Goal: Information Seeking & Learning: Learn about a topic

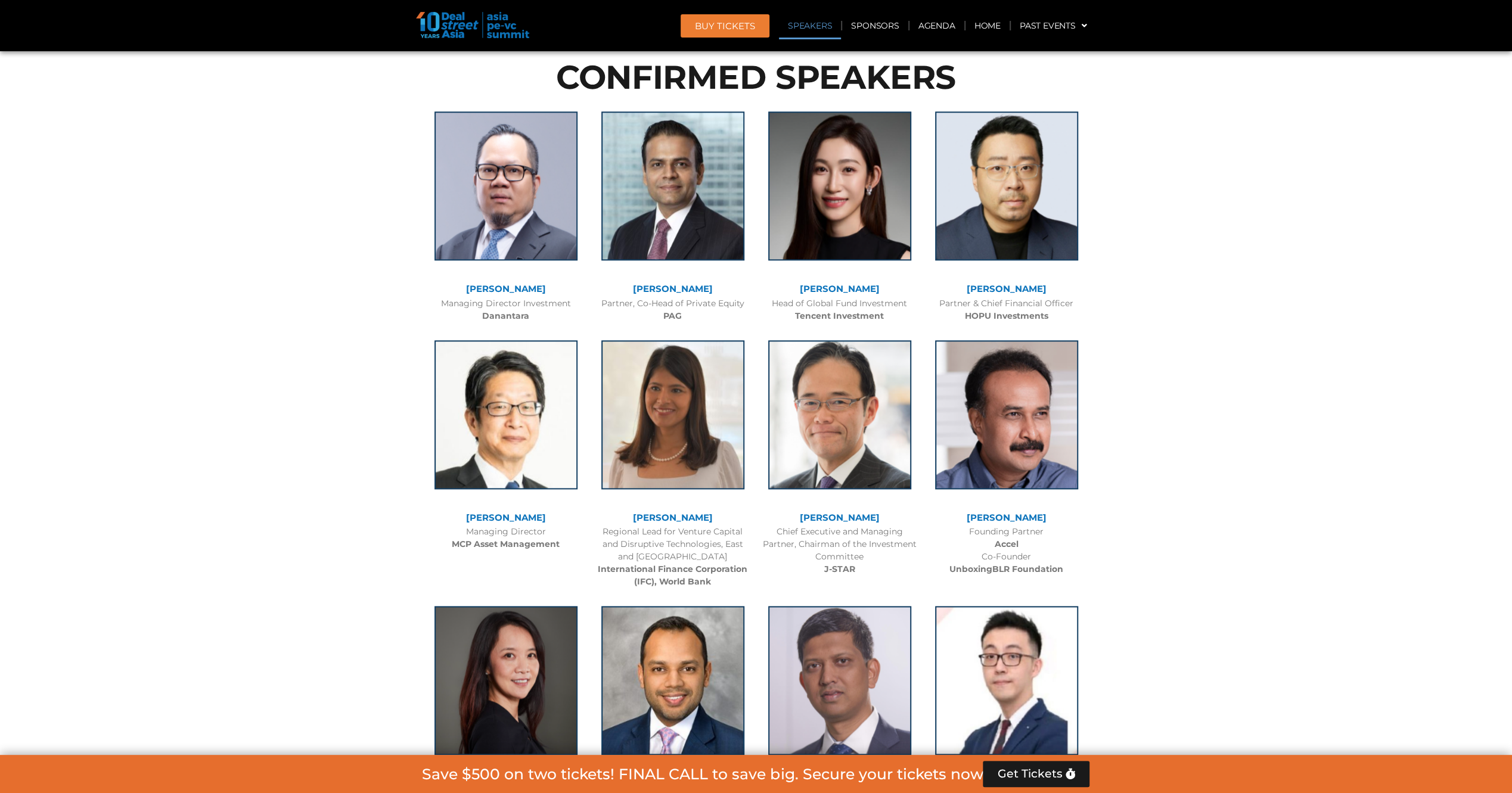
scroll to position [1046, 0]
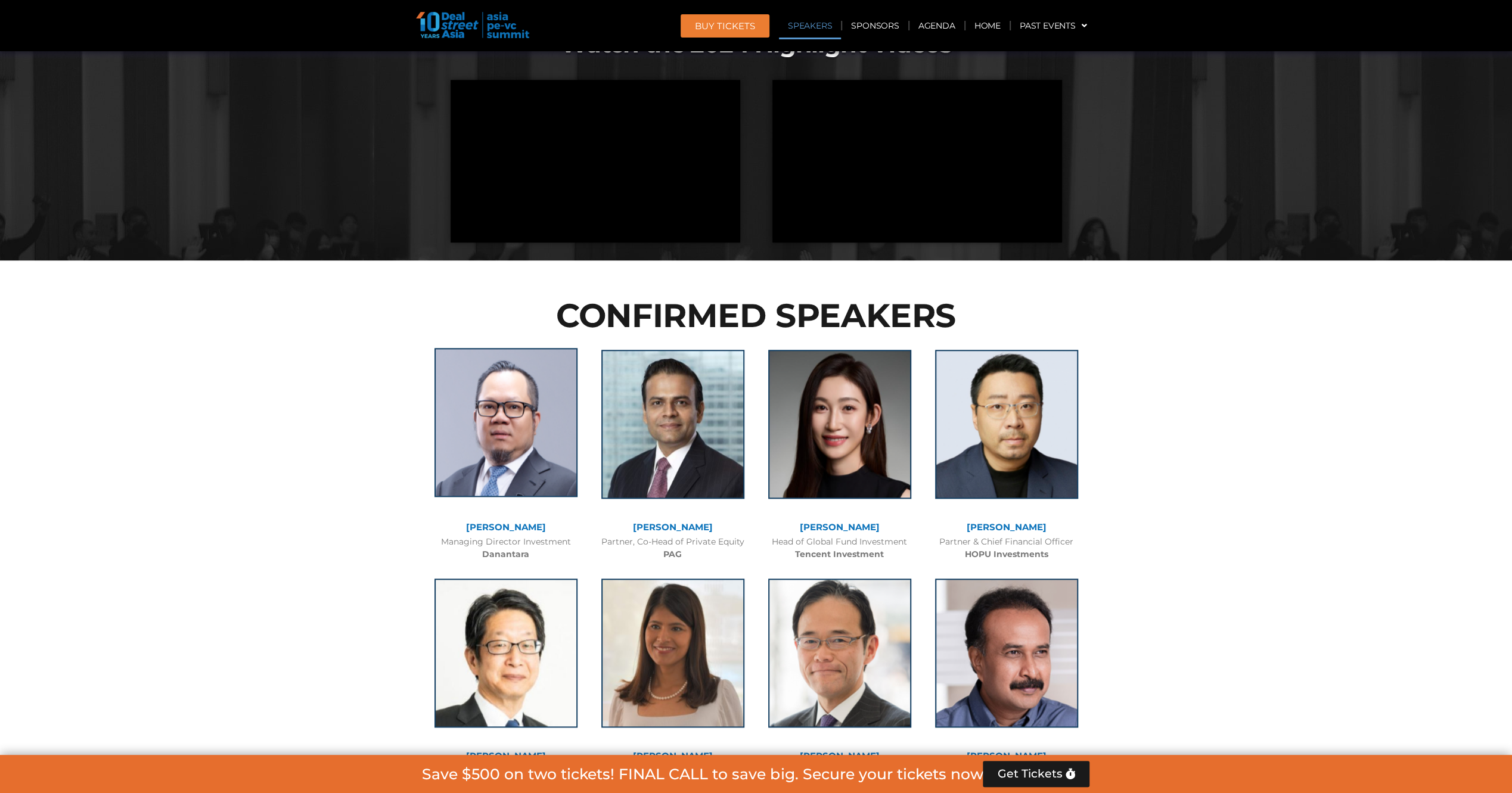
click at [466, 386] on img at bounding box center [506, 422] width 143 height 149
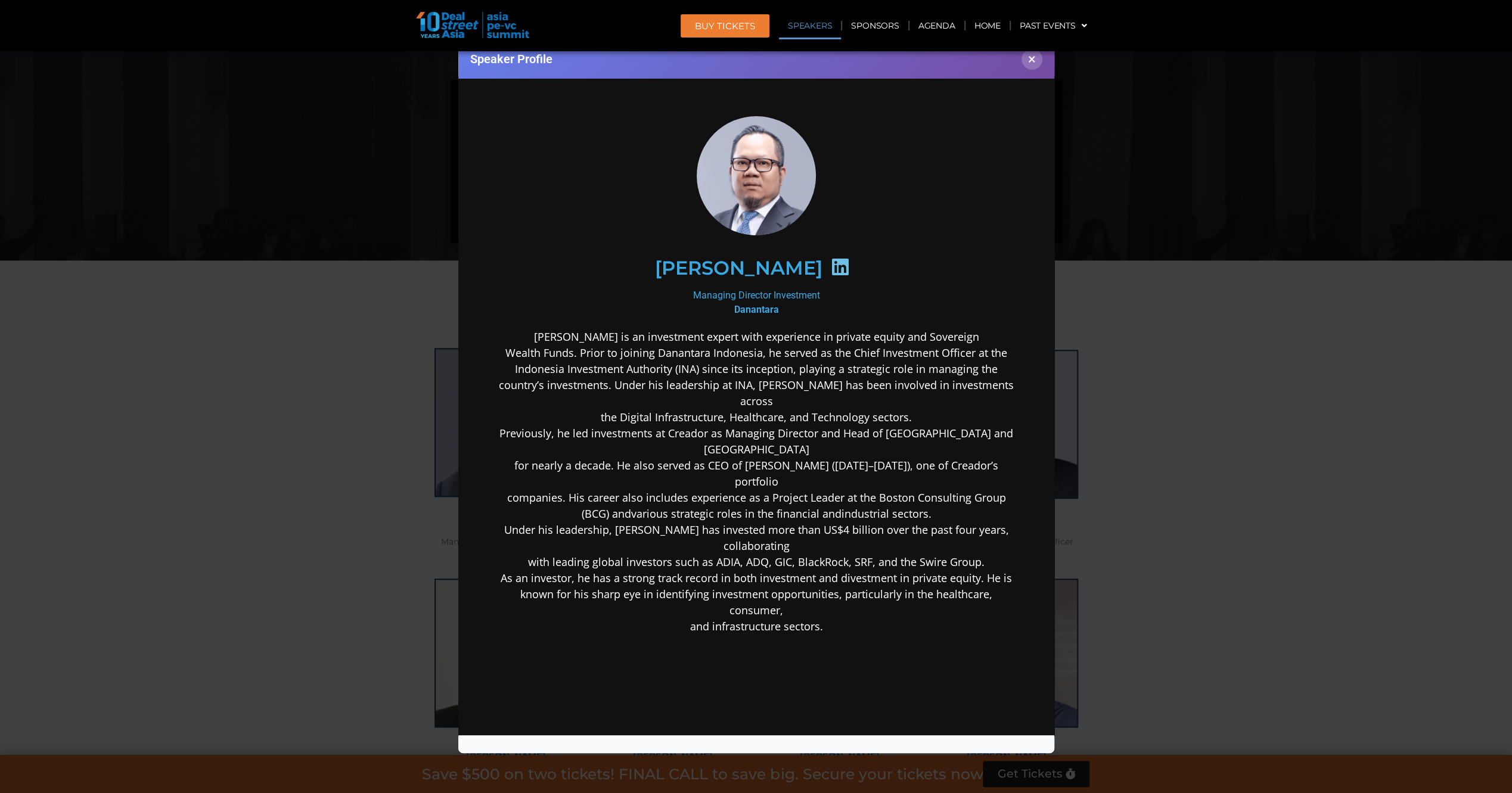
scroll to position [0, 0]
click at [372, 444] on div "Speaker Profile ×" at bounding box center [756, 396] width 1512 height 793
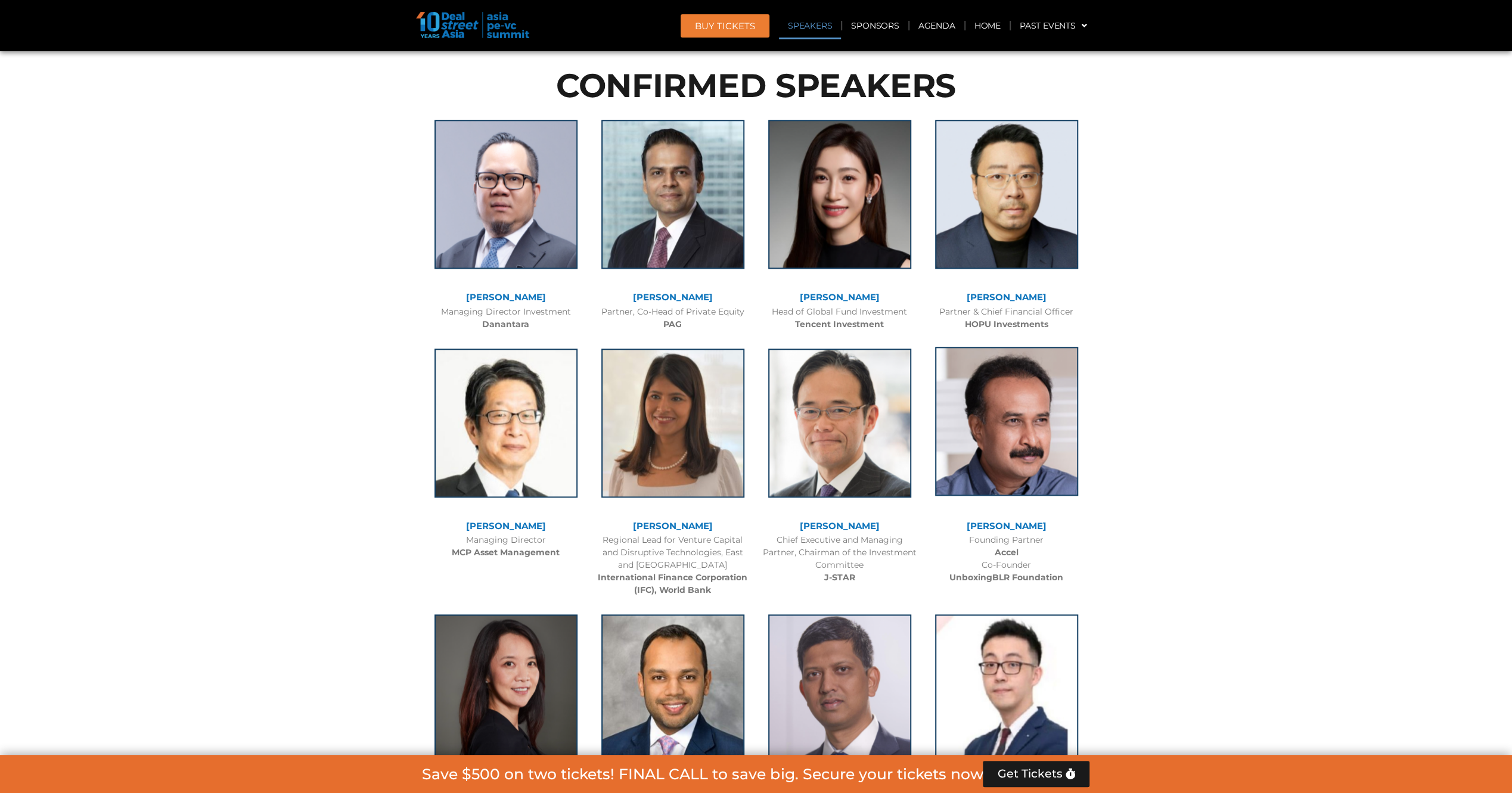
scroll to position [1284, 0]
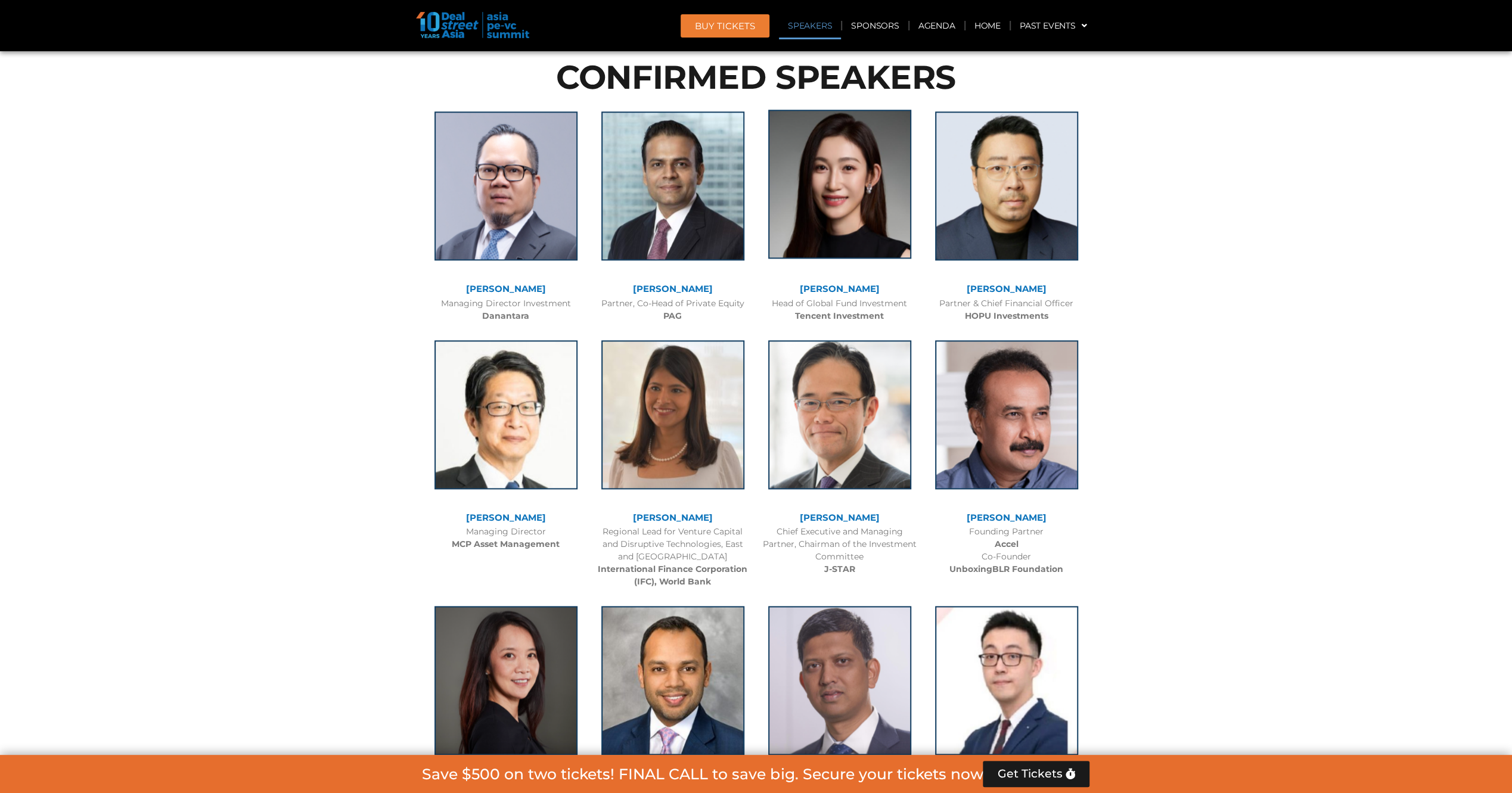
click at [852, 236] on img at bounding box center [839, 184] width 143 height 149
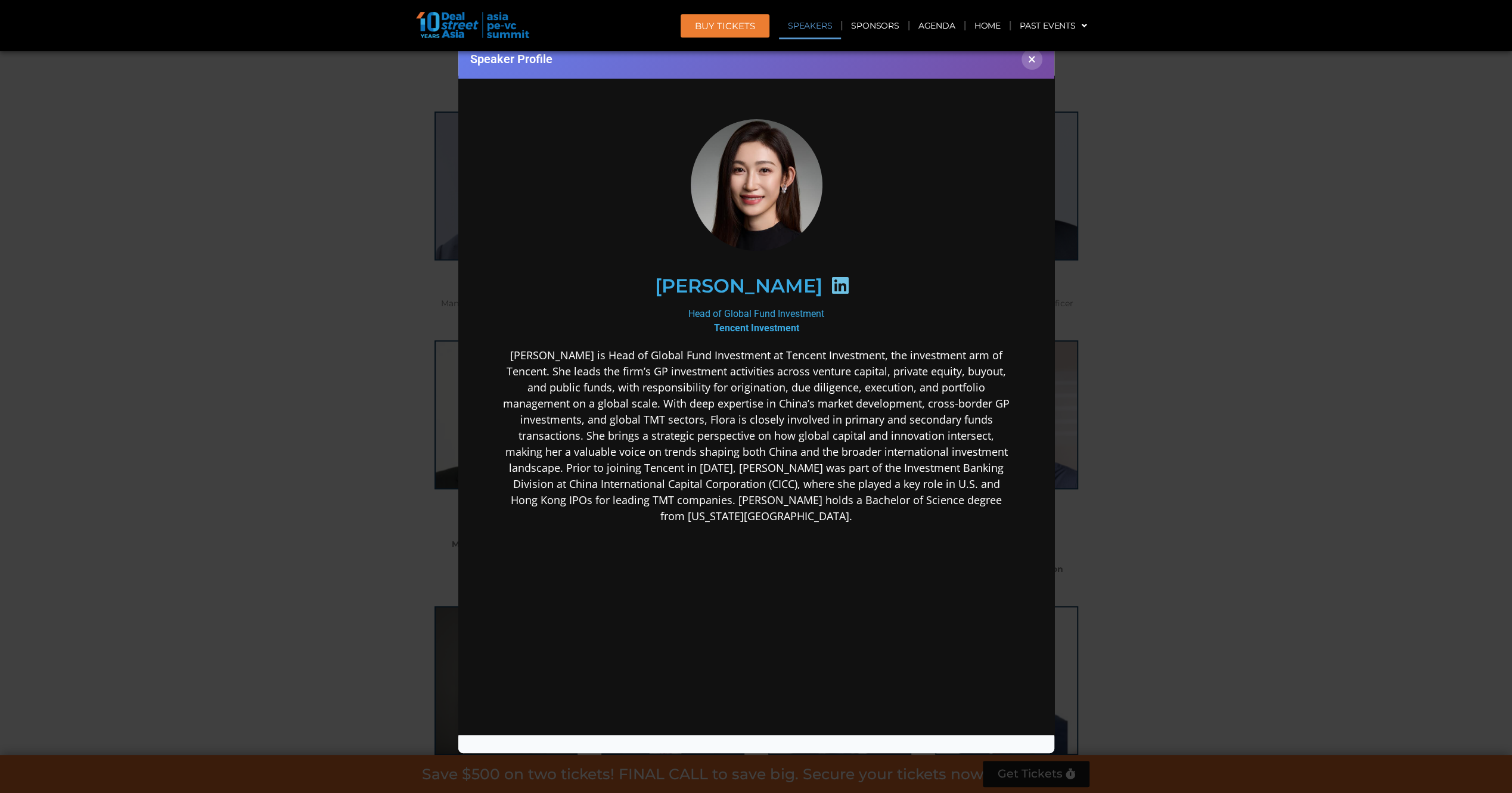
scroll to position [0, 0]
click at [829, 283] on icon at bounding box center [839, 284] width 19 height 19
click at [767, 315] on div "Head of Global Fund Investment Tencent Investment" at bounding box center [755, 321] width 515 height 29
click at [763, 288] on h2 "[PERSON_NAME]" at bounding box center [738, 285] width 168 height 19
click at [762, 230] on div "[PERSON_NAME]" at bounding box center [755, 285] width 515 height 113
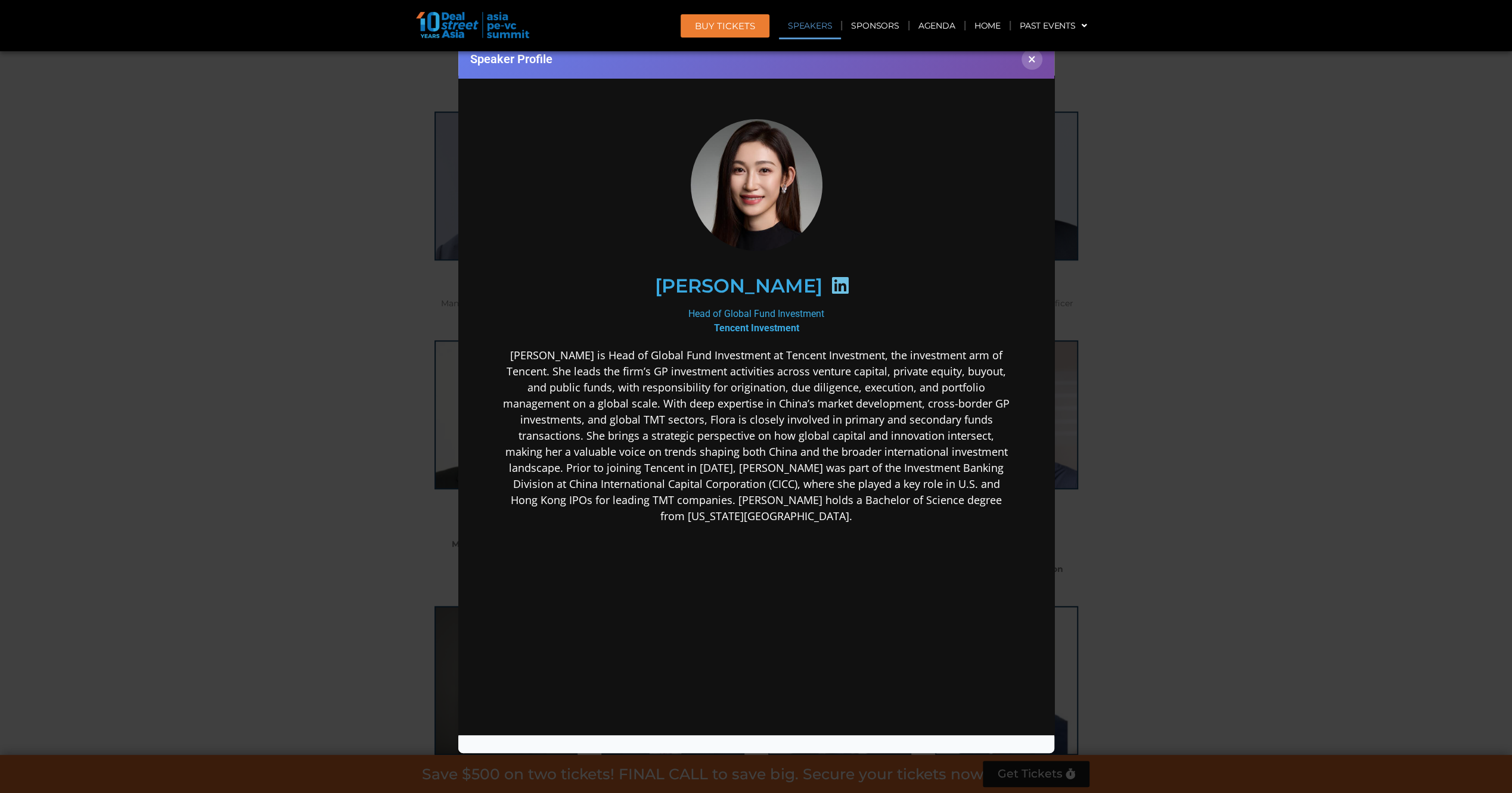
click at [820, 306] on div "Head of Global Fund Investment Tencent Investment" at bounding box center [755, 321] width 515 height 29
click at [731, 369] on p "[PERSON_NAME] is Head of Global Fund Investment at Tencent Investment, the inve…" at bounding box center [755, 435] width 515 height 177
click at [240, 354] on div "Speaker Profile ×" at bounding box center [756, 396] width 1512 height 793
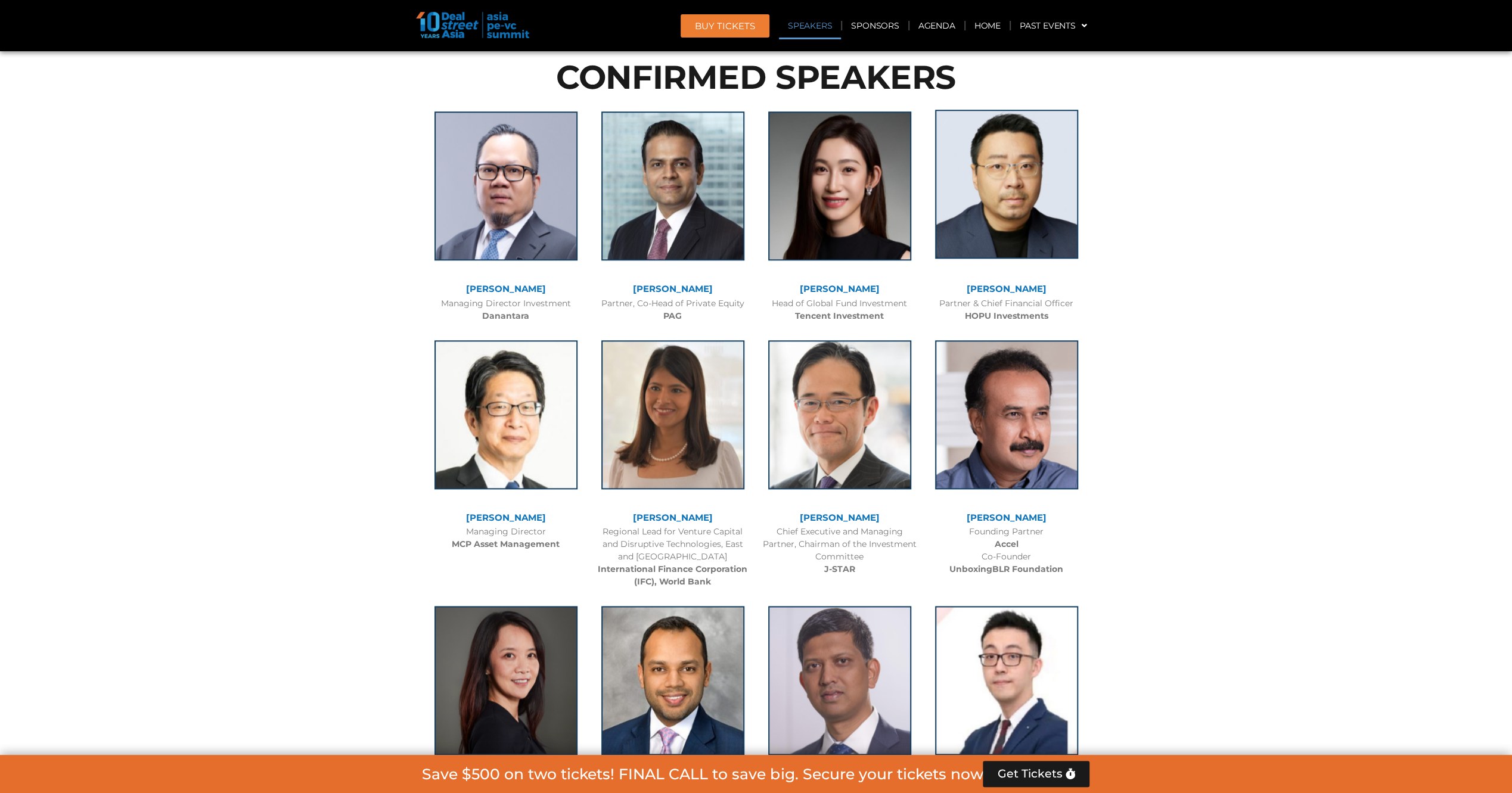
click at [1047, 169] on img at bounding box center [1006, 184] width 143 height 149
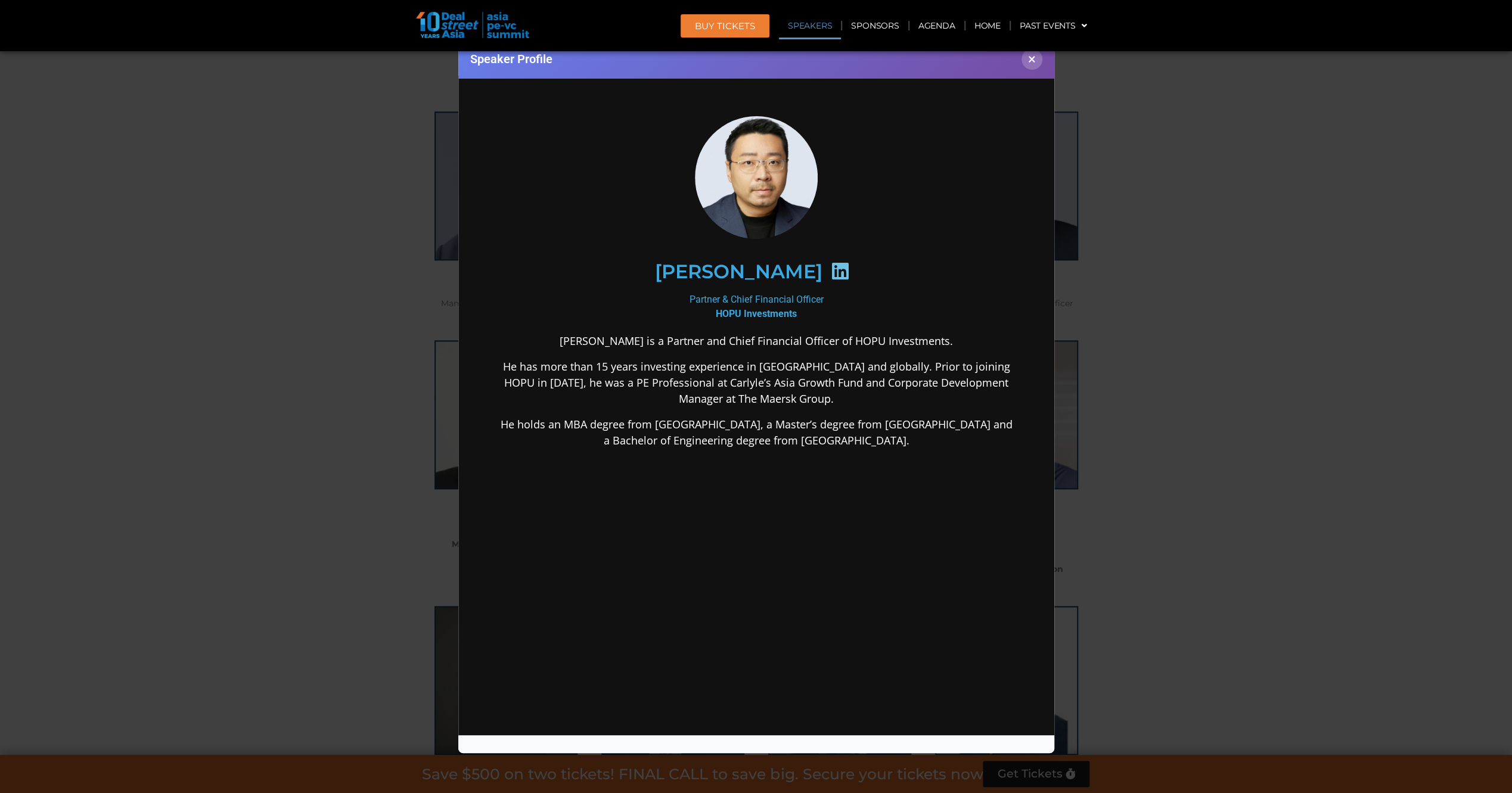
click at [278, 362] on div "Speaker Profile ×" at bounding box center [756, 396] width 1512 height 793
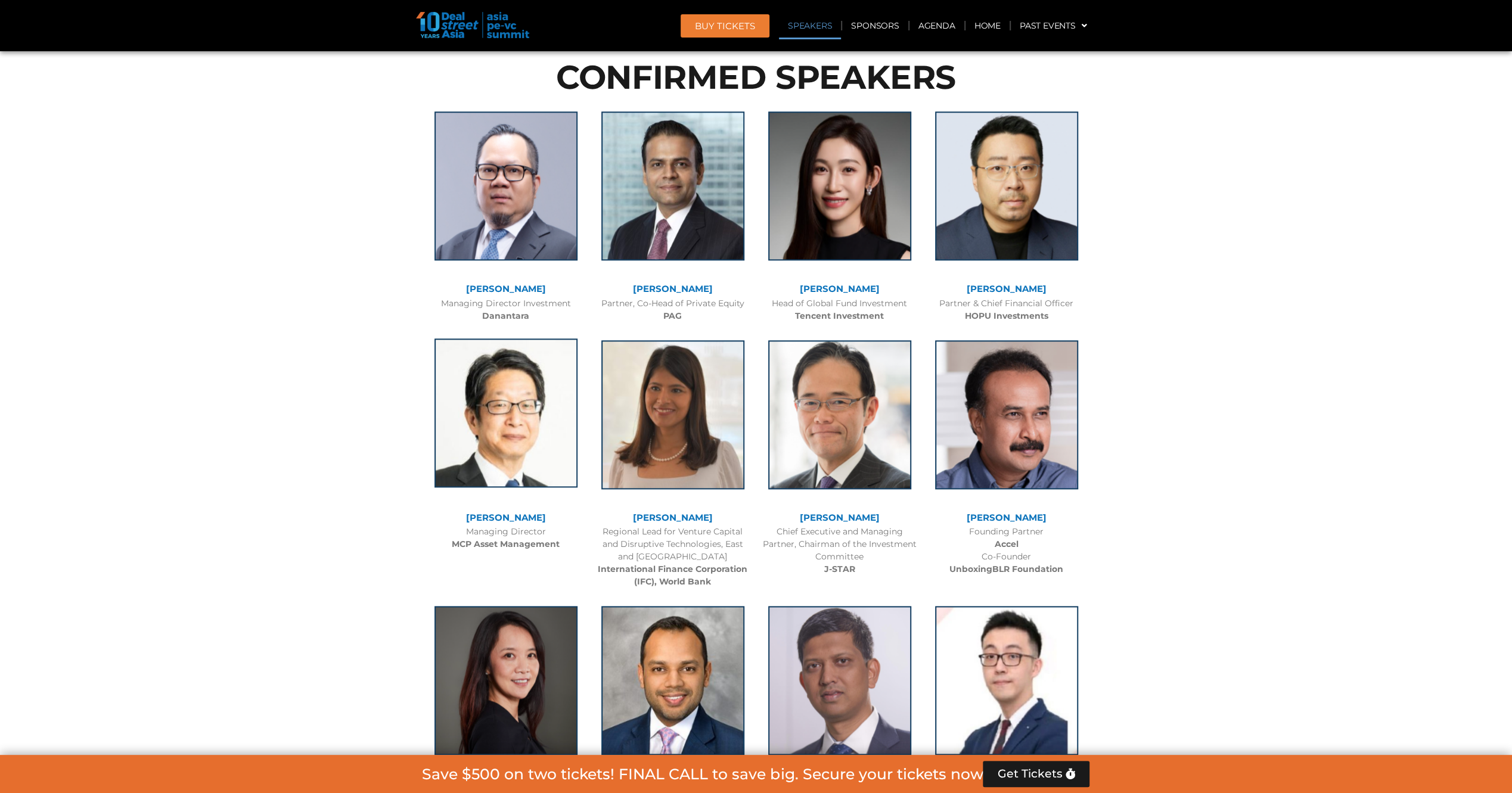
click at [476, 368] on img at bounding box center [506, 412] width 143 height 149
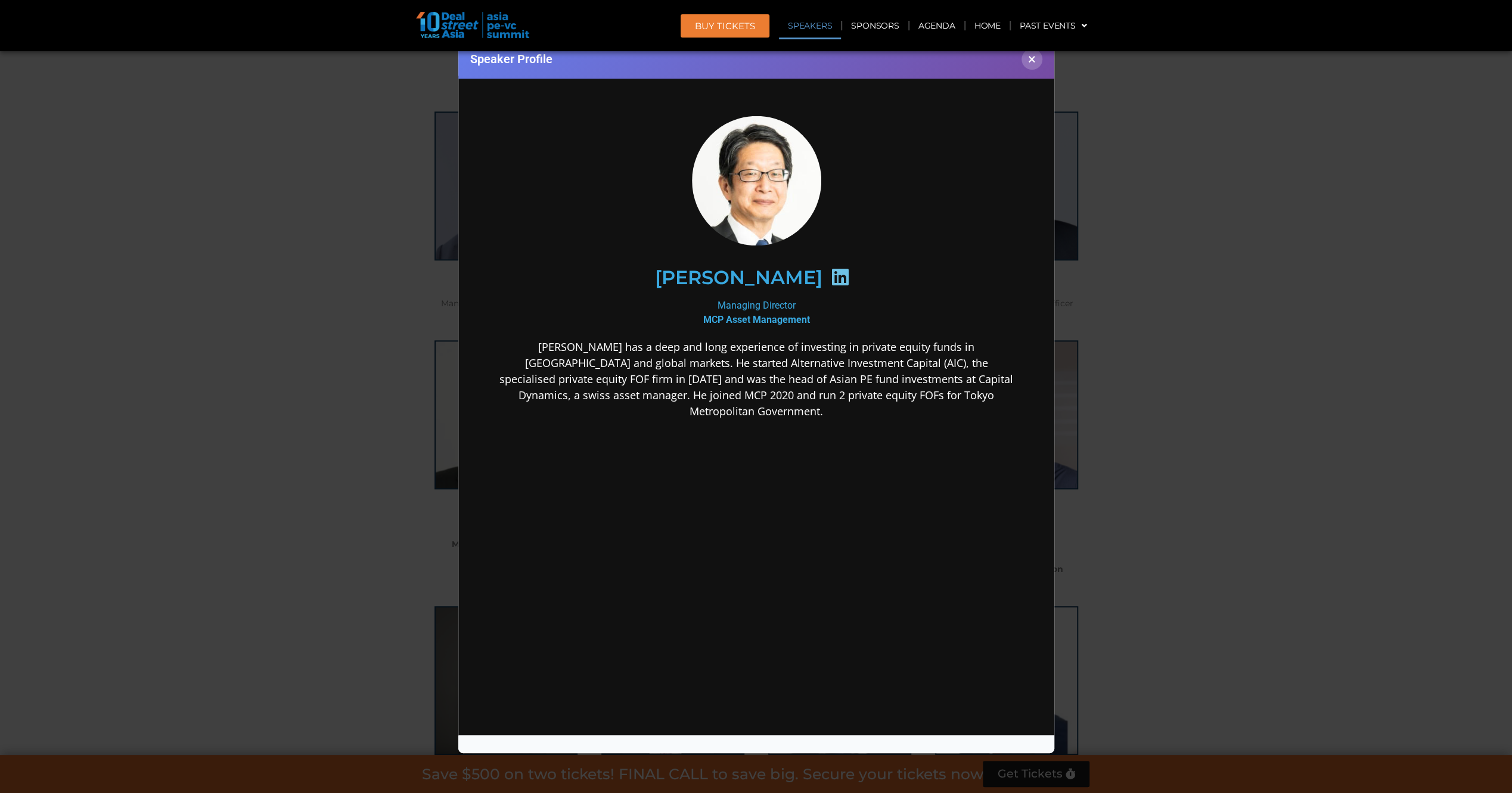
click at [346, 385] on div "Speaker Profile ×" at bounding box center [756, 396] width 1512 height 793
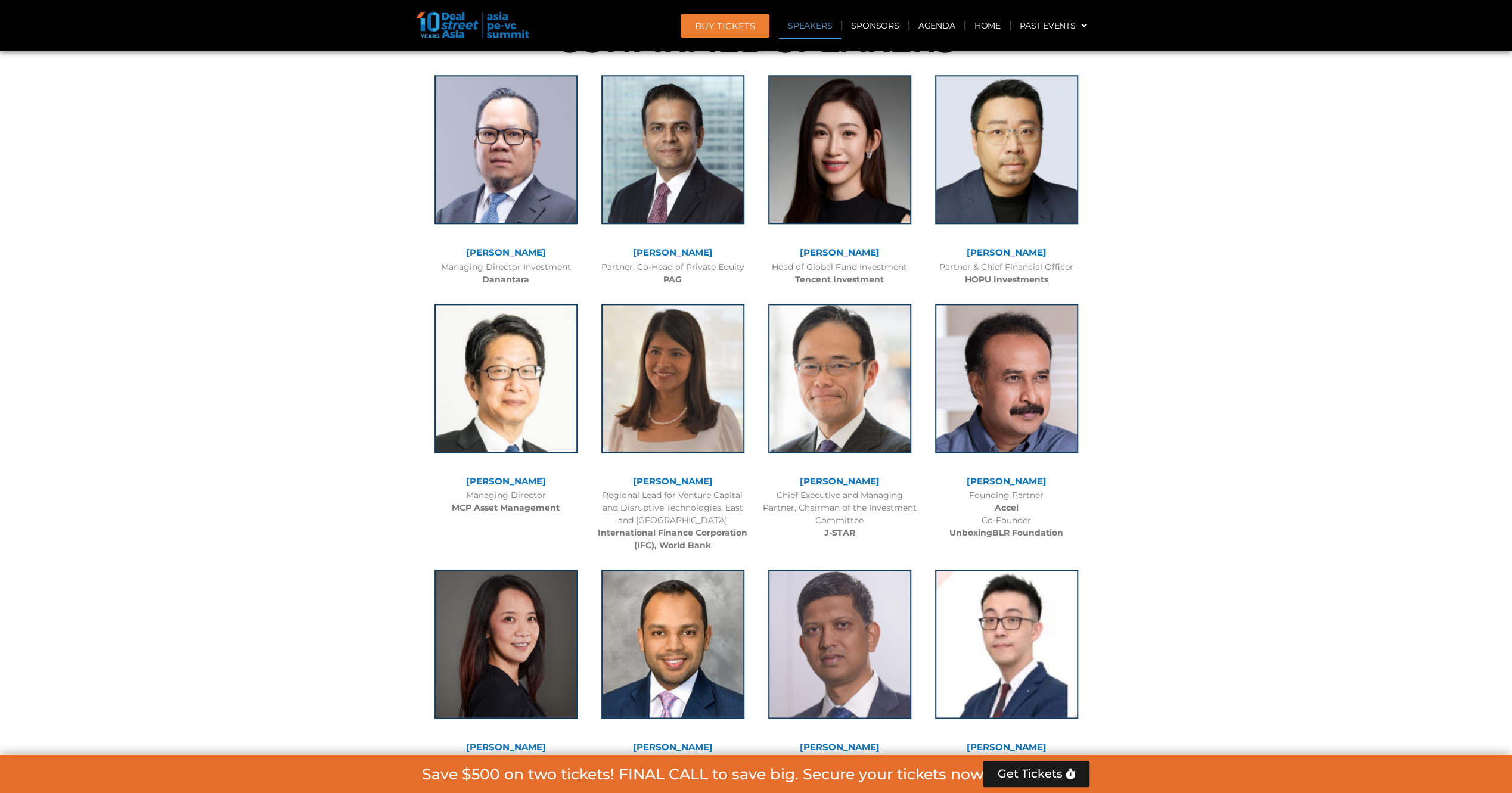
scroll to position [1463, 0]
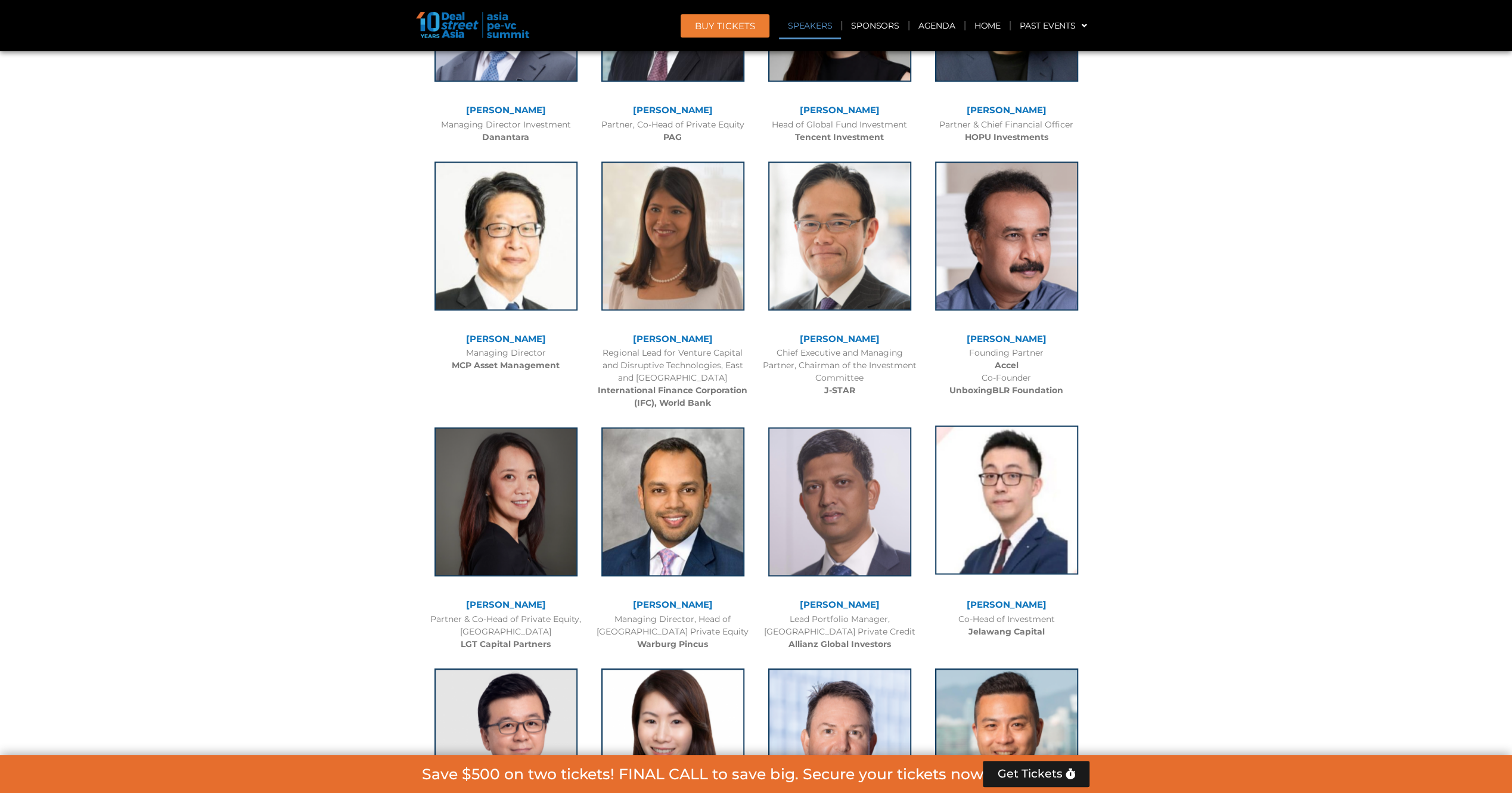
click at [1005, 469] on img at bounding box center [1006, 499] width 143 height 149
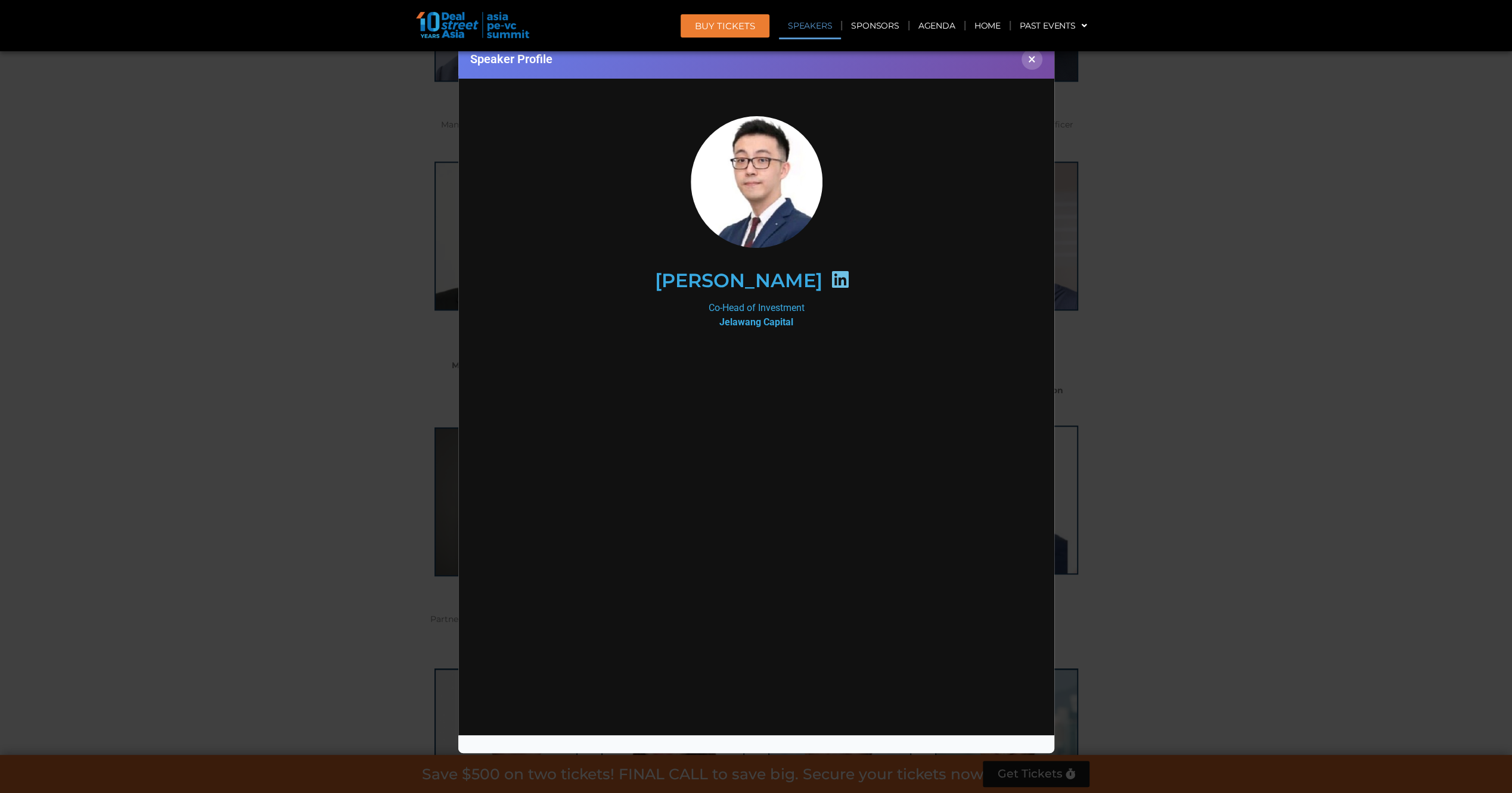
scroll to position [0, 0]
drag, startPoint x: 719, startPoint y: 471, endPoint x: 763, endPoint y: 350, distance: 128.8
click at [717, 472] on div at bounding box center [755, 439] width 515 height 179
click at [784, 305] on div "Co-Head of Investment Jelawang Capital" at bounding box center [755, 314] width 515 height 29
click at [829, 276] on icon at bounding box center [839, 278] width 19 height 19
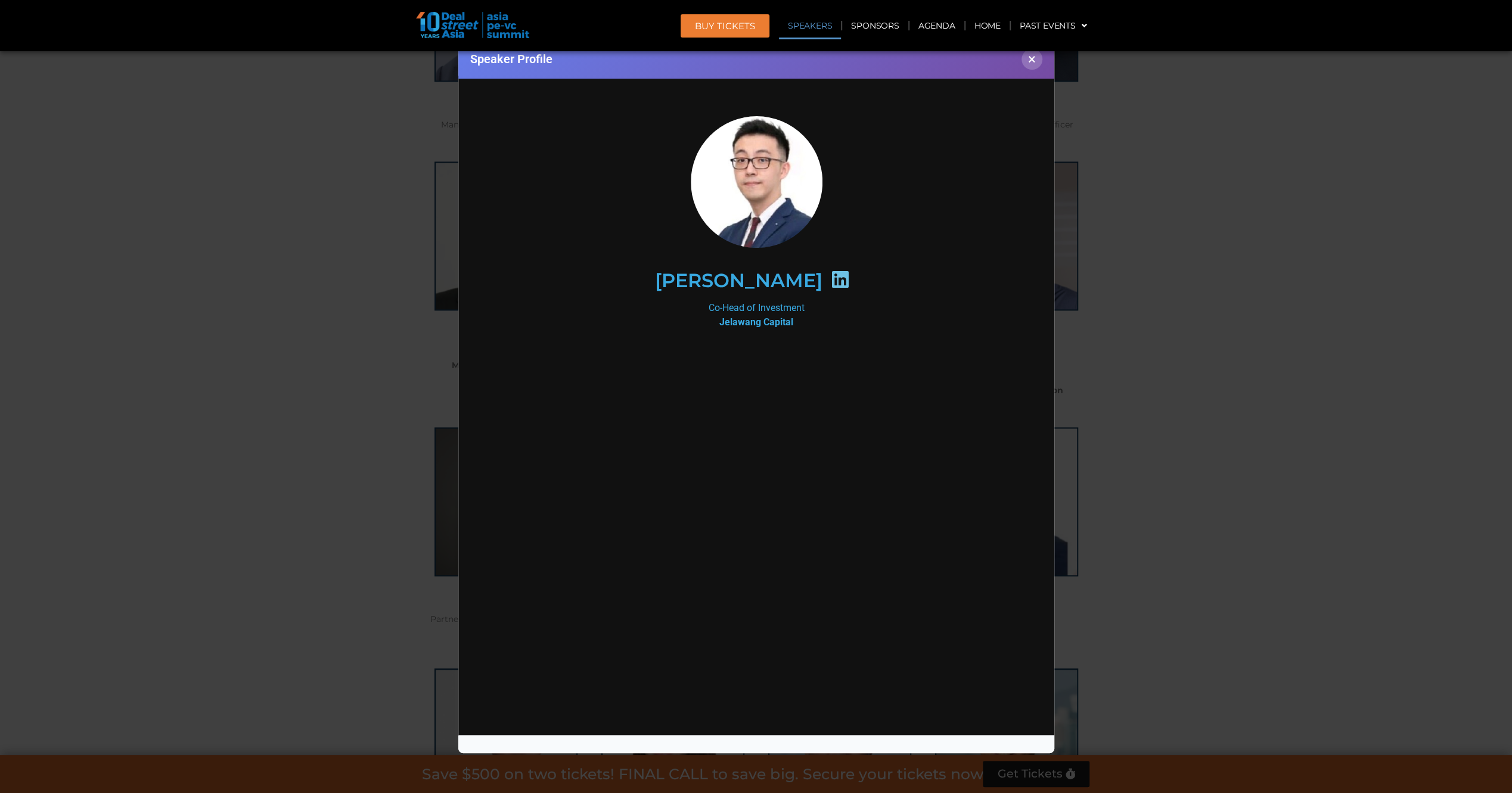
click at [740, 278] on h2 "[PERSON_NAME]" at bounding box center [738, 279] width 168 height 19
click at [829, 281] on icon at bounding box center [839, 278] width 19 height 19
drag, startPoint x: 679, startPoint y: 281, endPoint x: 795, endPoint y: 281, distance: 116.0
click at [795, 281] on h2 "[PERSON_NAME]" at bounding box center [738, 279] width 168 height 19
copy h2 "[PERSON_NAME]"
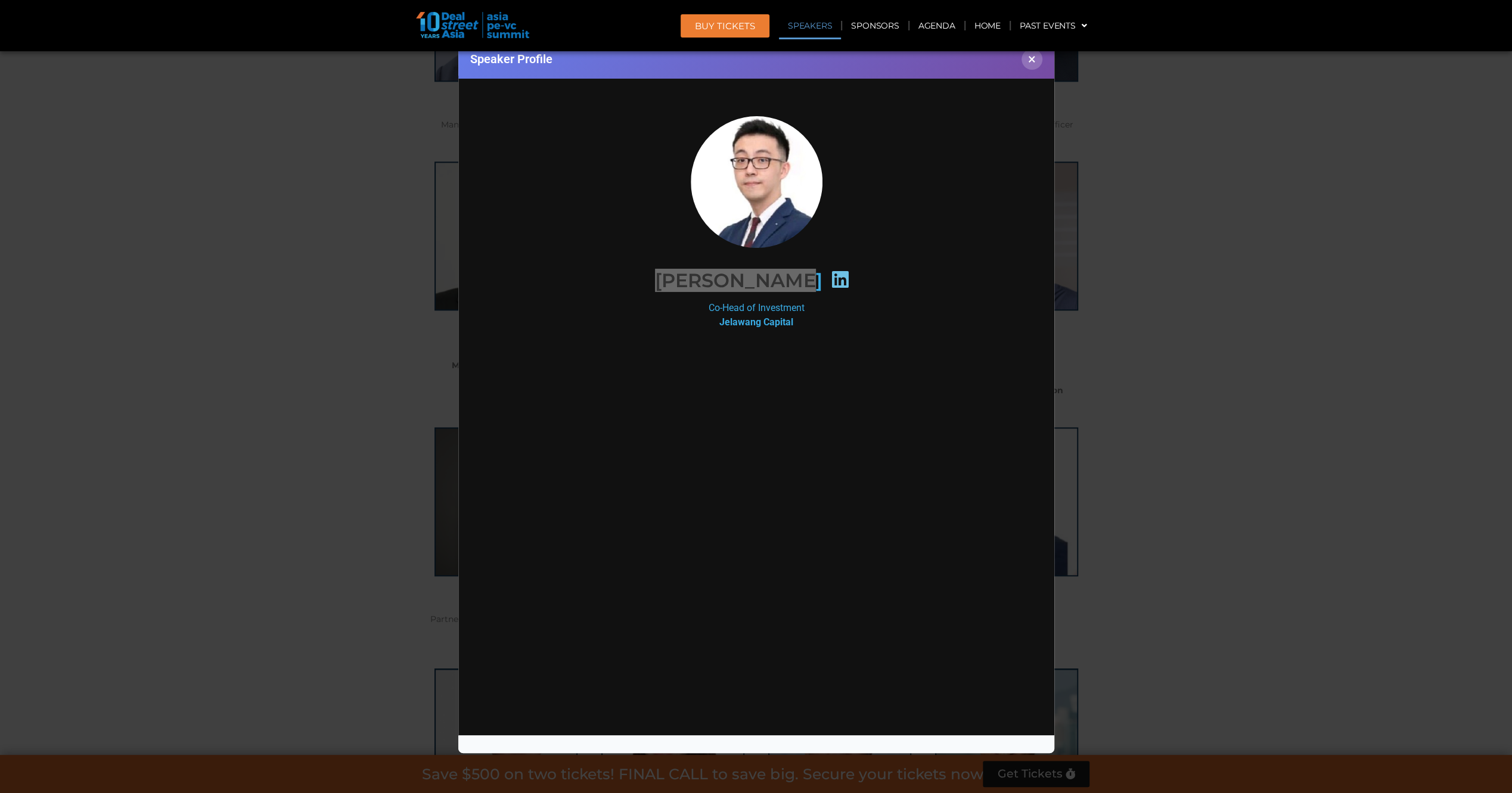
click at [231, 303] on div "Speaker Profile ×" at bounding box center [756, 396] width 1512 height 793
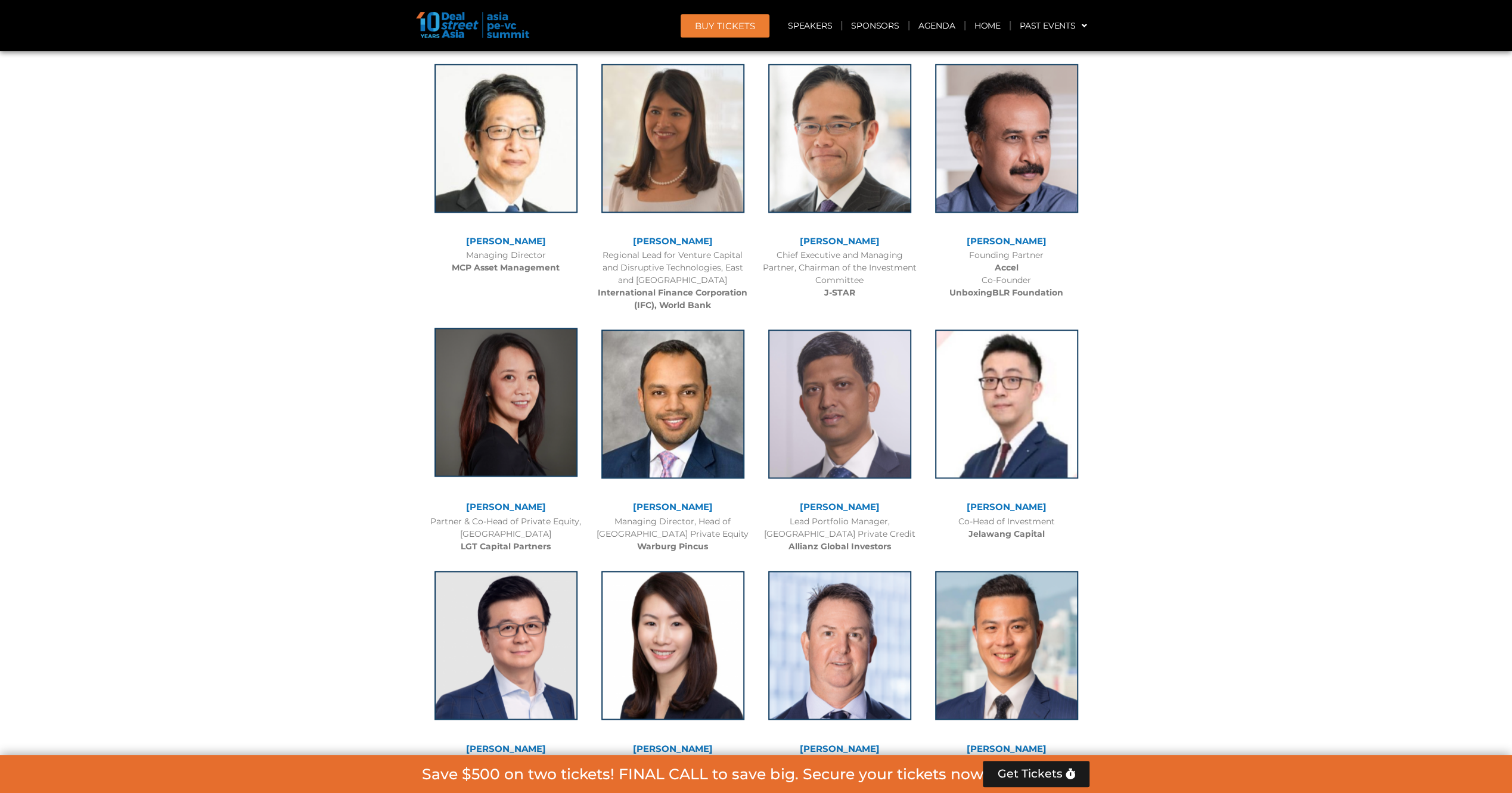
scroll to position [1582, 0]
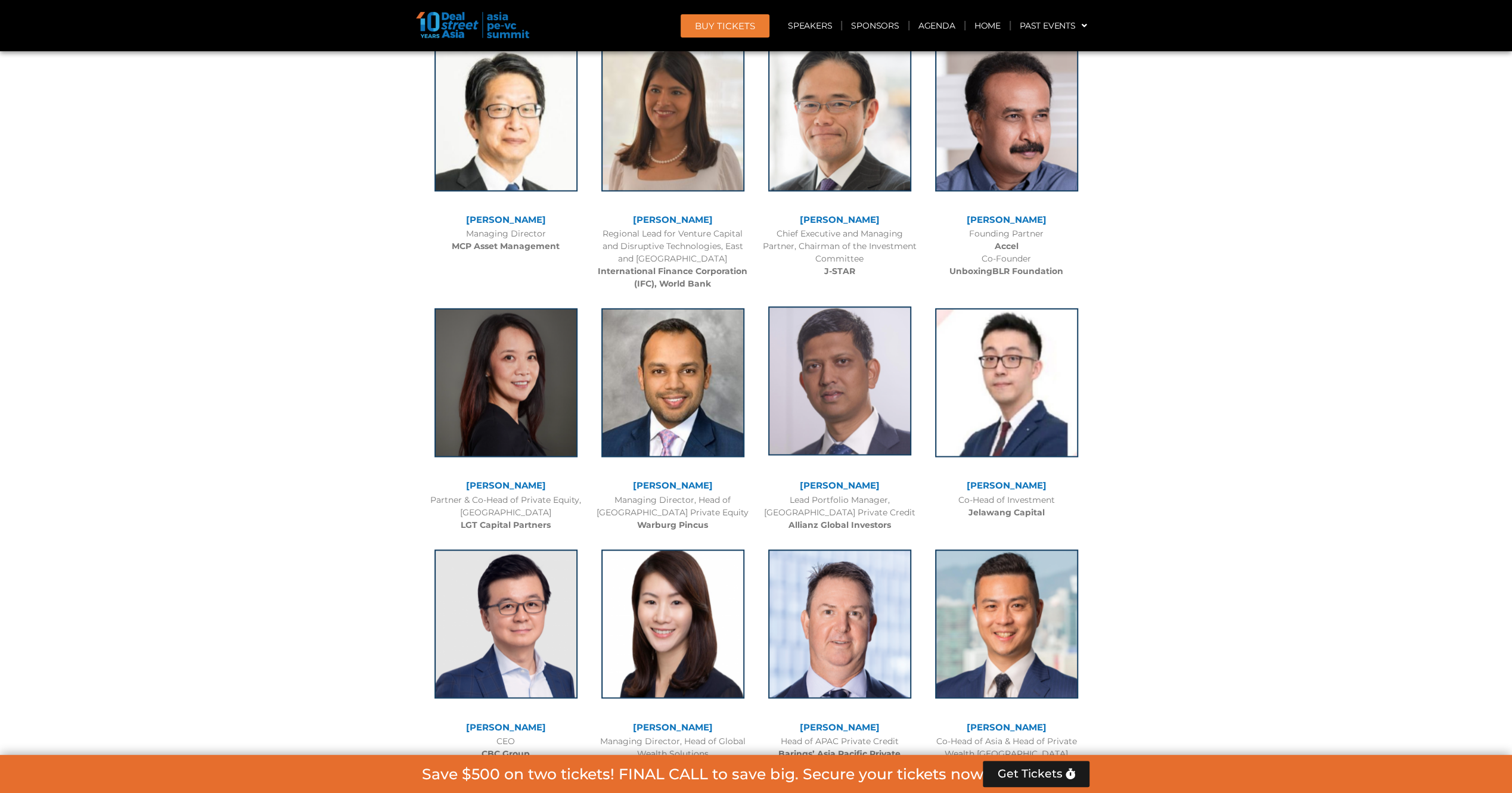
click at [822, 411] on img at bounding box center [839, 380] width 143 height 149
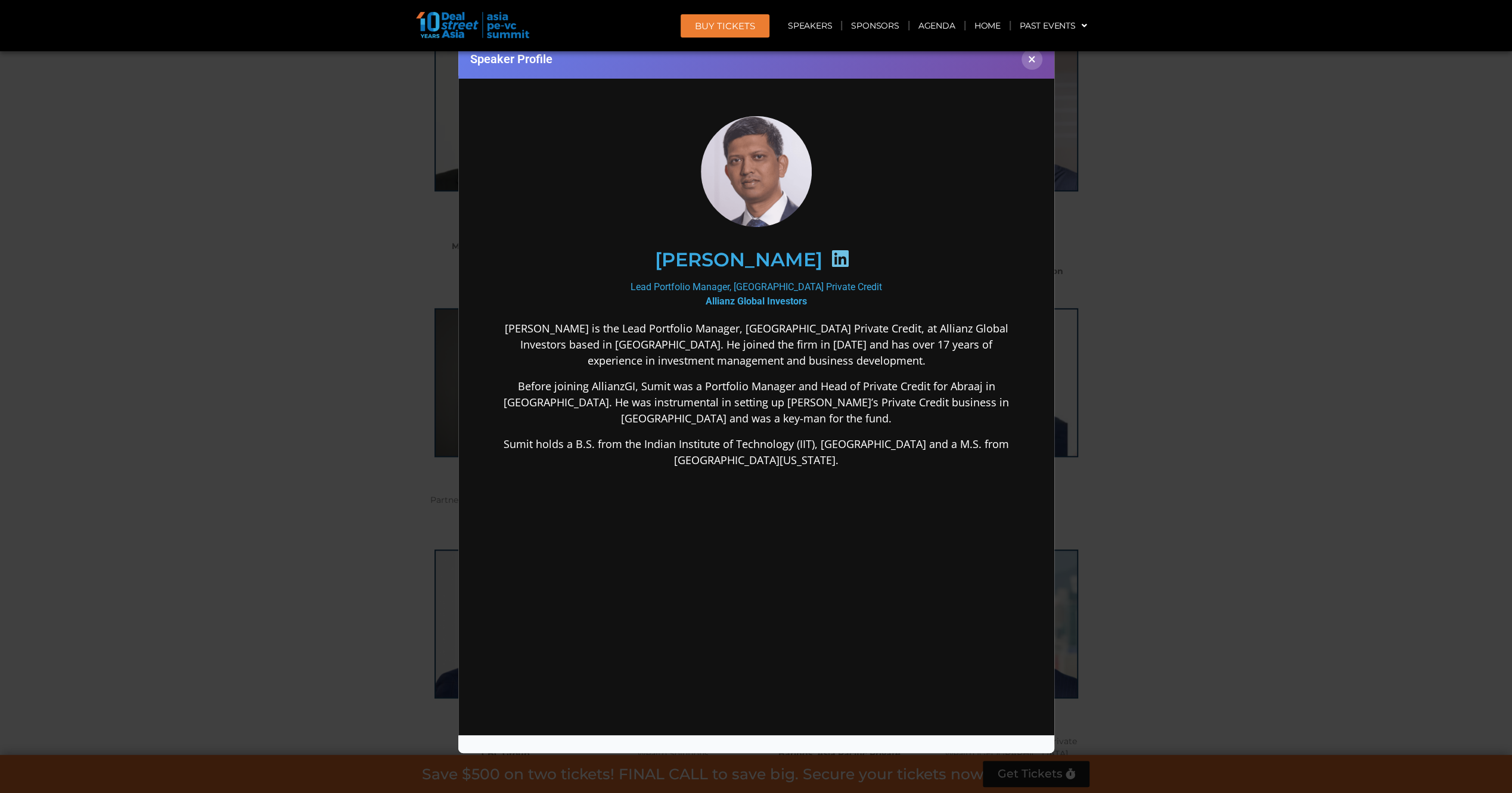
scroll to position [0, 0]
click at [308, 264] on div "Speaker Profile ×" at bounding box center [756, 396] width 1512 height 793
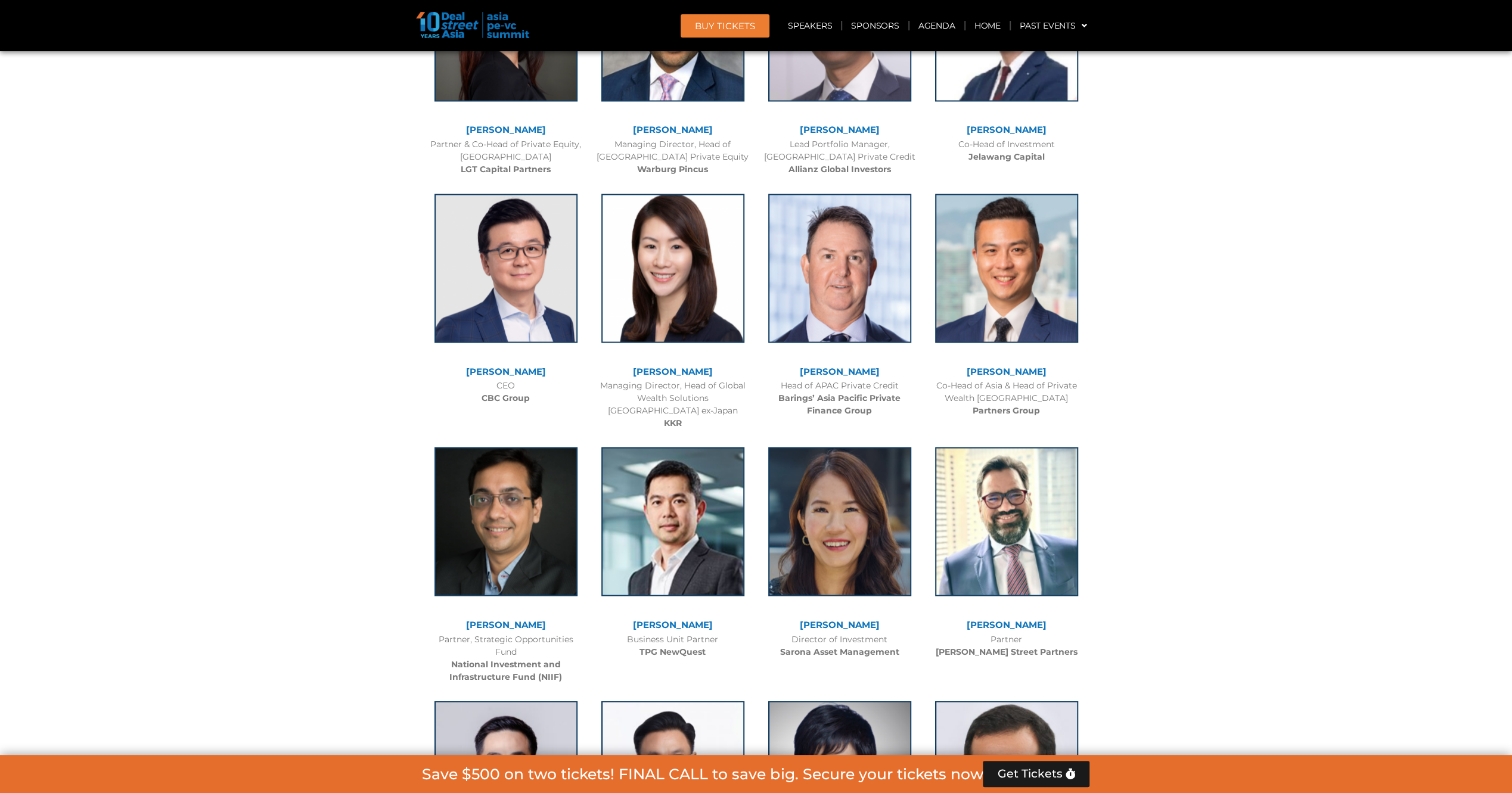
scroll to position [1939, 0]
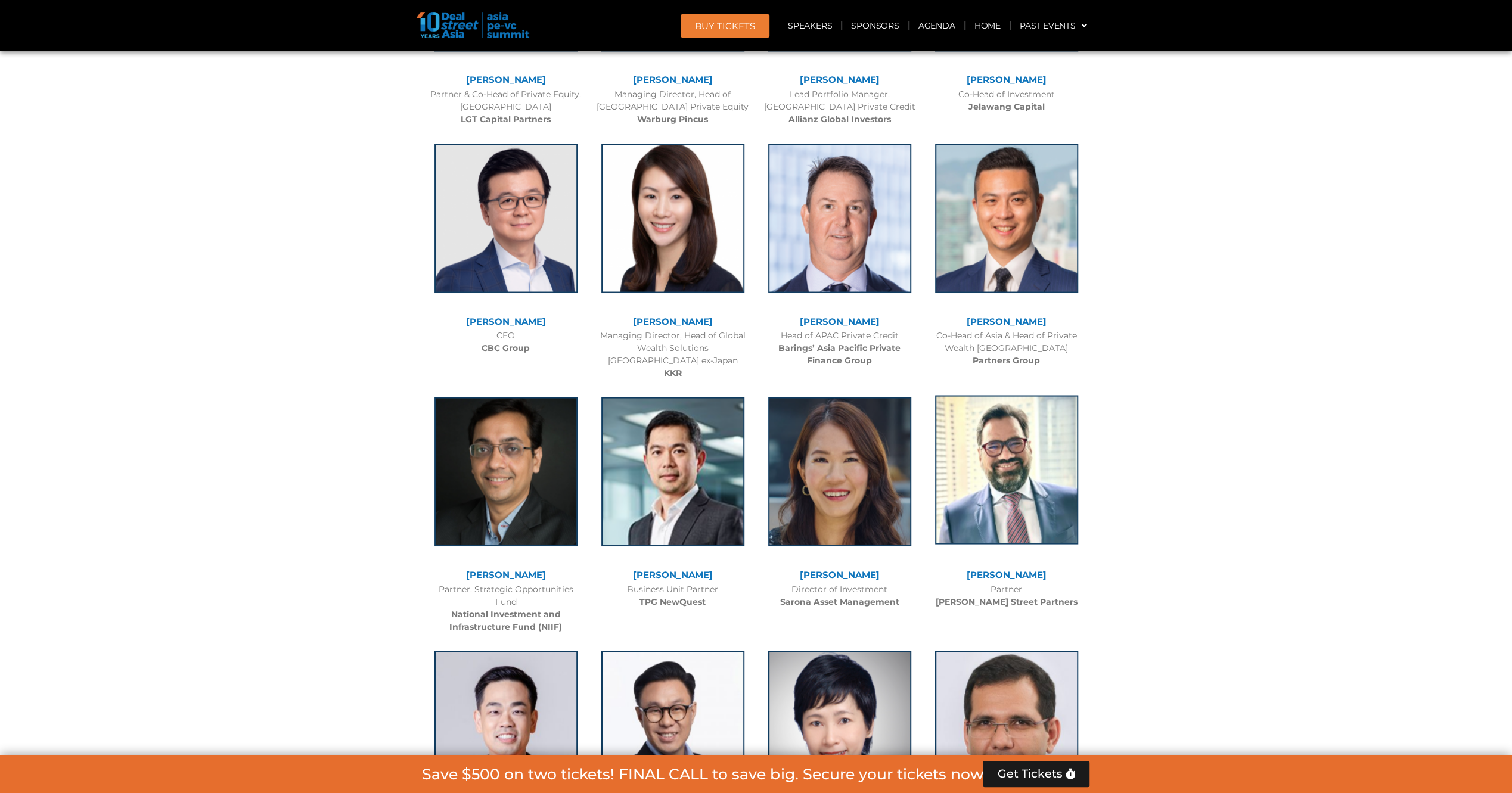
scroll to position [2058, 0]
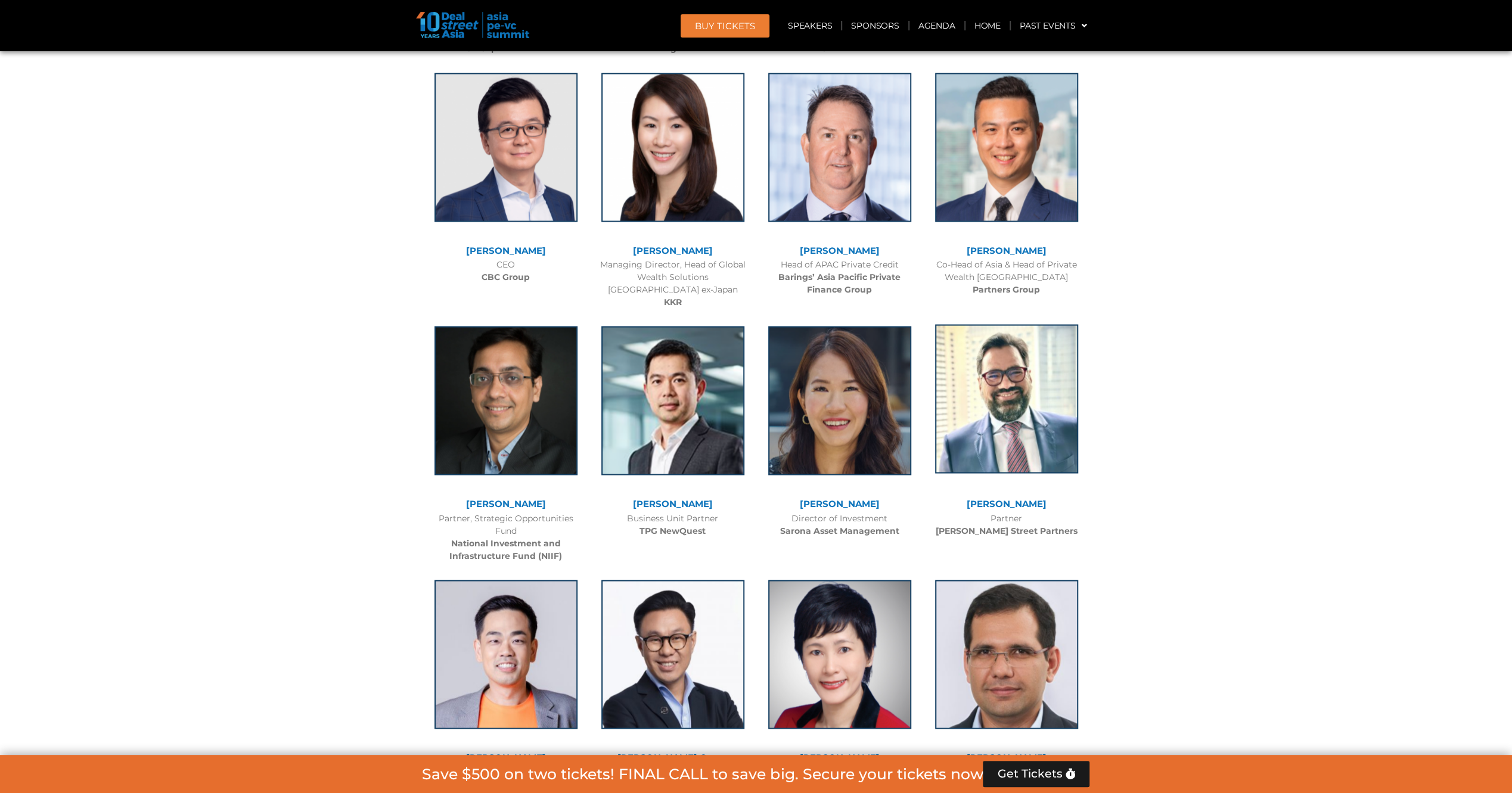
click at [1049, 390] on img at bounding box center [1006, 398] width 143 height 149
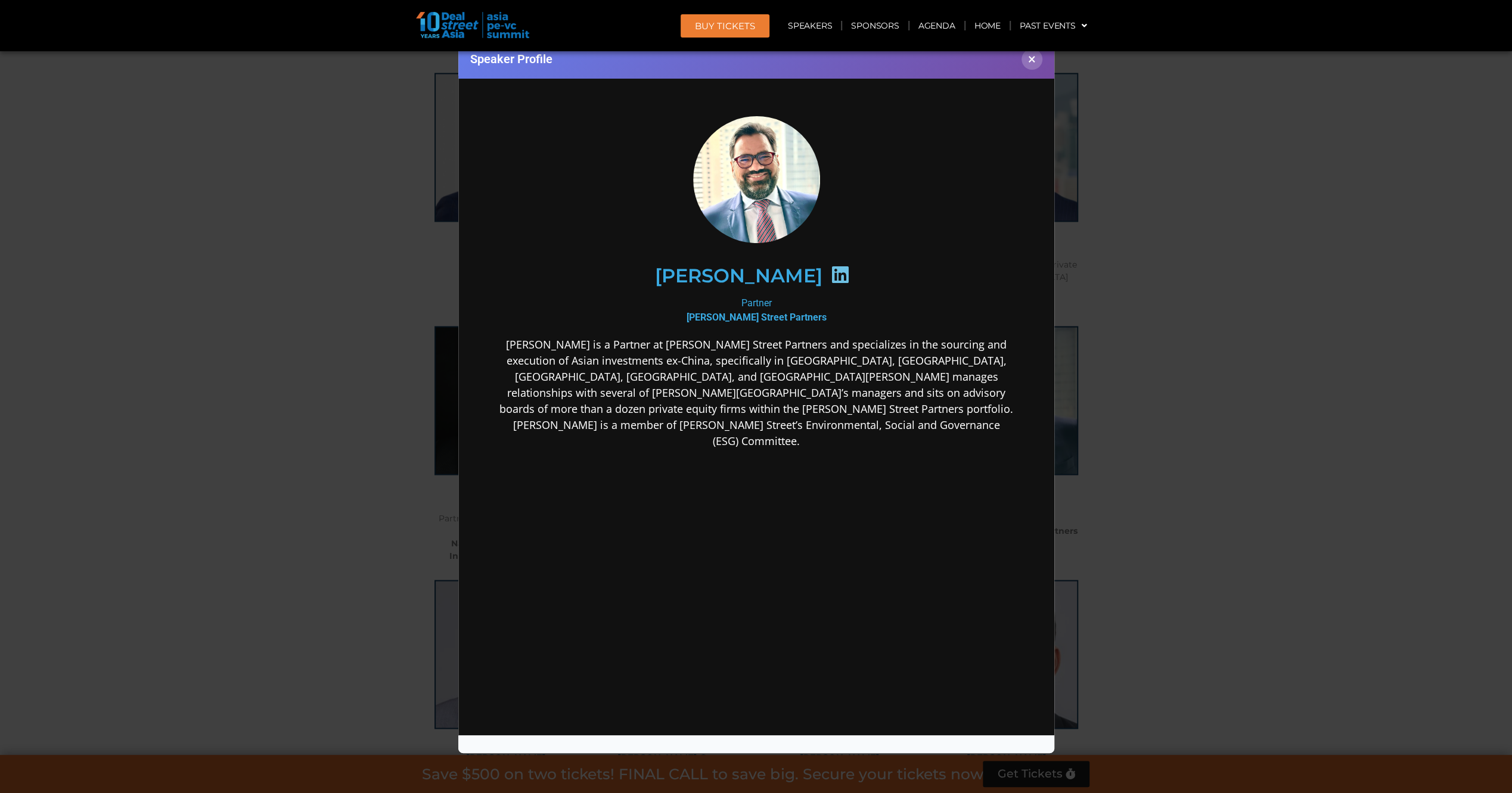
scroll to position [0, 0]
click at [361, 359] on div "Speaker Profile ×" at bounding box center [756, 396] width 1512 height 793
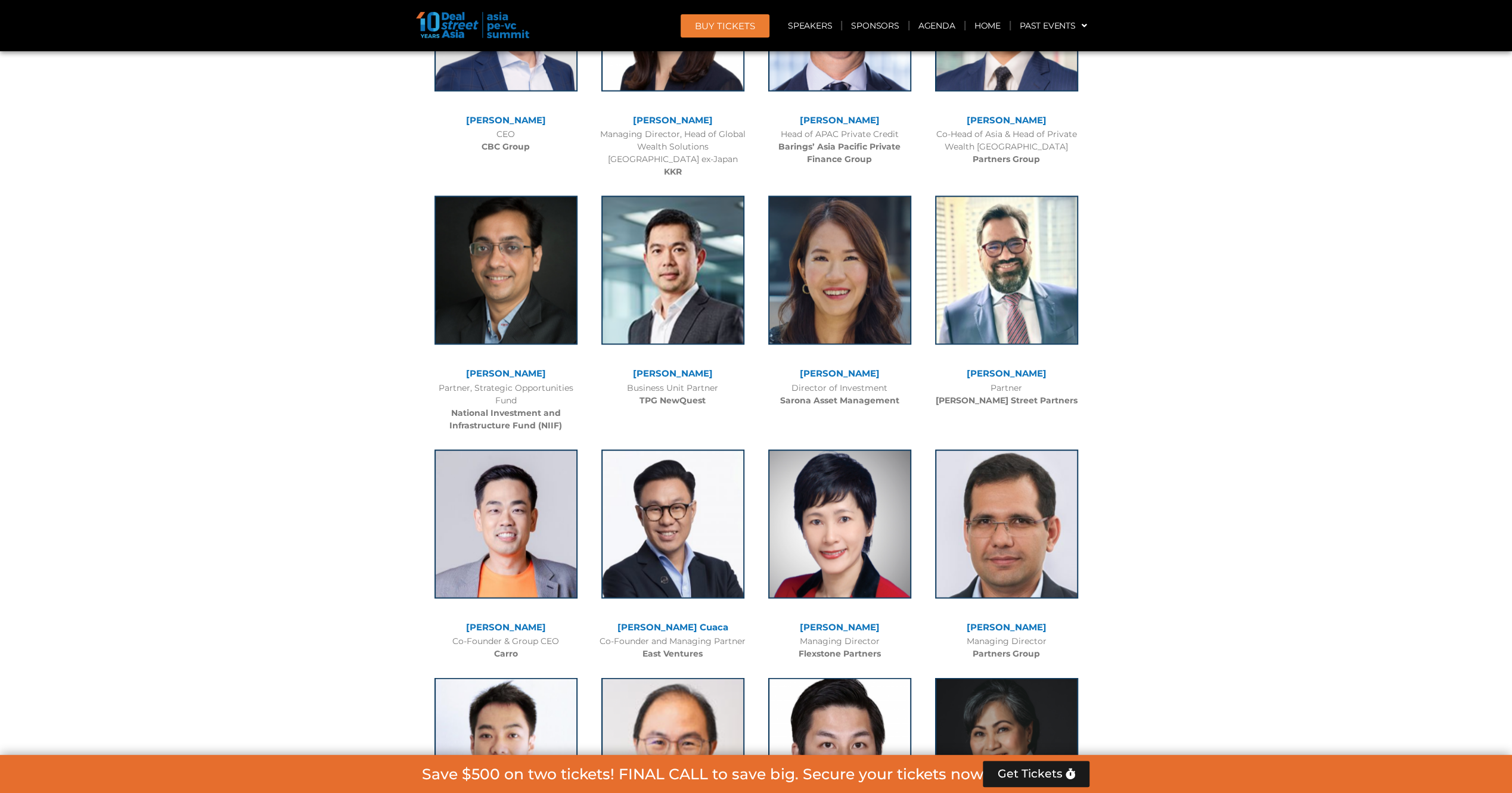
scroll to position [2297, 0]
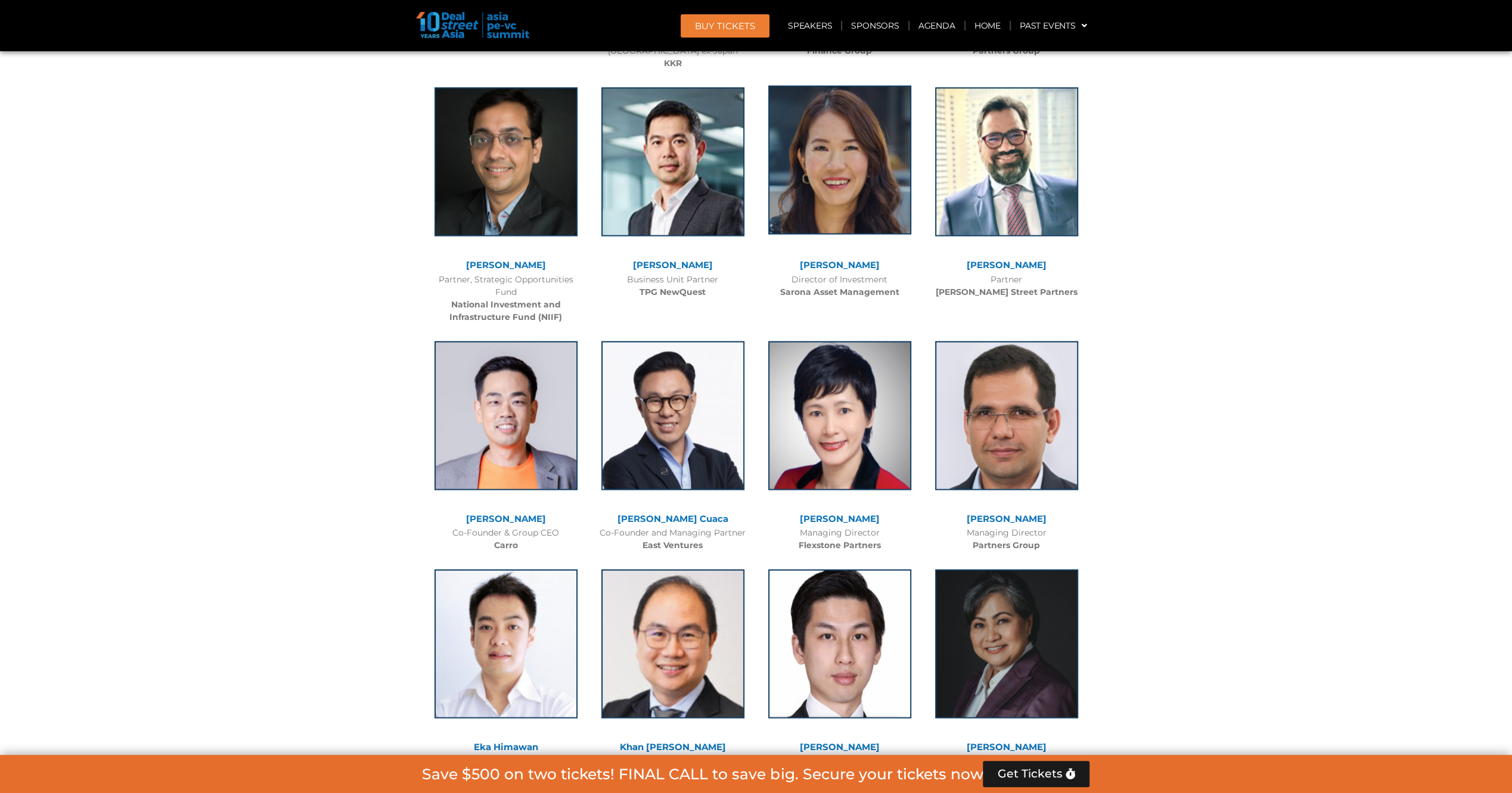
click at [797, 182] on img at bounding box center [839, 160] width 143 height 149
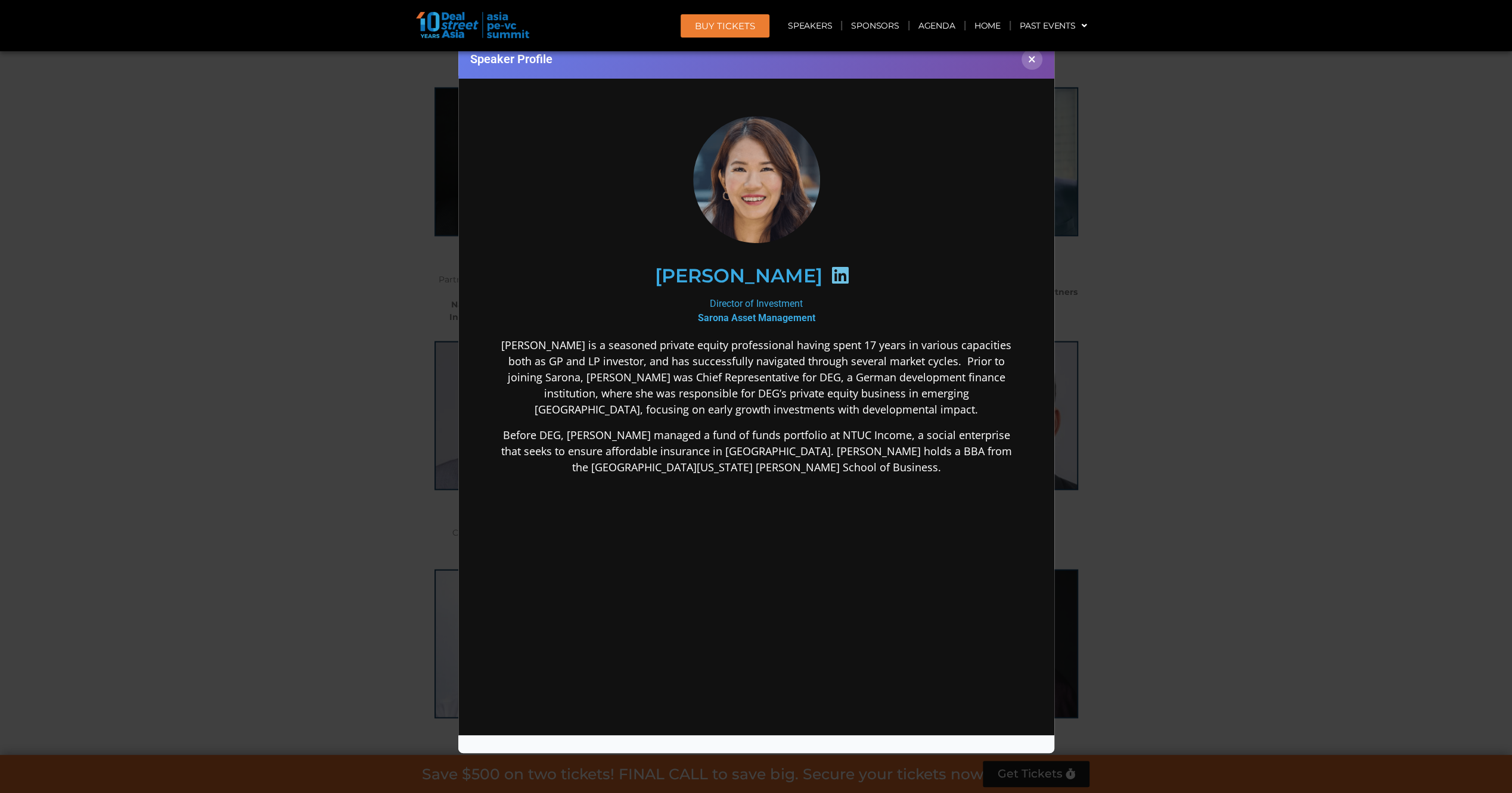
scroll to position [0, 0]
click at [278, 210] on div "Speaker Profile ×" at bounding box center [756, 396] width 1512 height 793
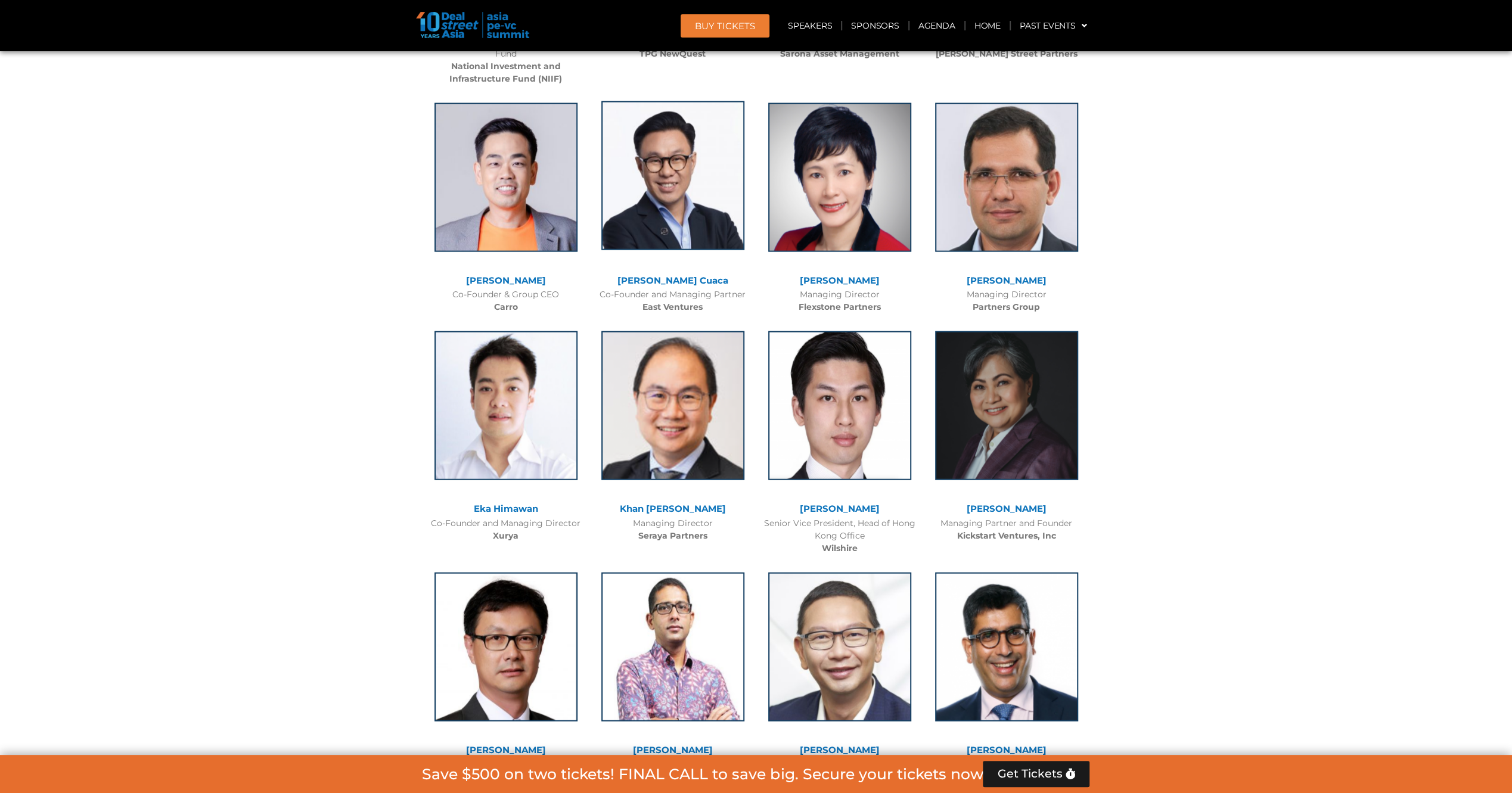
scroll to position [2535, 0]
click at [687, 466] on img at bounding box center [673, 405] width 143 height 149
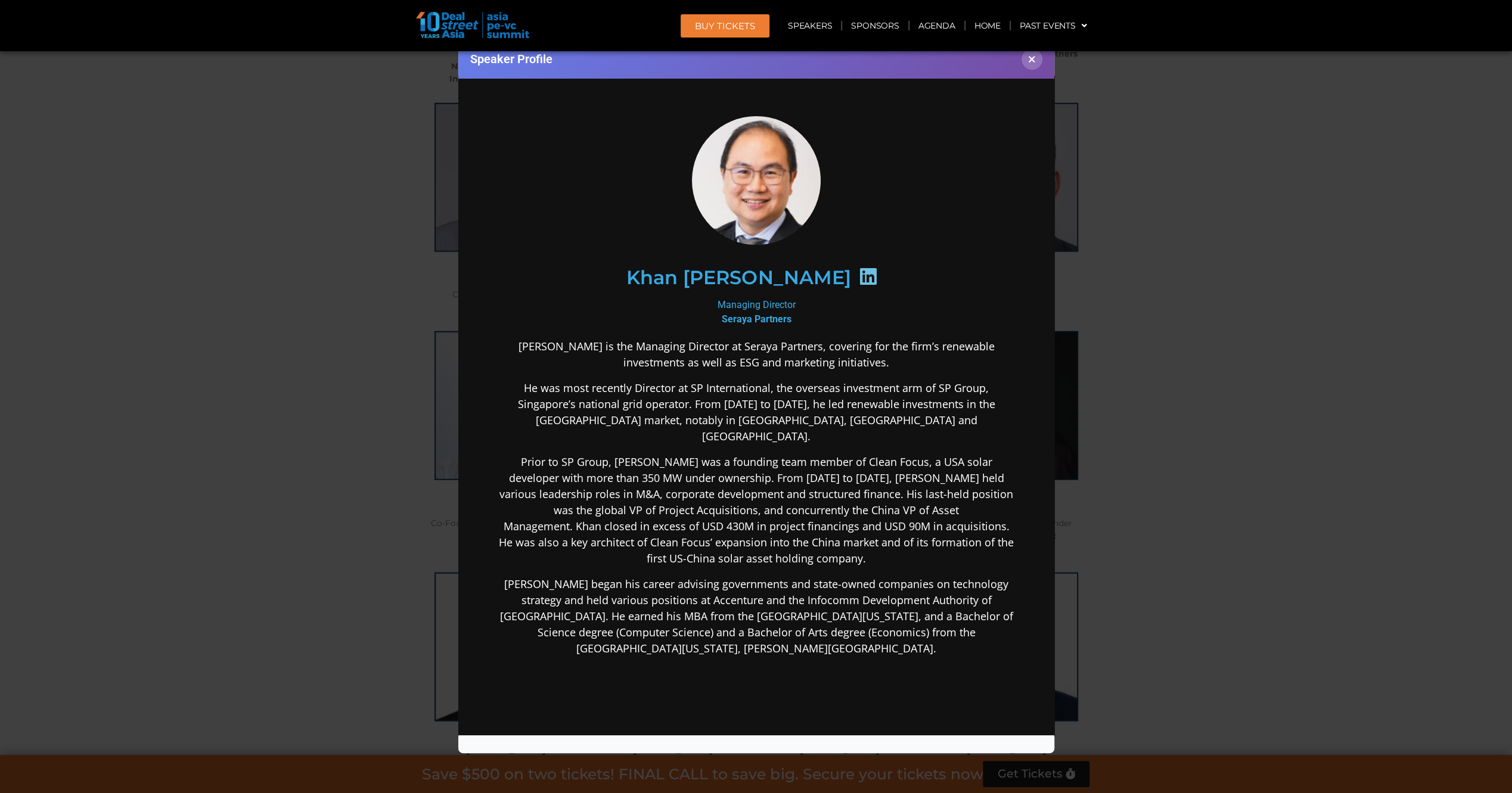
scroll to position [0, 0]
click at [222, 429] on div "Speaker Profile ×" at bounding box center [756, 396] width 1512 height 793
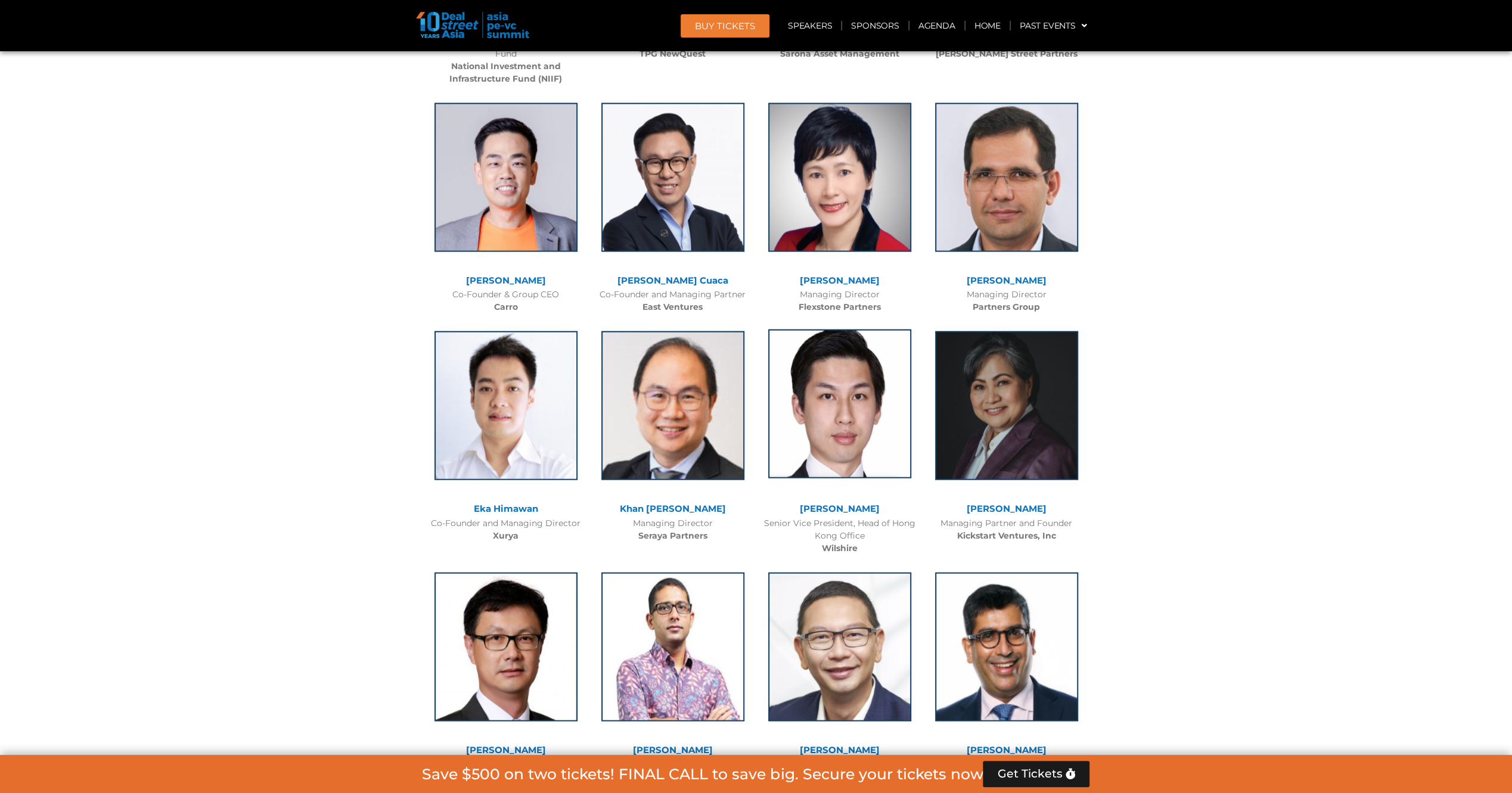
click at [854, 439] on img at bounding box center [839, 403] width 143 height 149
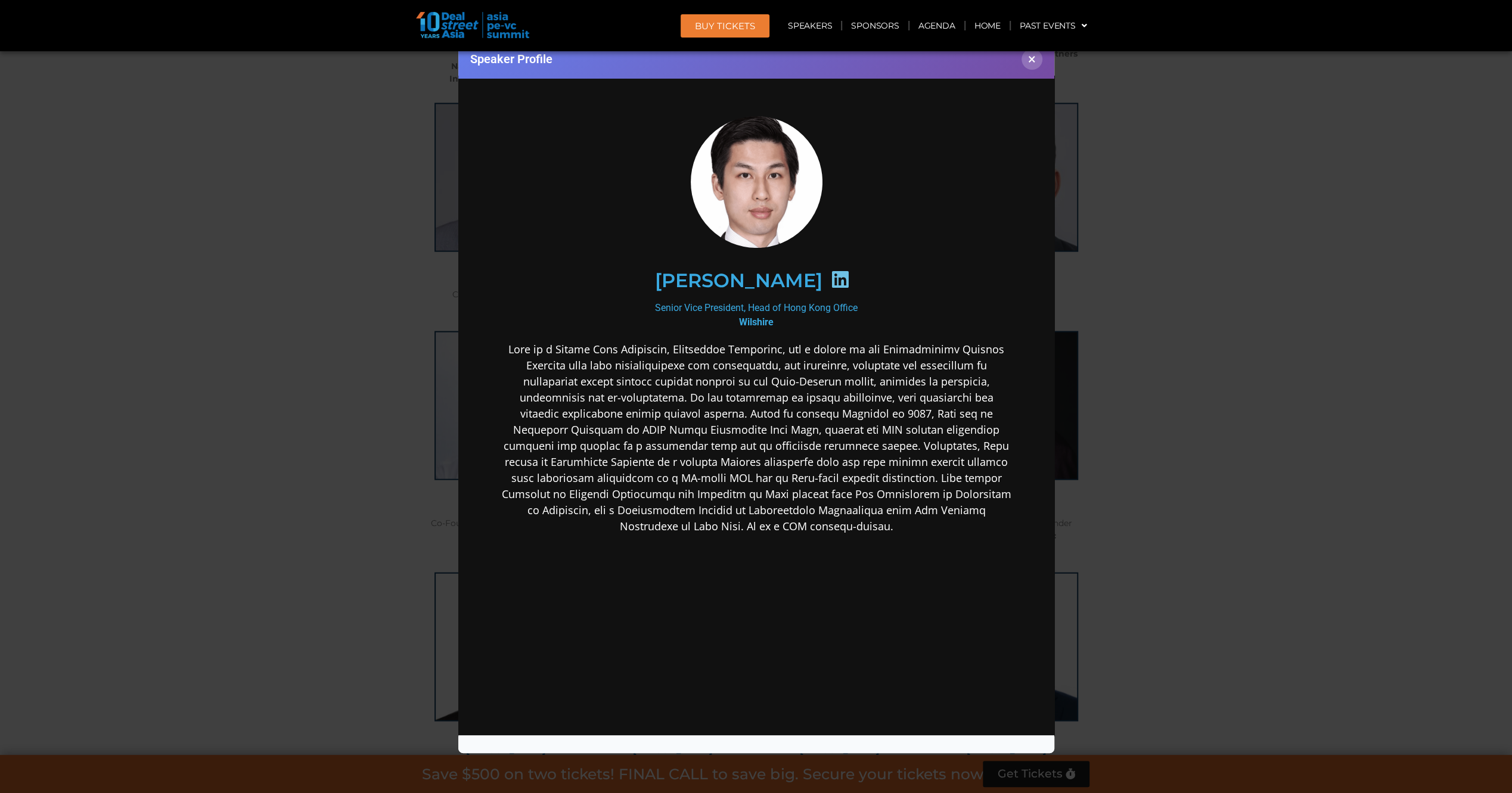
click at [829, 273] on icon at bounding box center [839, 278] width 19 height 19
click at [319, 346] on div "Speaker Profile ×" at bounding box center [756, 396] width 1512 height 793
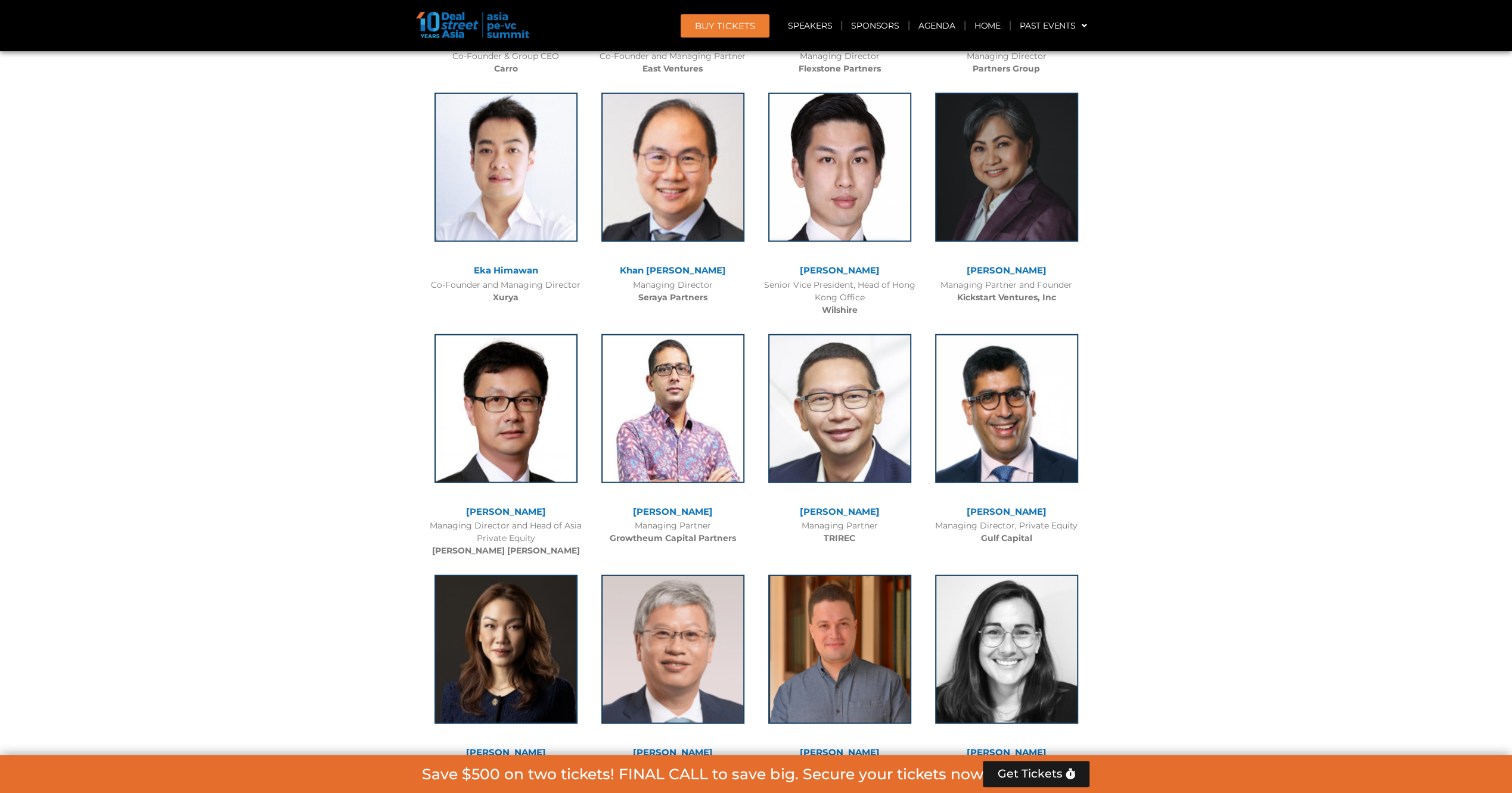
scroll to position [2773, 0]
click at [1013, 423] on img at bounding box center [1006, 406] width 143 height 149
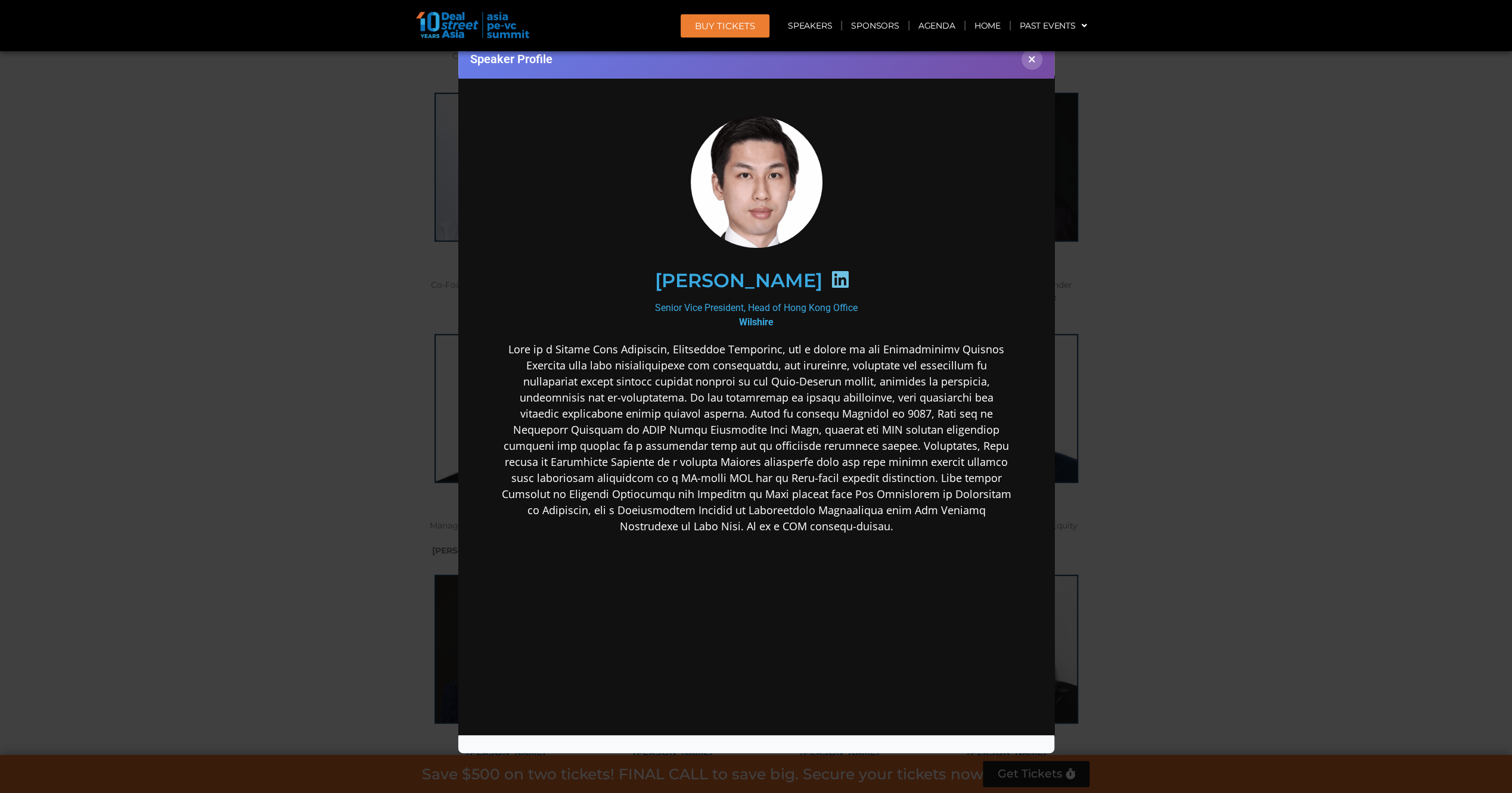
click at [394, 421] on div "Speaker Profile ×" at bounding box center [756, 396] width 1512 height 793
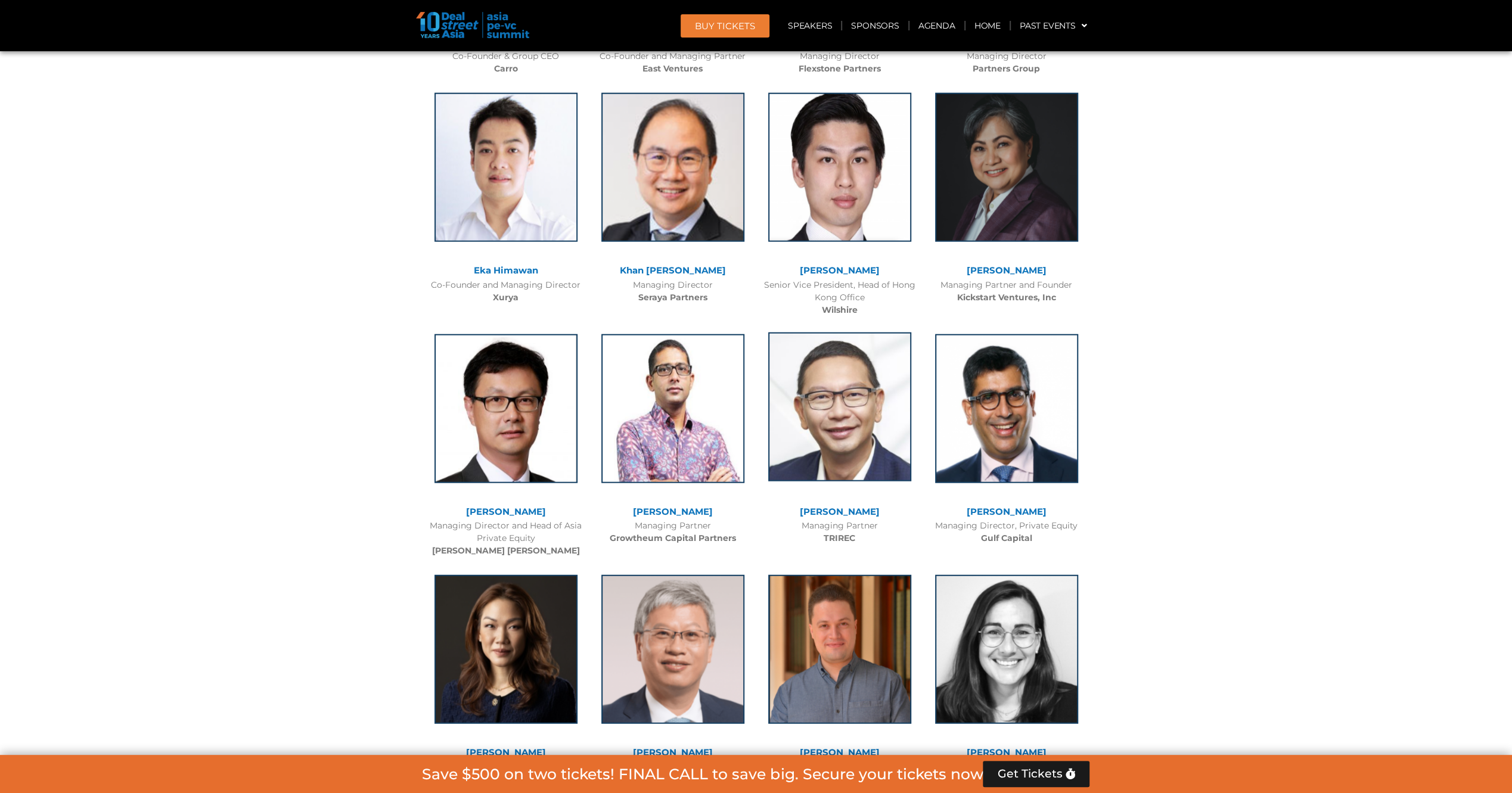
click at [857, 408] on img at bounding box center [839, 406] width 143 height 149
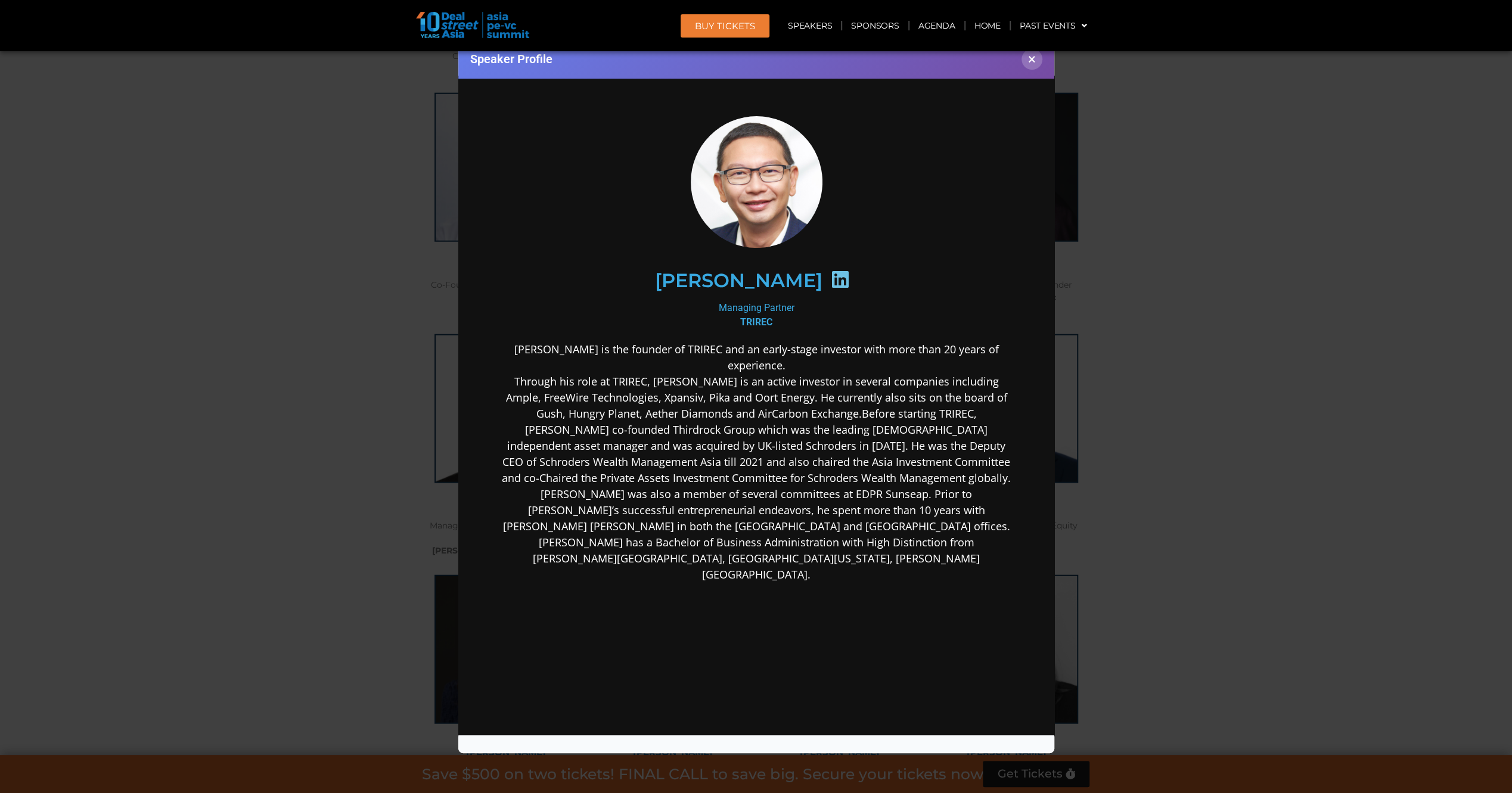
scroll to position [0, 0]
click at [334, 347] on div "Speaker Profile ×" at bounding box center [756, 396] width 1512 height 793
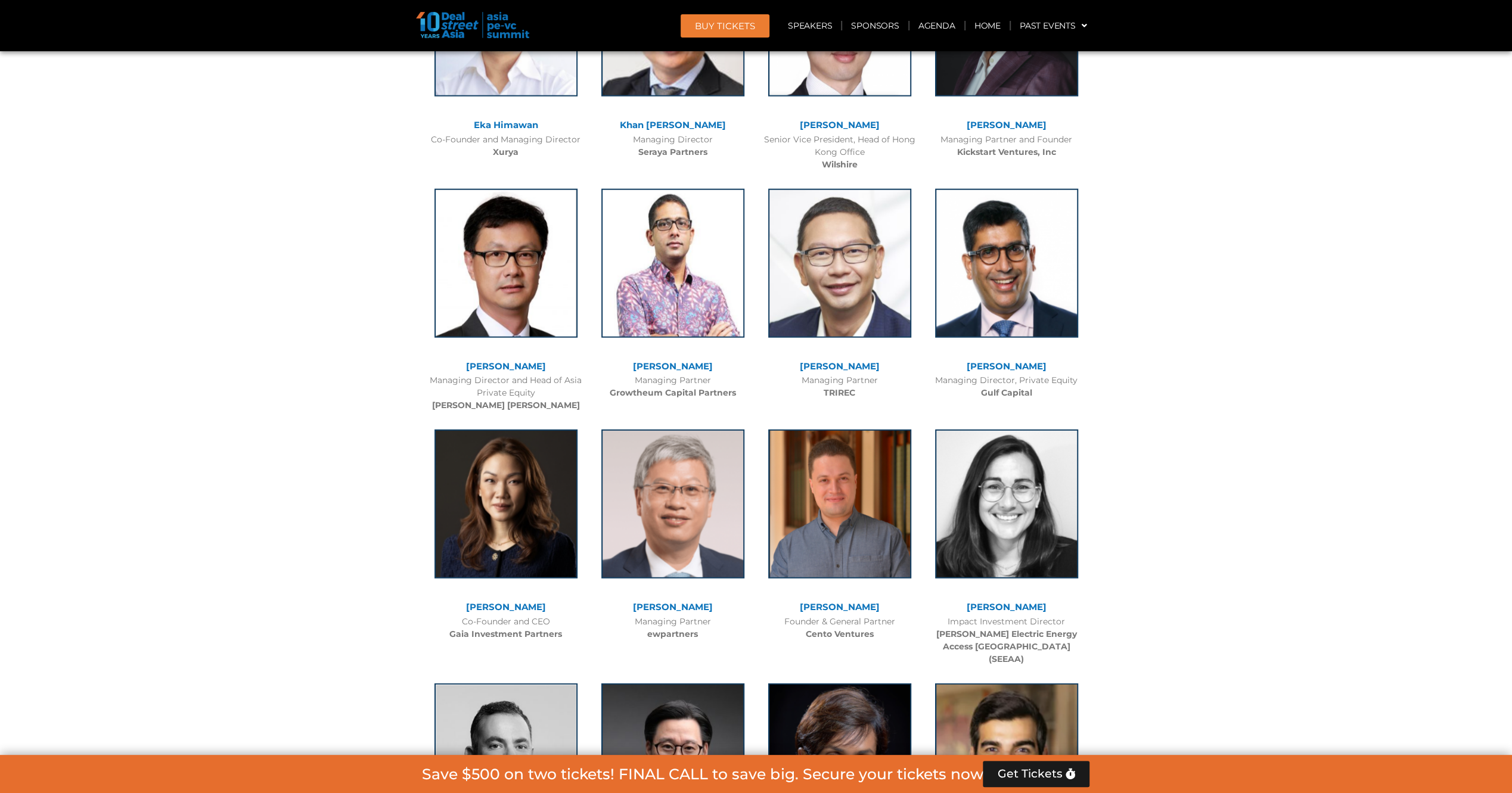
scroll to position [3011, 0]
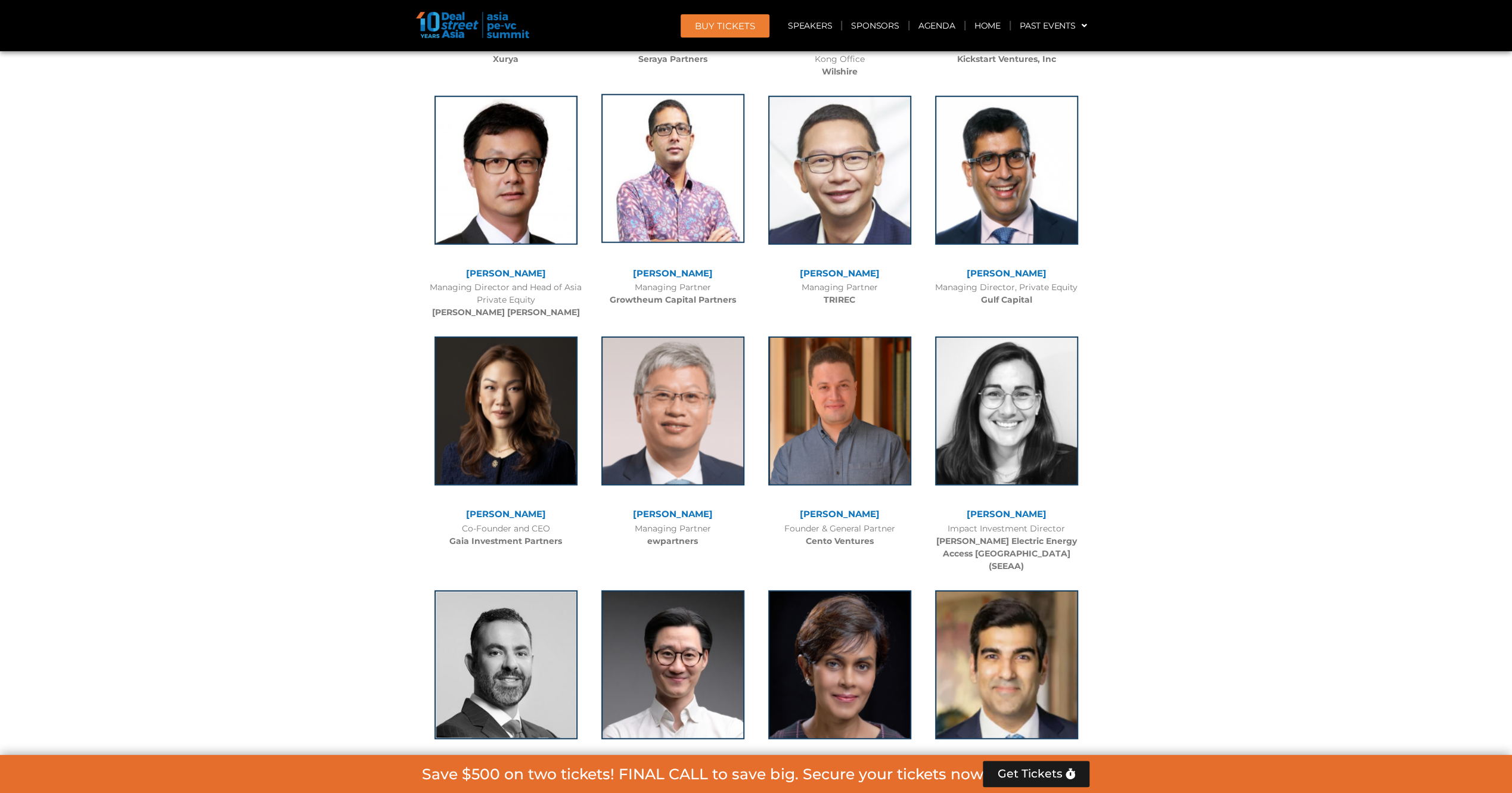
click at [650, 189] on img at bounding box center [673, 168] width 143 height 149
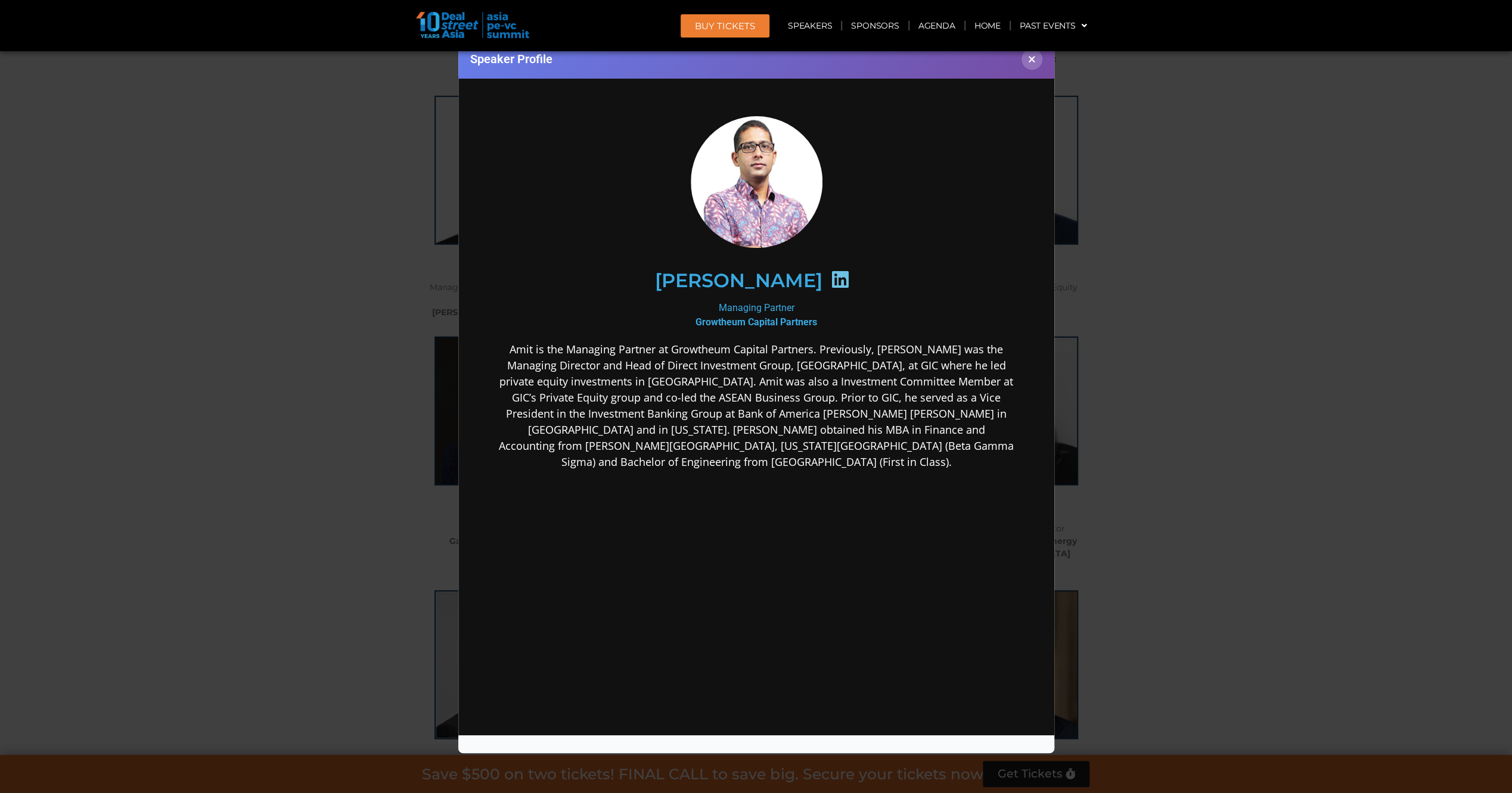
scroll to position [0, 0]
click at [829, 276] on icon at bounding box center [839, 278] width 19 height 19
click at [288, 326] on div "Speaker Profile ×" at bounding box center [756, 396] width 1512 height 793
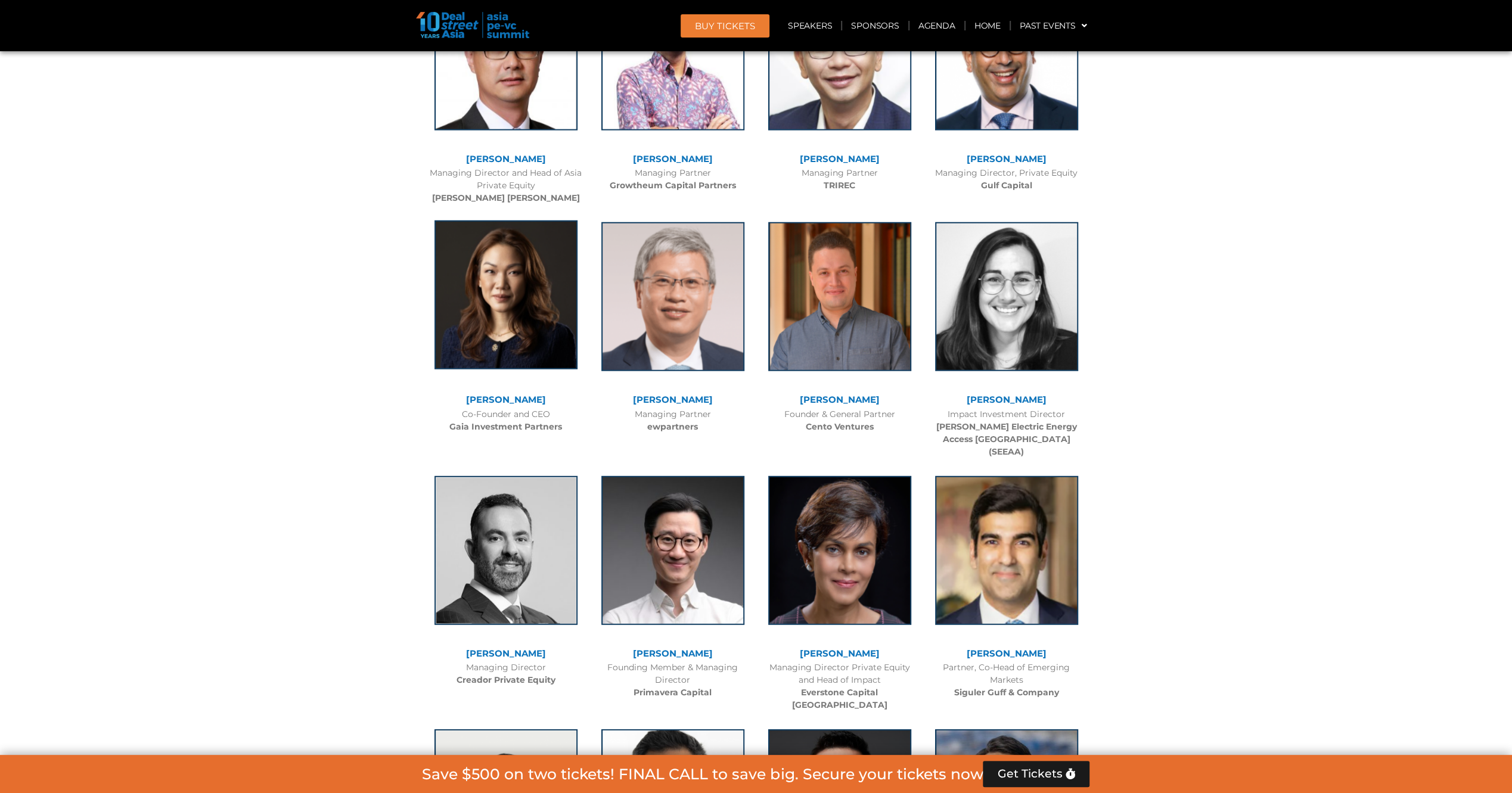
scroll to position [3130, 0]
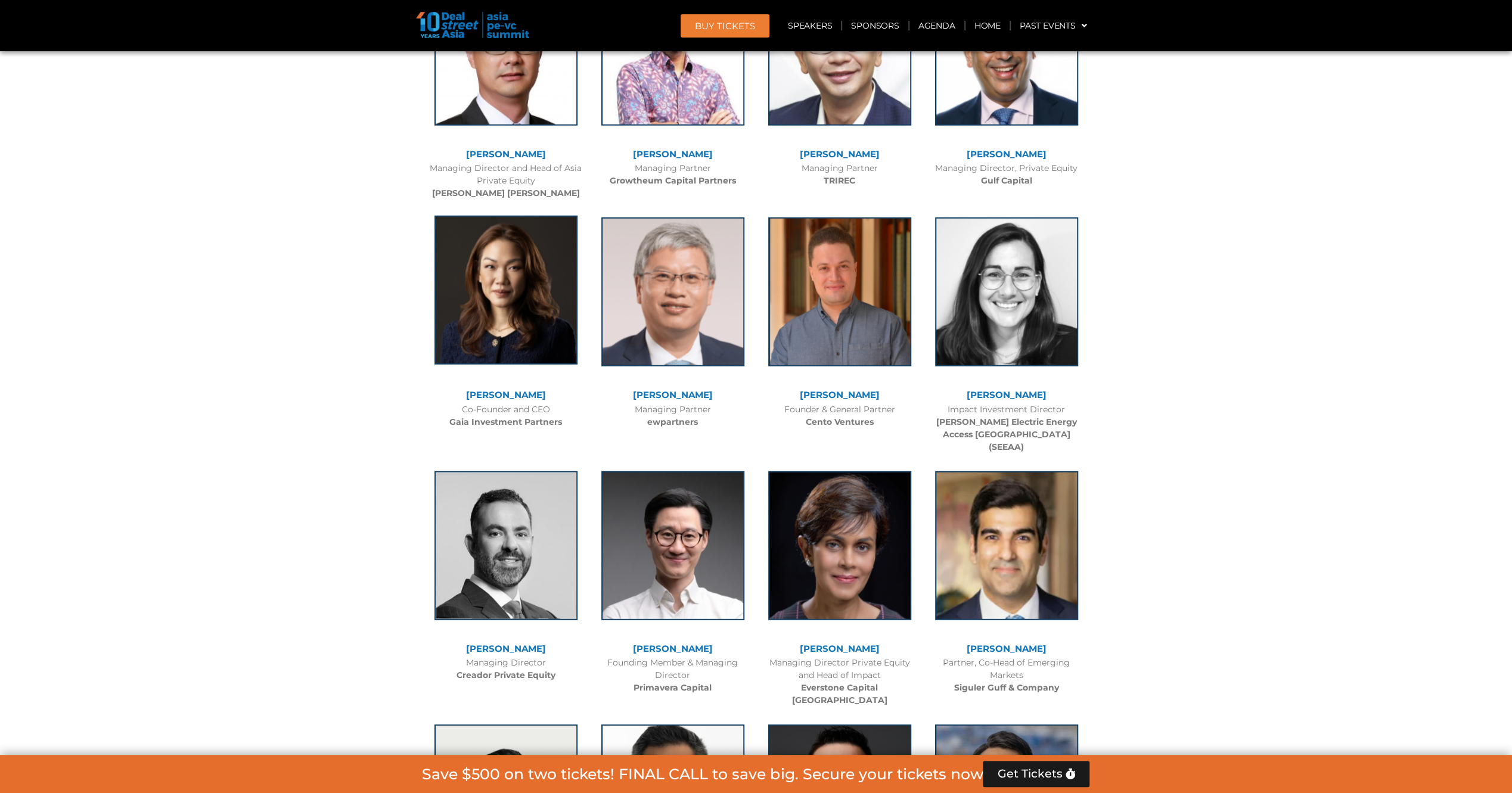
click at [490, 289] on img at bounding box center [506, 289] width 143 height 149
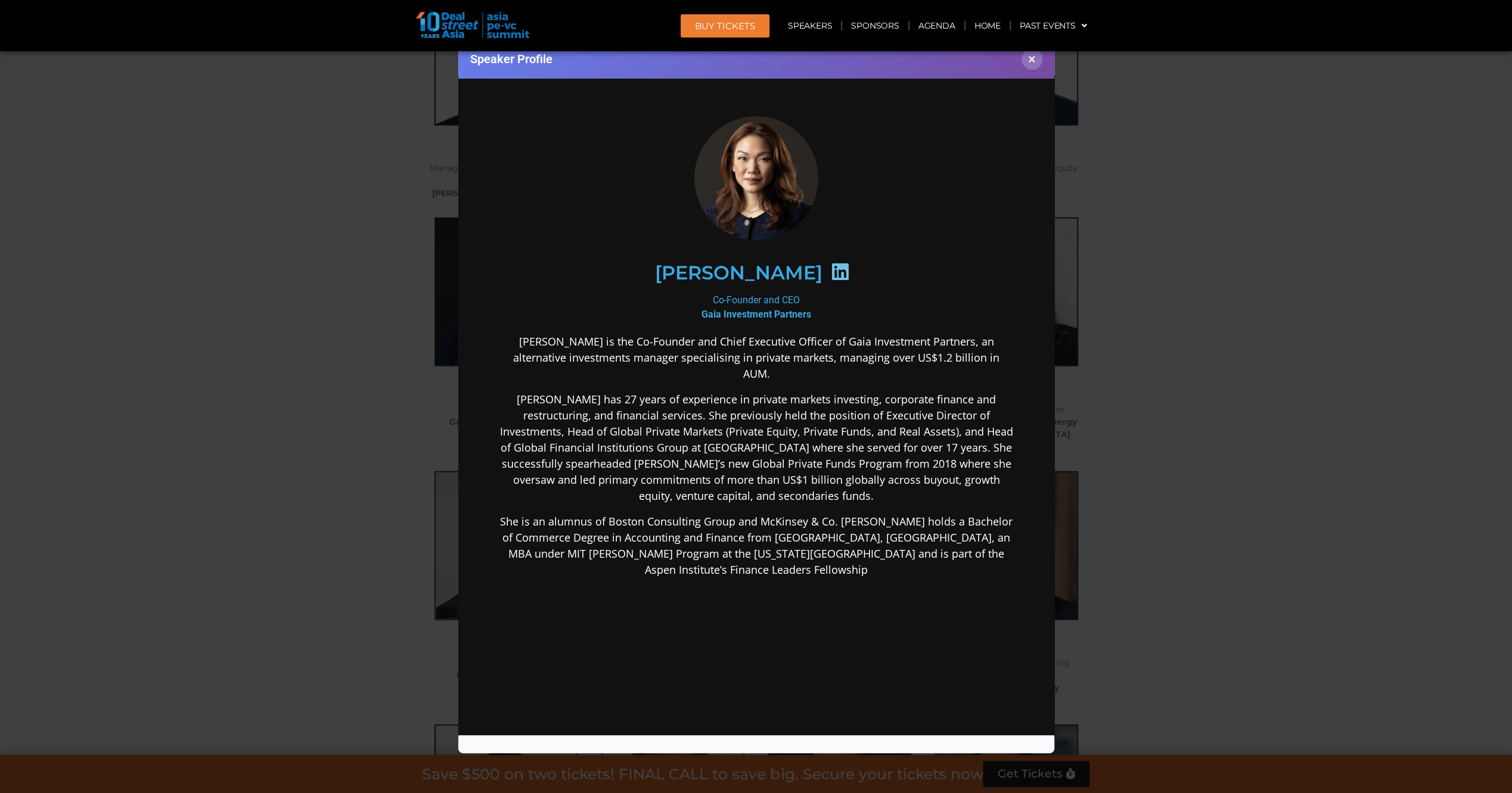
scroll to position [0, 0]
click at [829, 268] on icon at bounding box center [839, 271] width 19 height 19
click at [278, 380] on div "Speaker Profile ×" at bounding box center [756, 396] width 1512 height 793
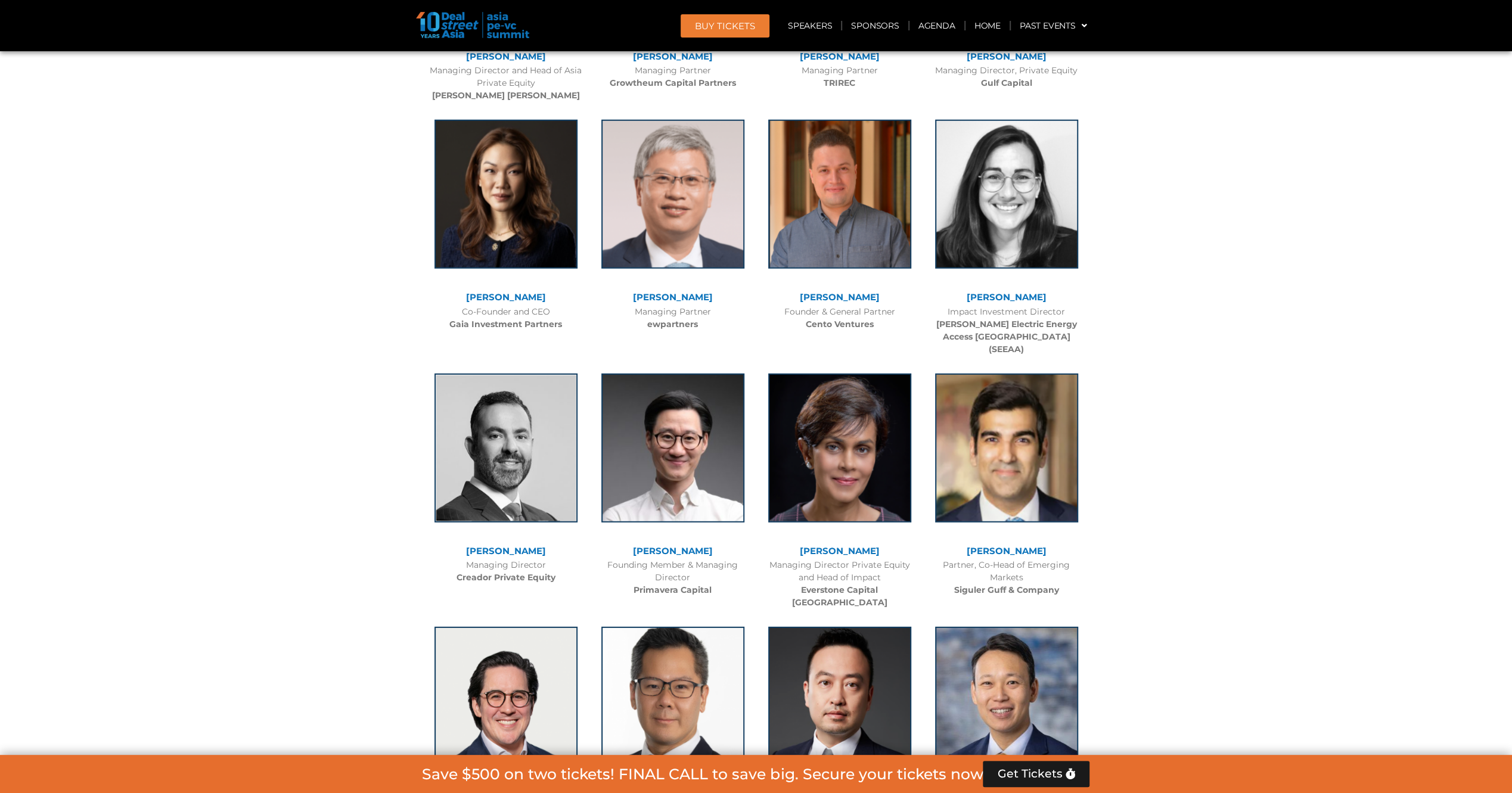
scroll to position [3250, 0]
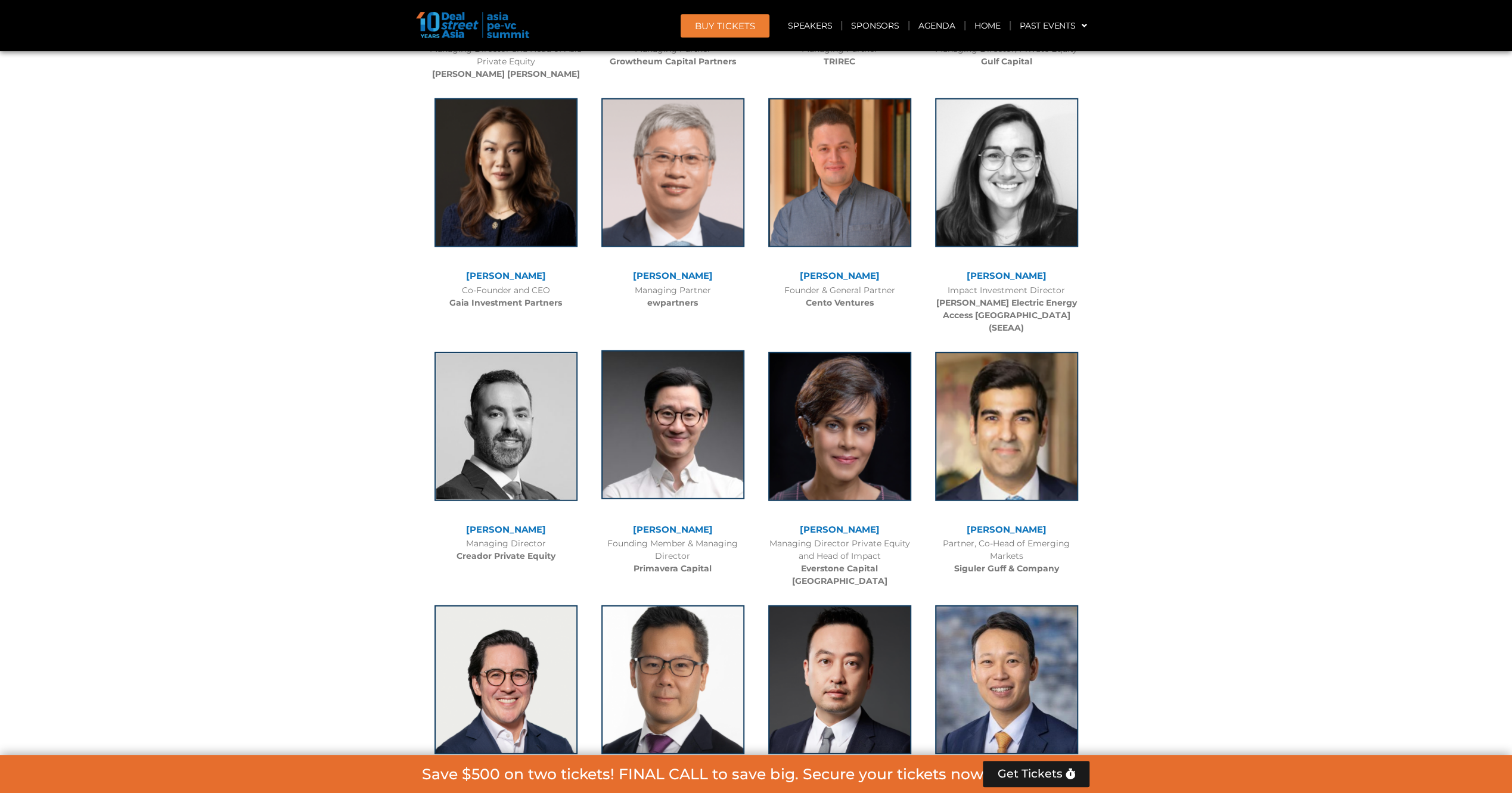
click at [696, 421] on img at bounding box center [673, 425] width 143 height 149
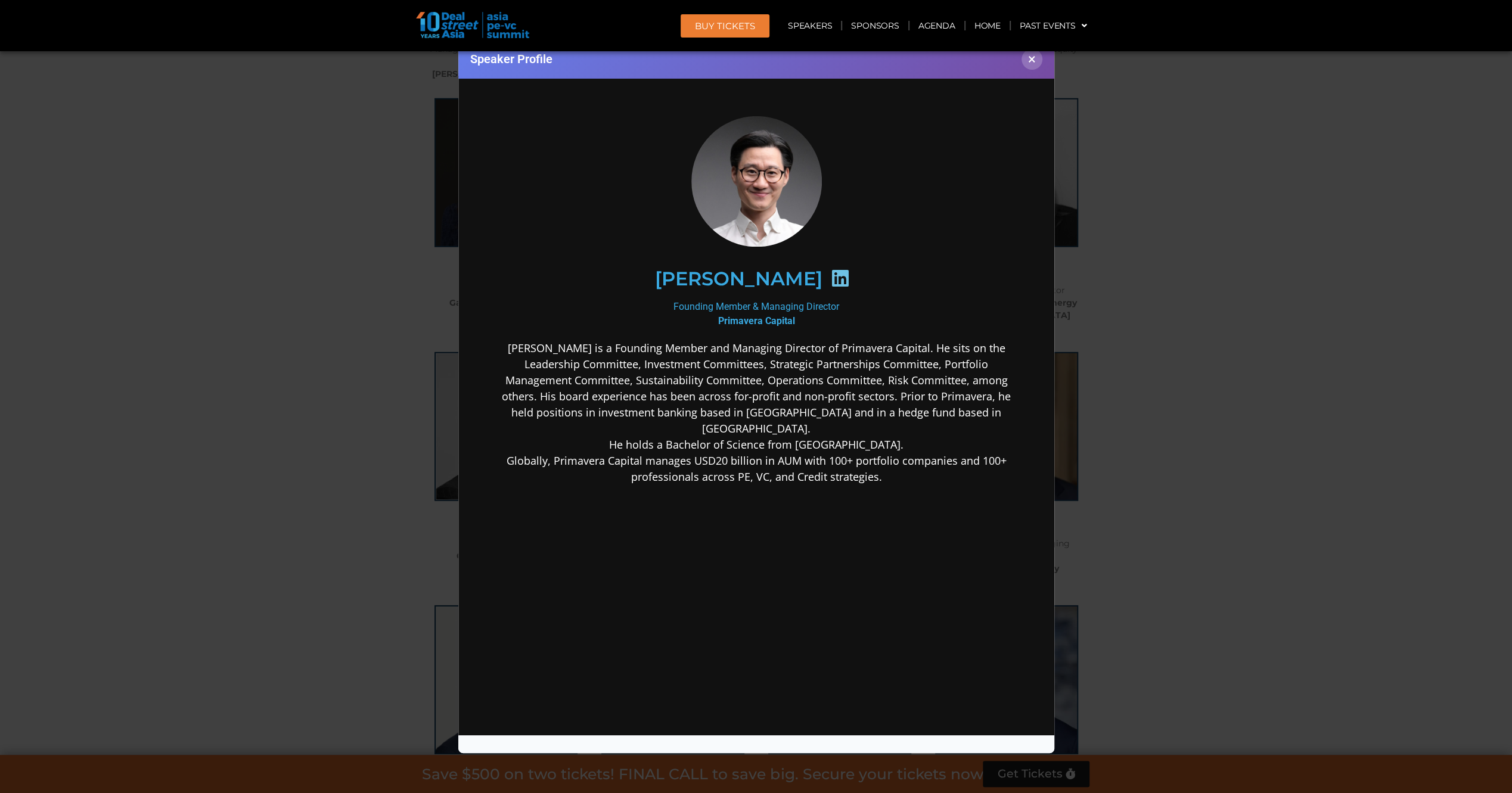
scroll to position [0, 0]
click at [829, 282] on icon at bounding box center [839, 278] width 19 height 19
click at [285, 416] on div "Speaker Profile ×" at bounding box center [756, 396] width 1512 height 793
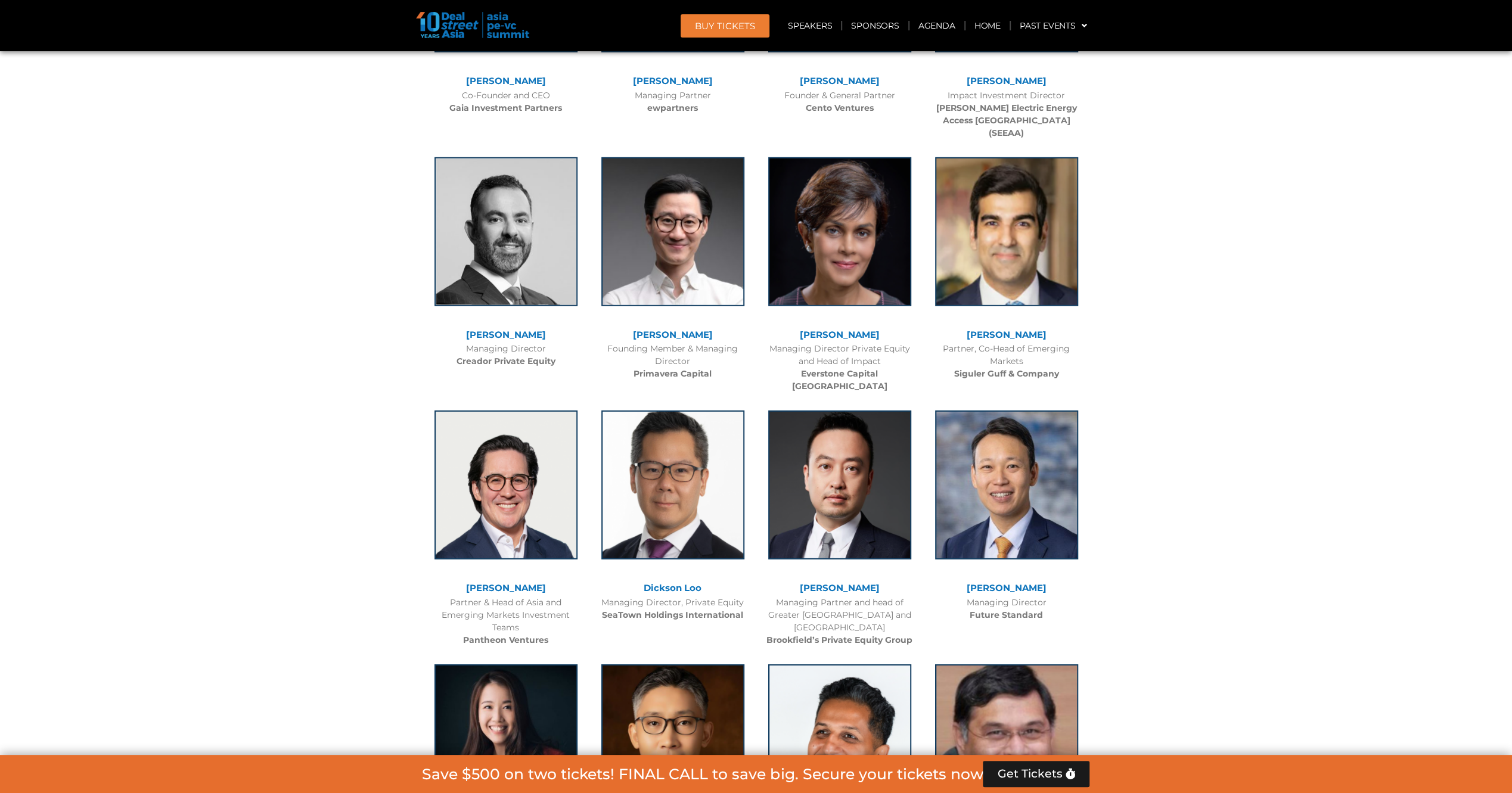
scroll to position [3488, 0]
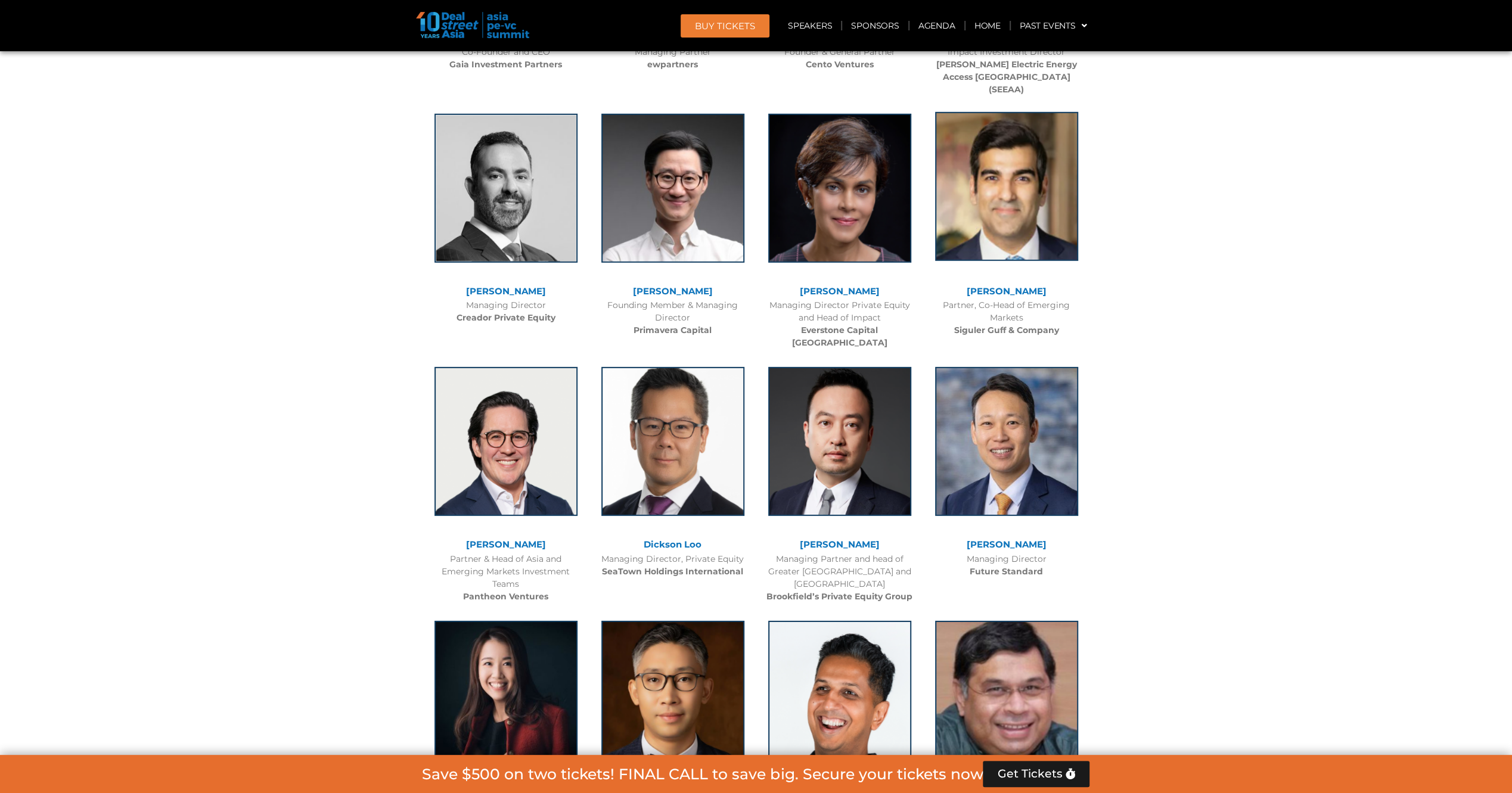
click at [980, 209] on img at bounding box center [1006, 186] width 143 height 149
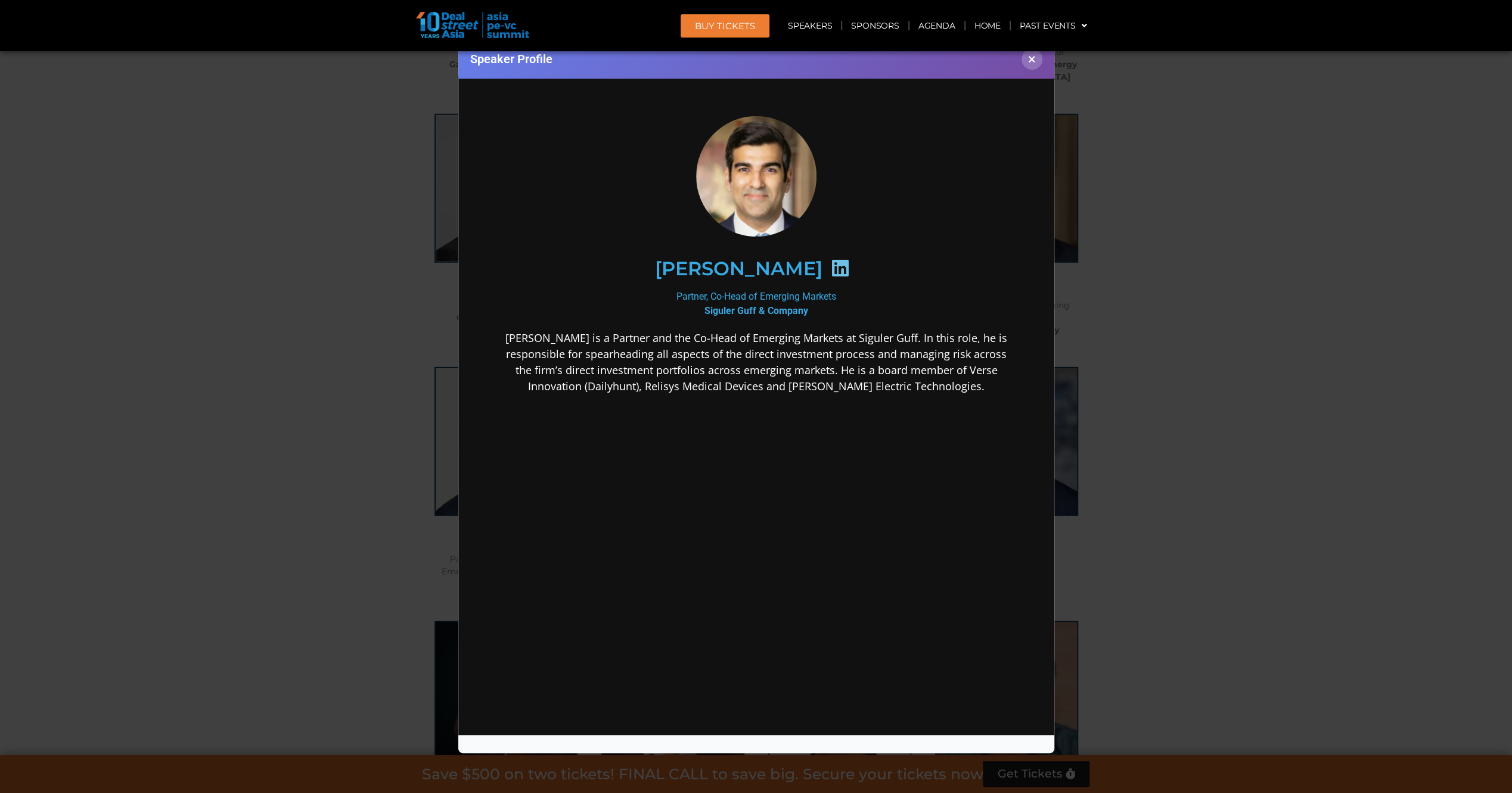
scroll to position [0, 0]
click at [849, 261] on icon at bounding box center [839, 267] width 19 height 19
click at [354, 412] on div "Speaker Profile ×" at bounding box center [756, 396] width 1512 height 793
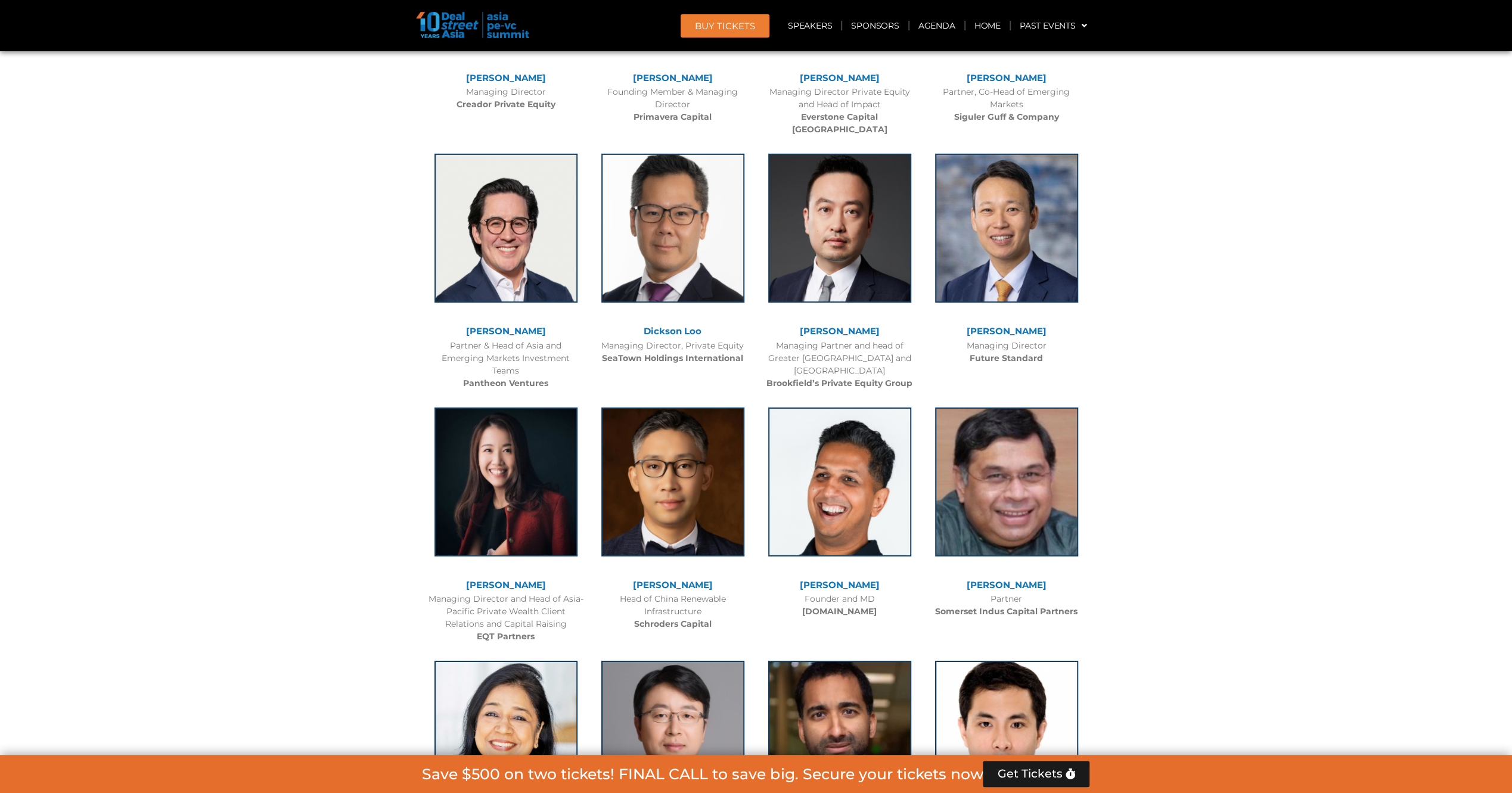
scroll to position [3786, 0]
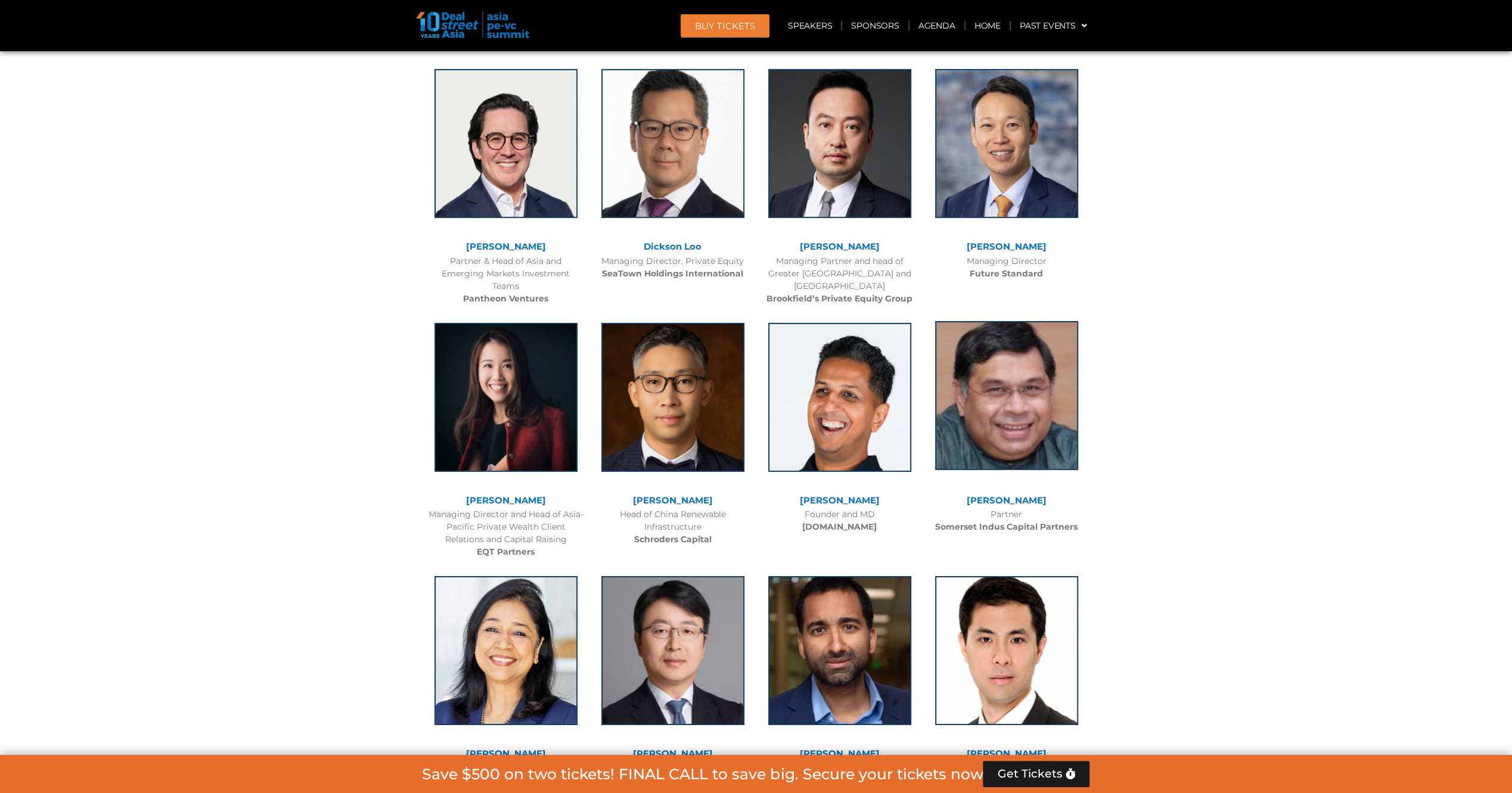
click at [971, 337] on img at bounding box center [1006, 395] width 143 height 149
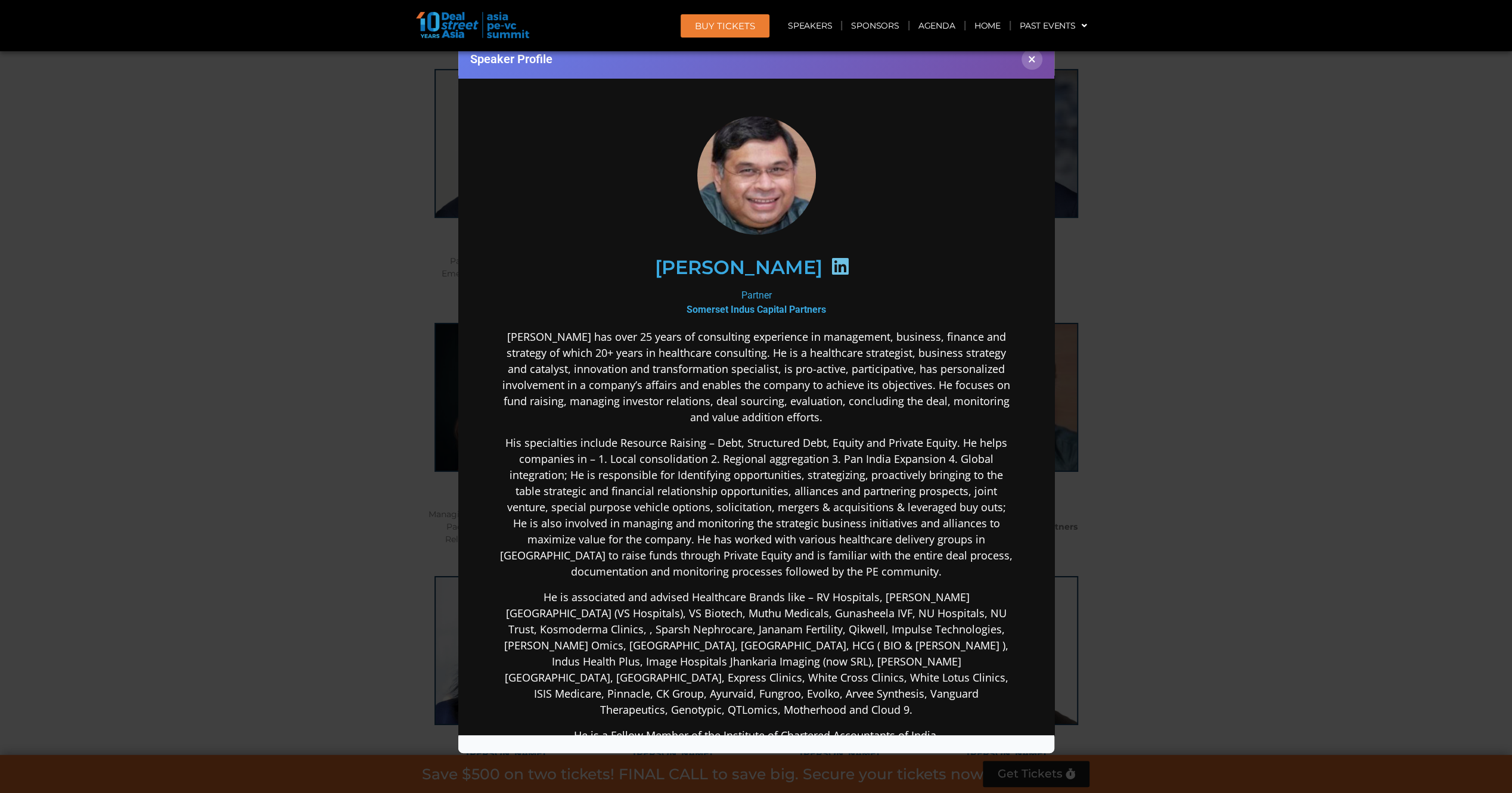
scroll to position [0, 0]
click at [829, 262] on icon at bounding box center [839, 265] width 19 height 19
click at [172, 458] on div "Speaker Profile ×" at bounding box center [756, 396] width 1512 height 793
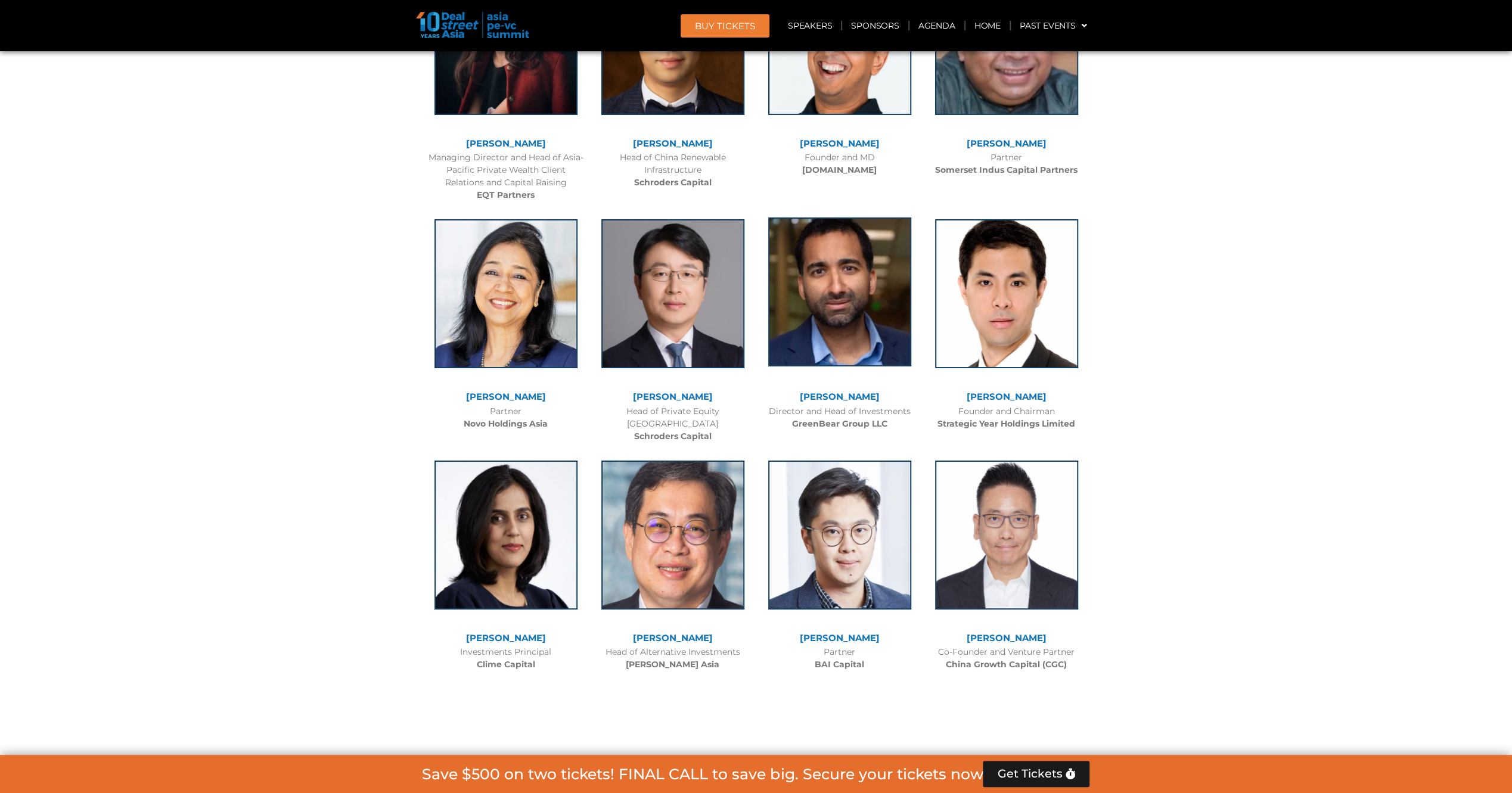
scroll to position [4143, 0]
click at [490, 281] on img at bounding box center [506, 291] width 143 height 149
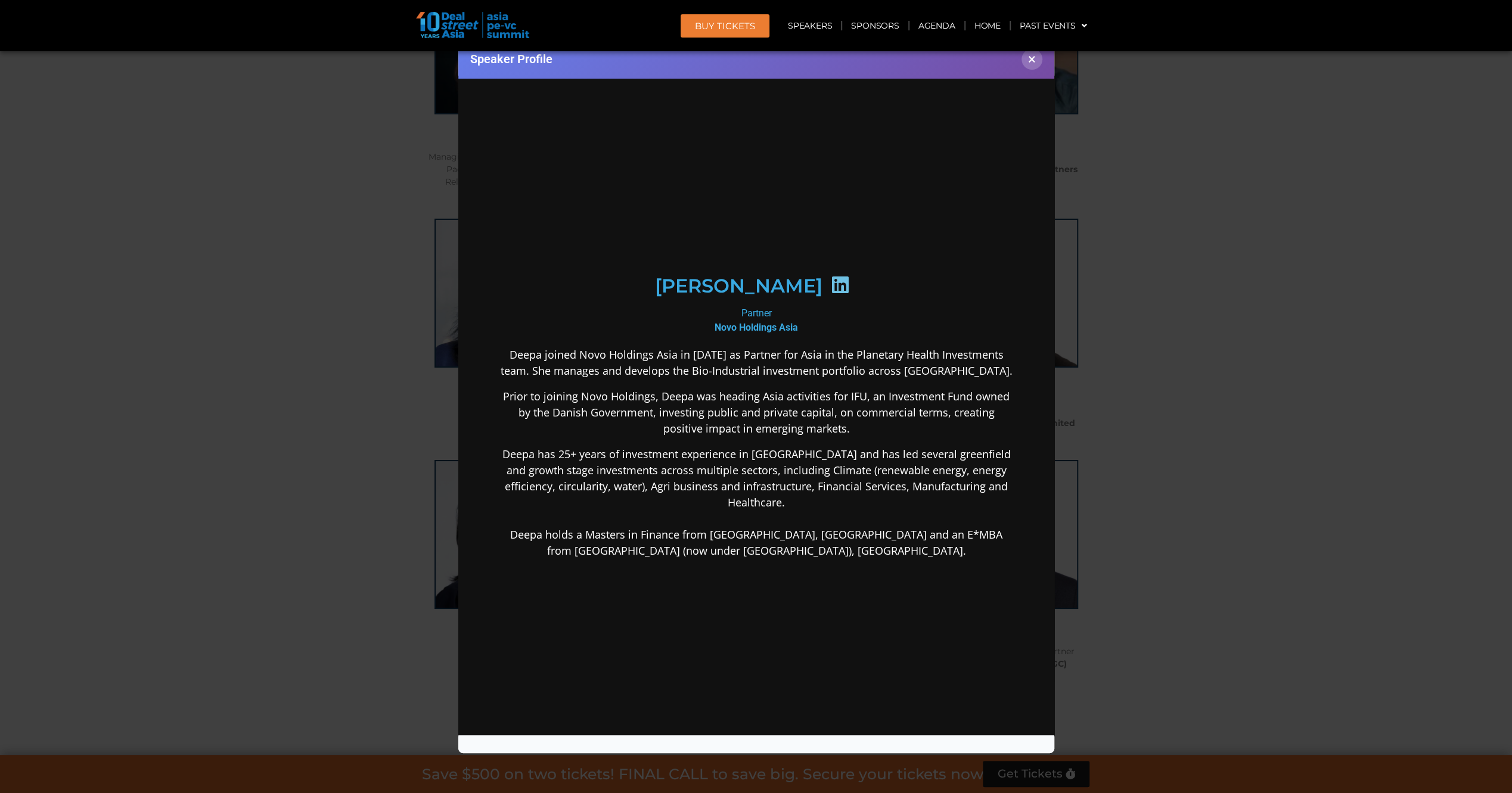
scroll to position [0, 0]
click at [169, 382] on div "Speaker Profile ×" at bounding box center [756, 396] width 1512 height 793
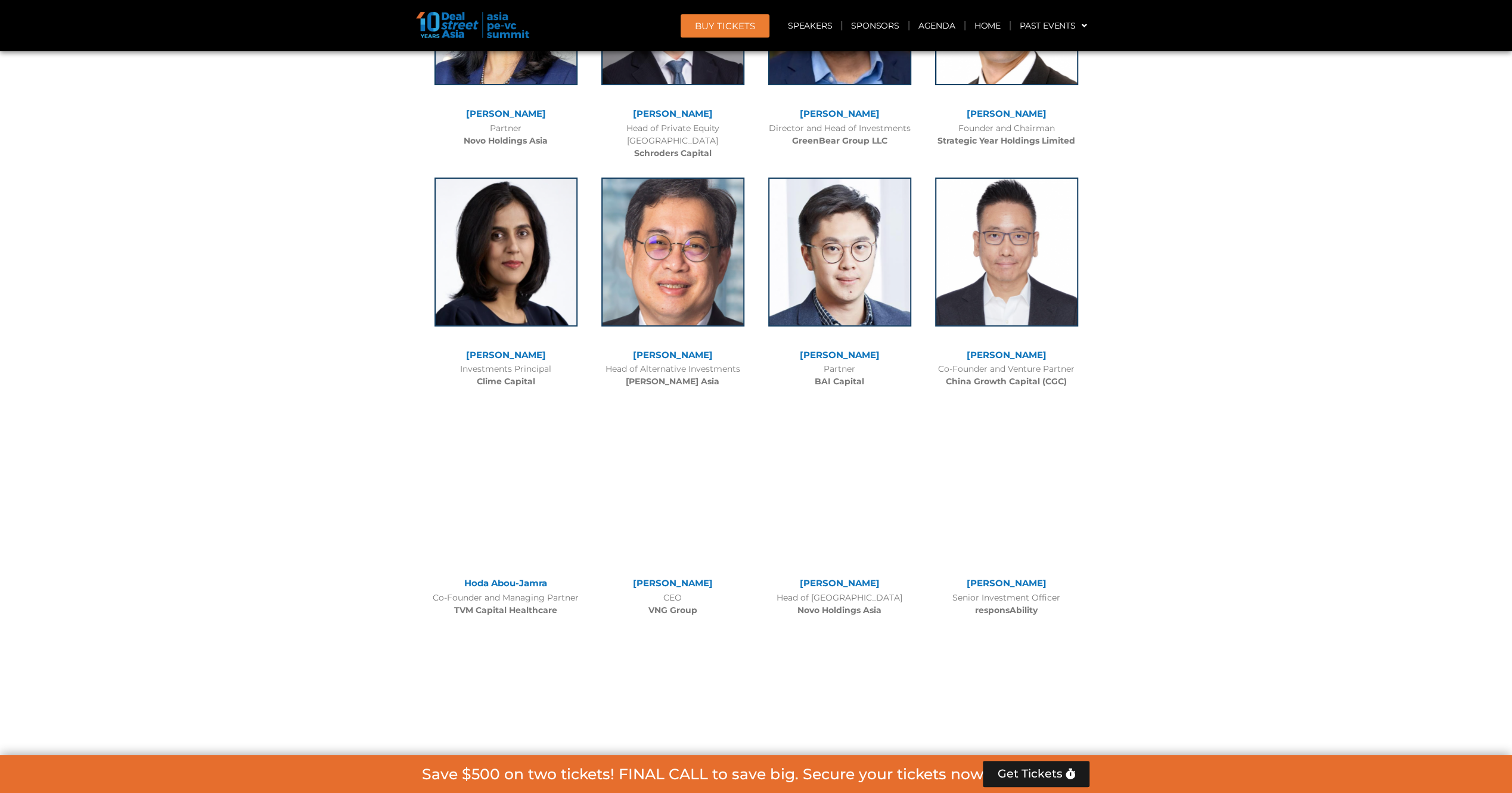
scroll to position [4500, 0]
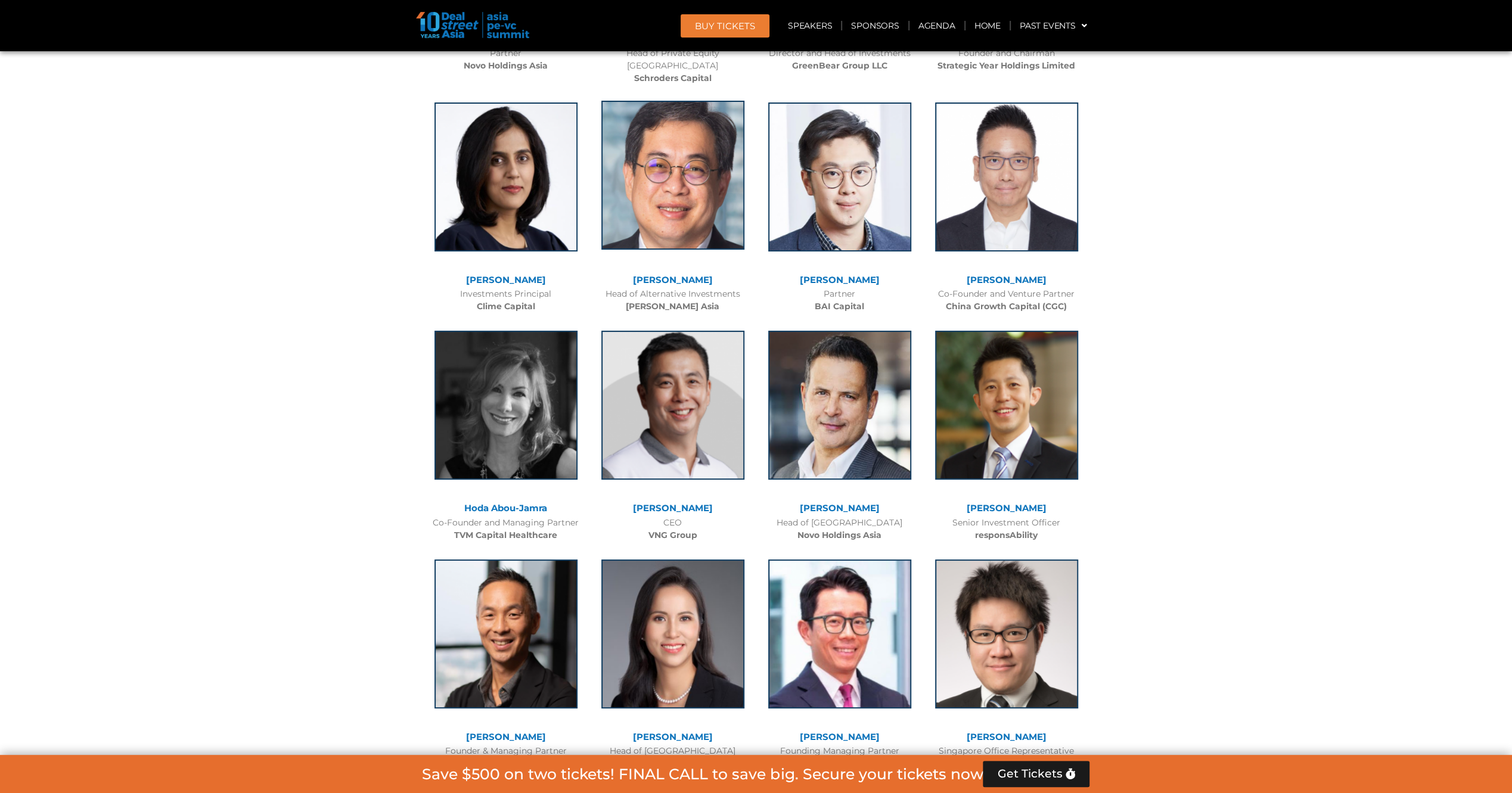
click at [669, 128] on img at bounding box center [673, 175] width 143 height 149
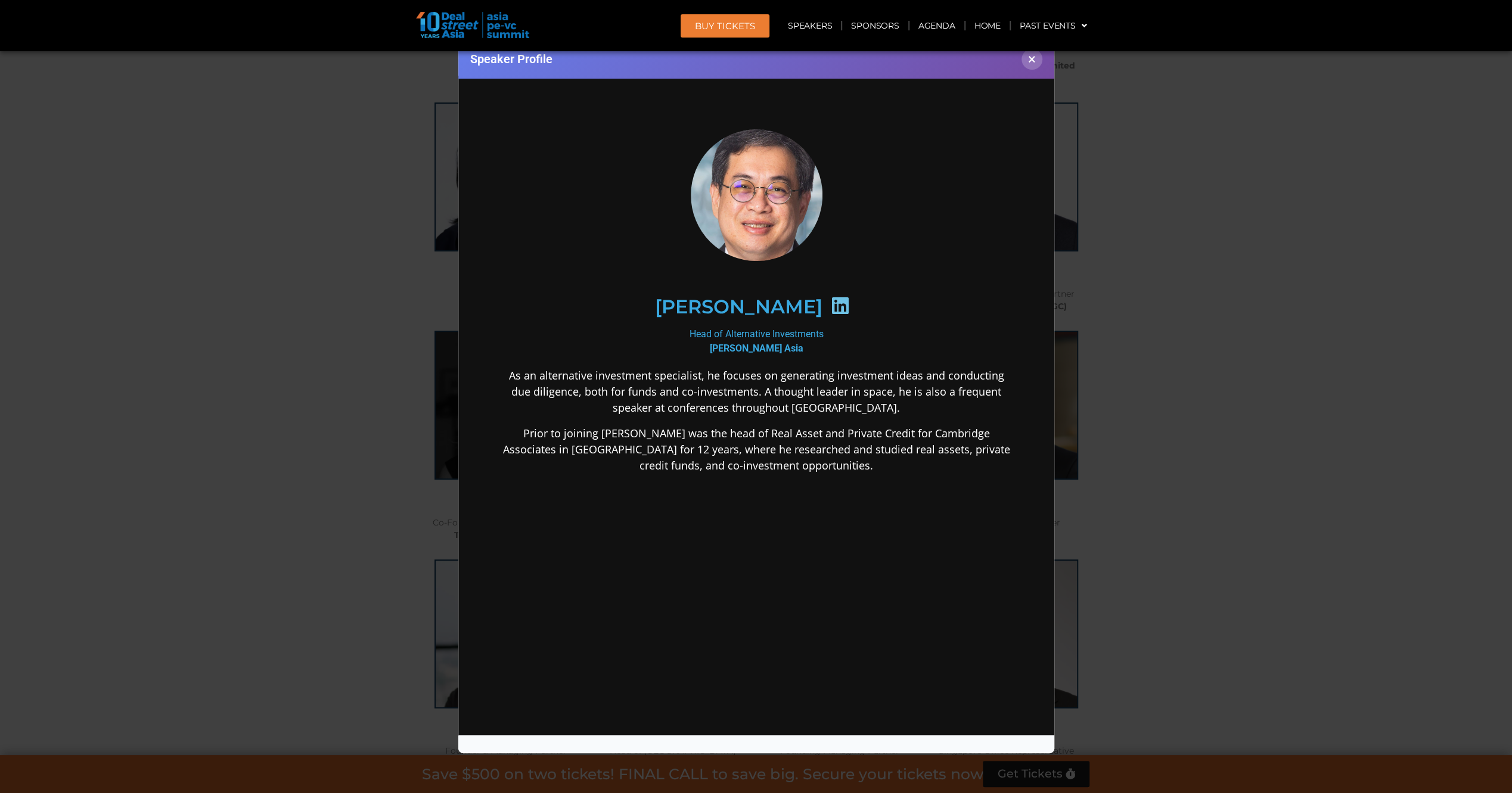
scroll to position [0, 0]
click at [829, 303] on icon at bounding box center [839, 305] width 19 height 19
click at [261, 253] on div "Speaker Profile ×" at bounding box center [756, 396] width 1512 height 793
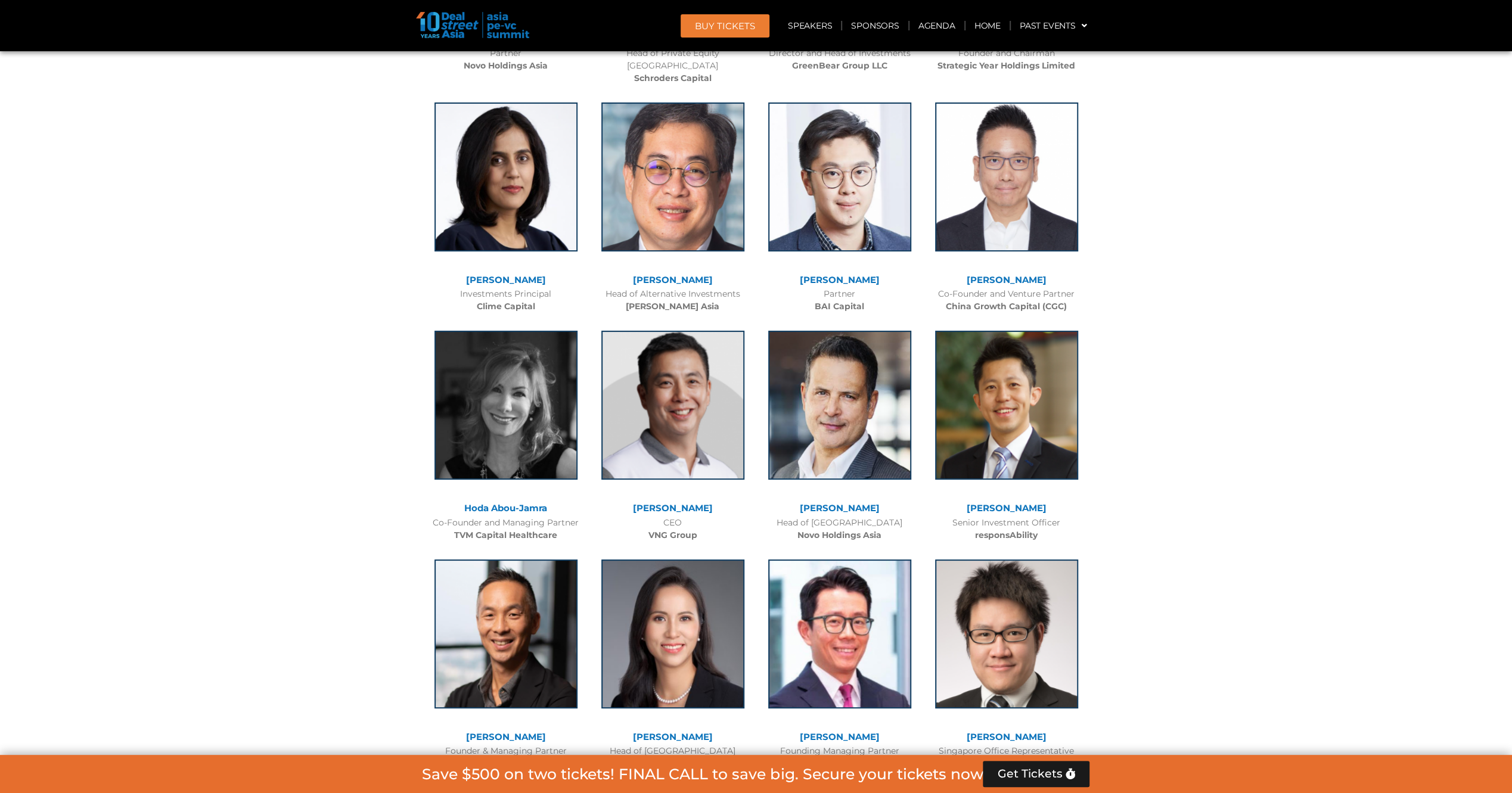
click at [352, 359] on div at bounding box center [756, 566] width 1512 height 7520
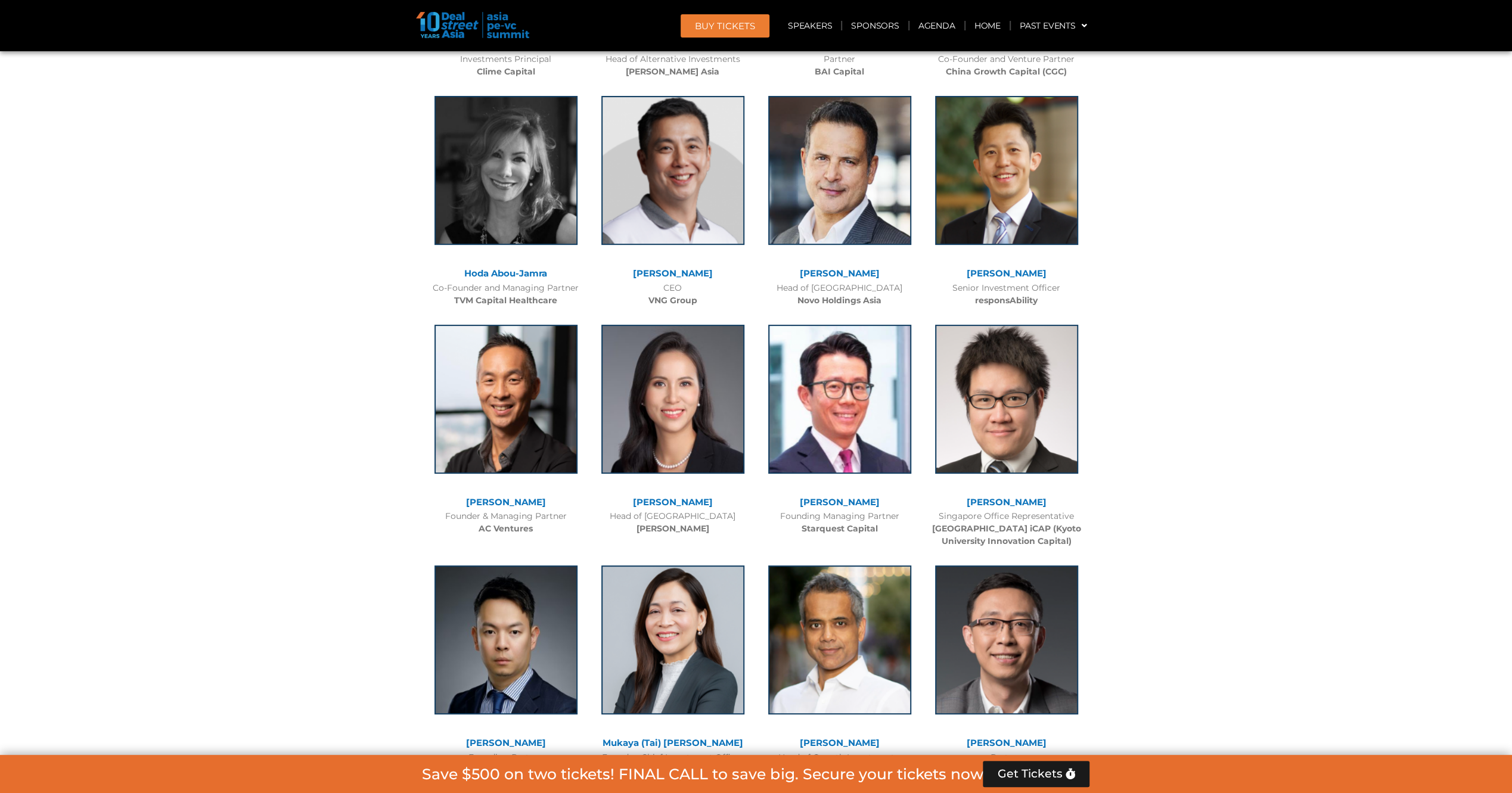
scroll to position [4739, 0]
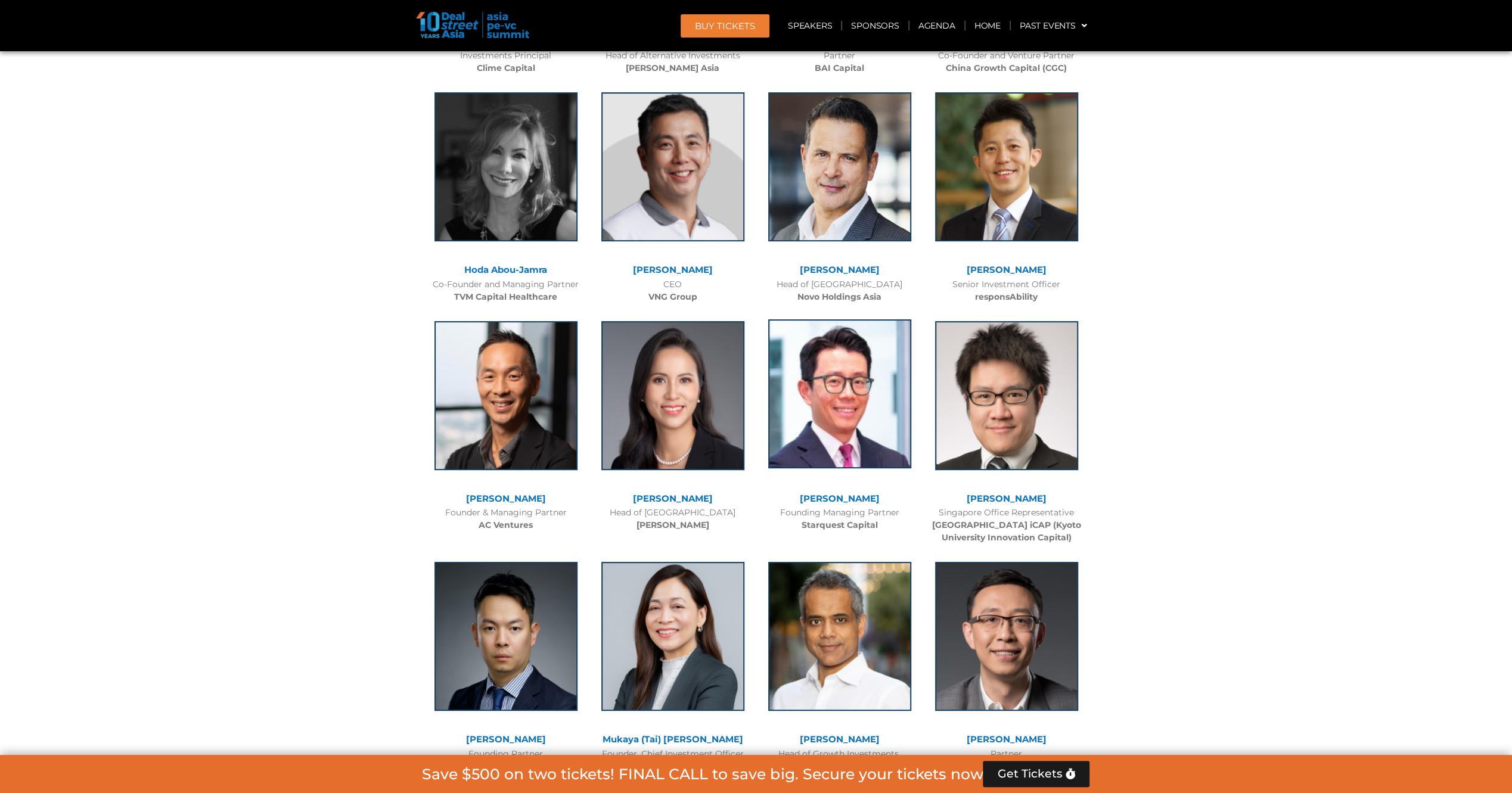
click at [859, 334] on img at bounding box center [839, 393] width 143 height 149
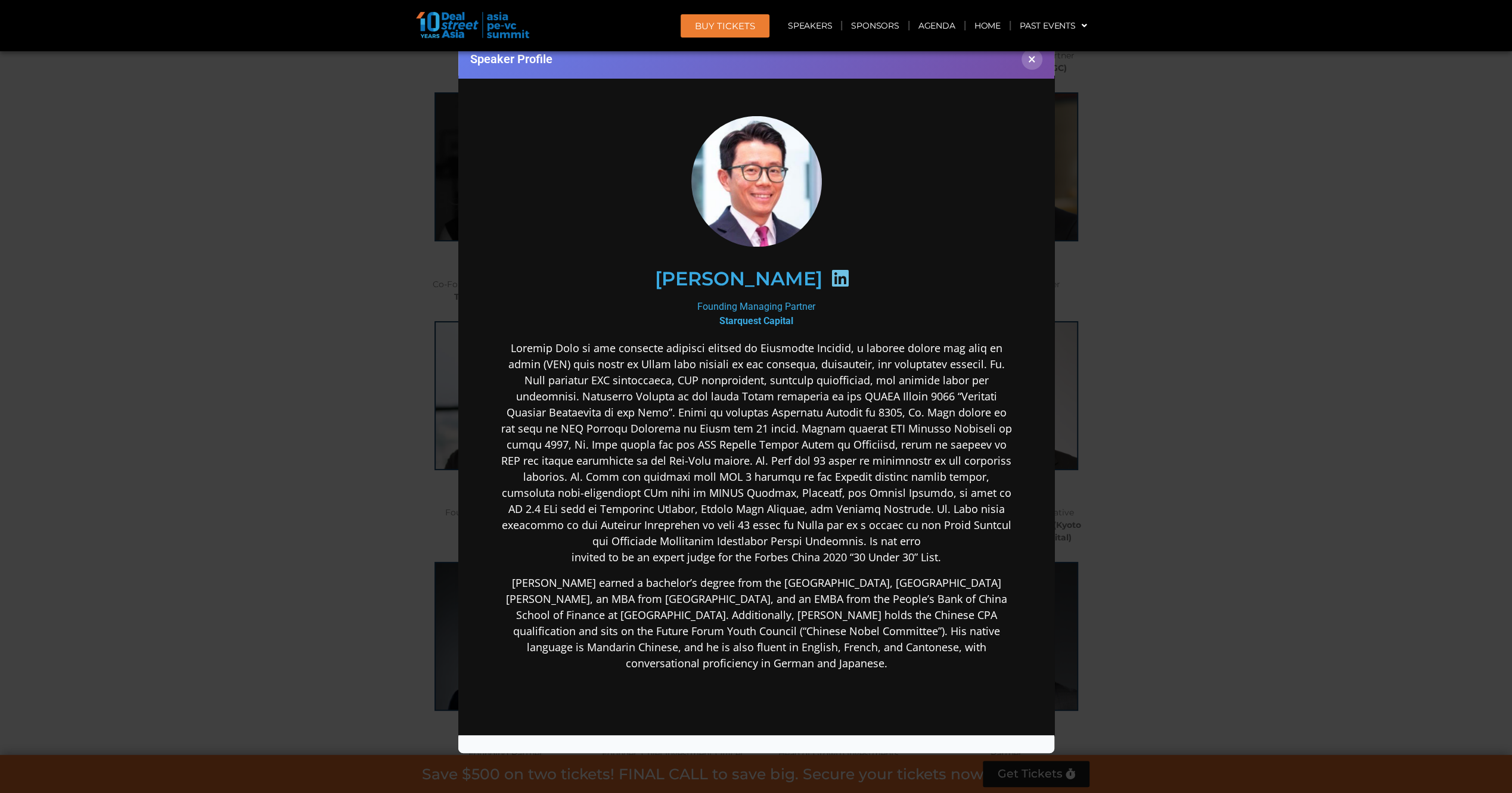
scroll to position [0, 0]
click at [324, 347] on div "Speaker Profile ×" at bounding box center [756, 396] width 1512 height 793
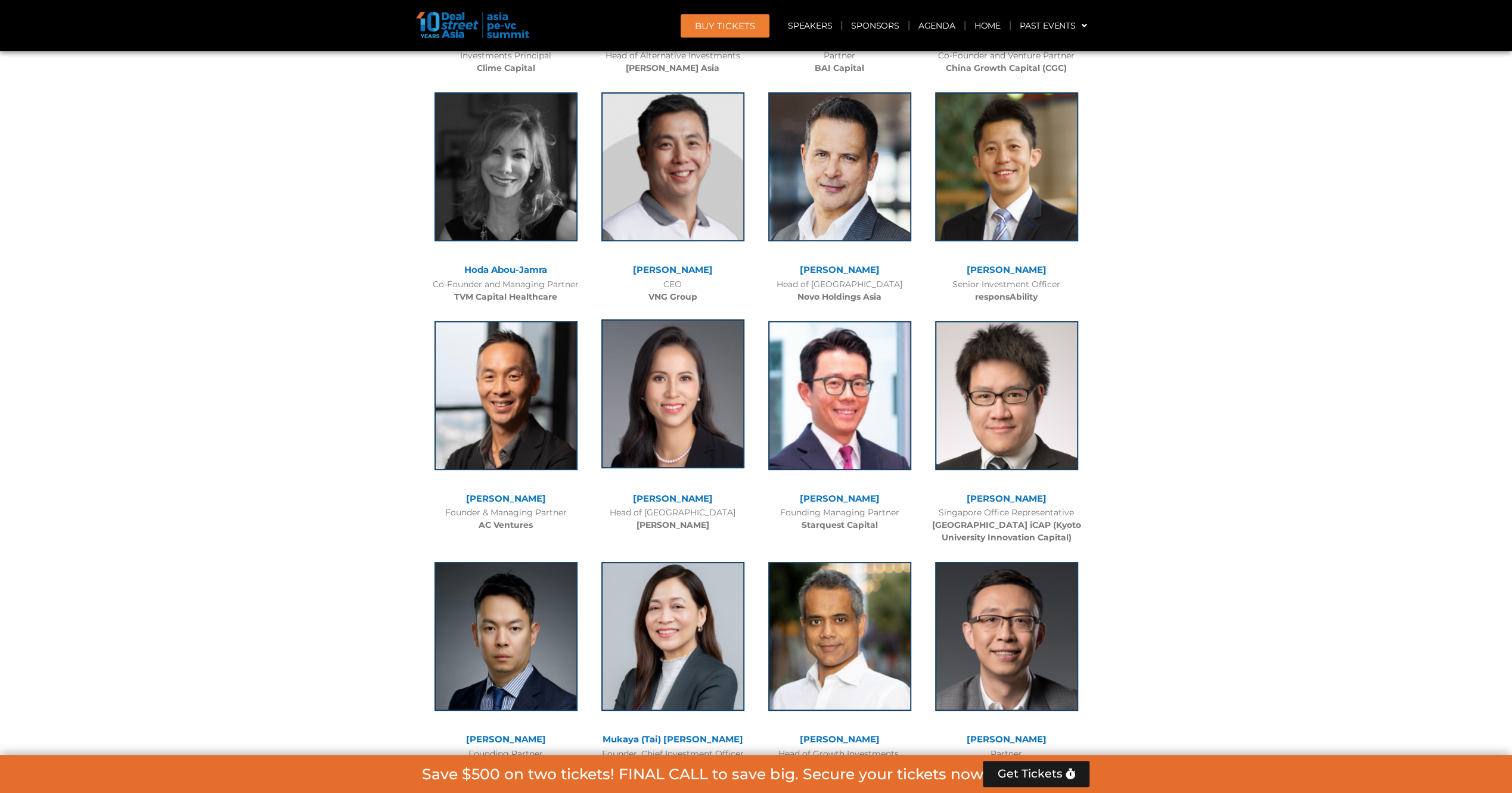
click at [630, 331] on img at bounding box center [673, 393] width 143 height 149
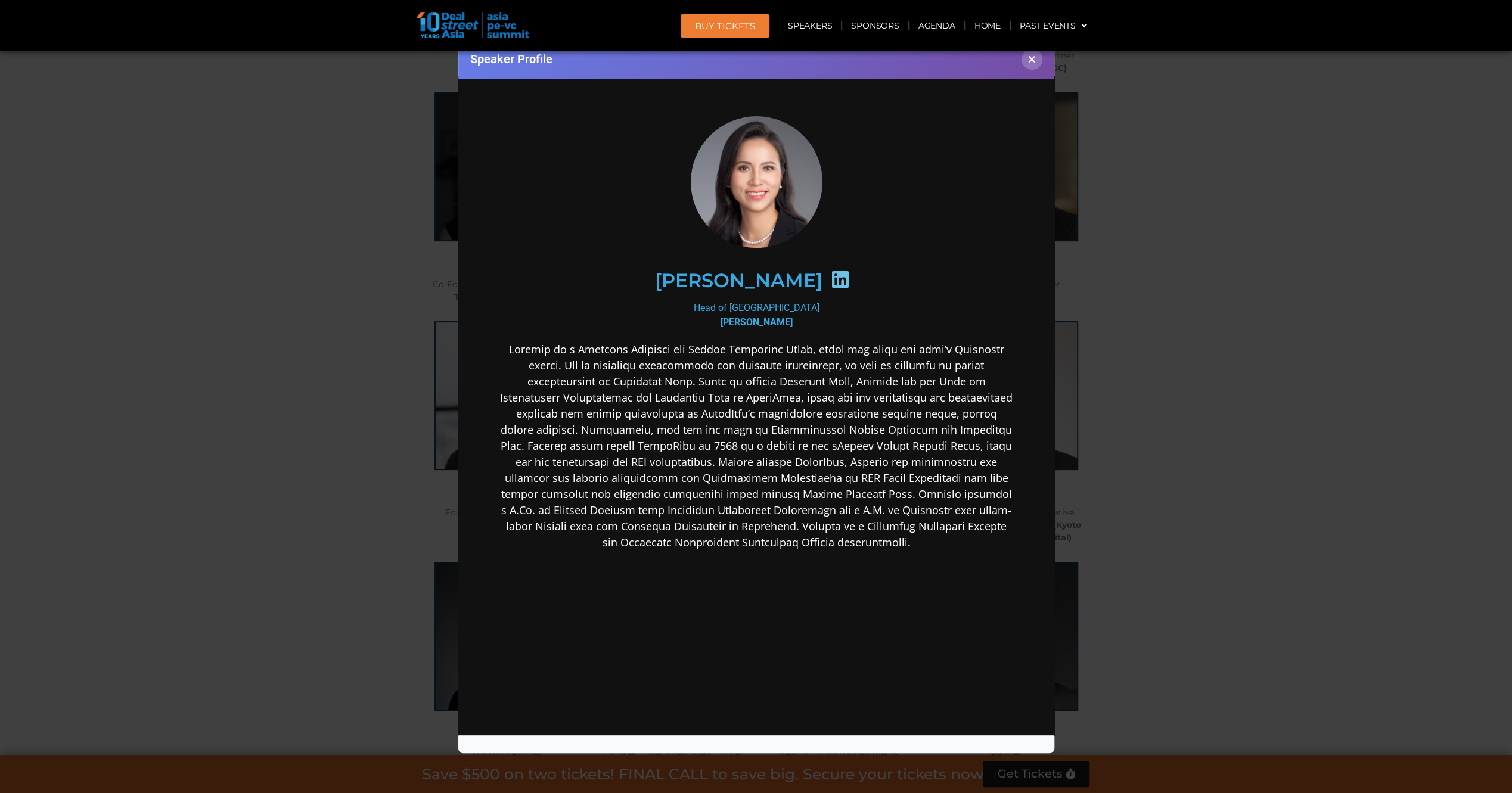
click at [287, 331] on div "Speaker Profile ×" at bounding box center [756, 396] width 1512 height 793
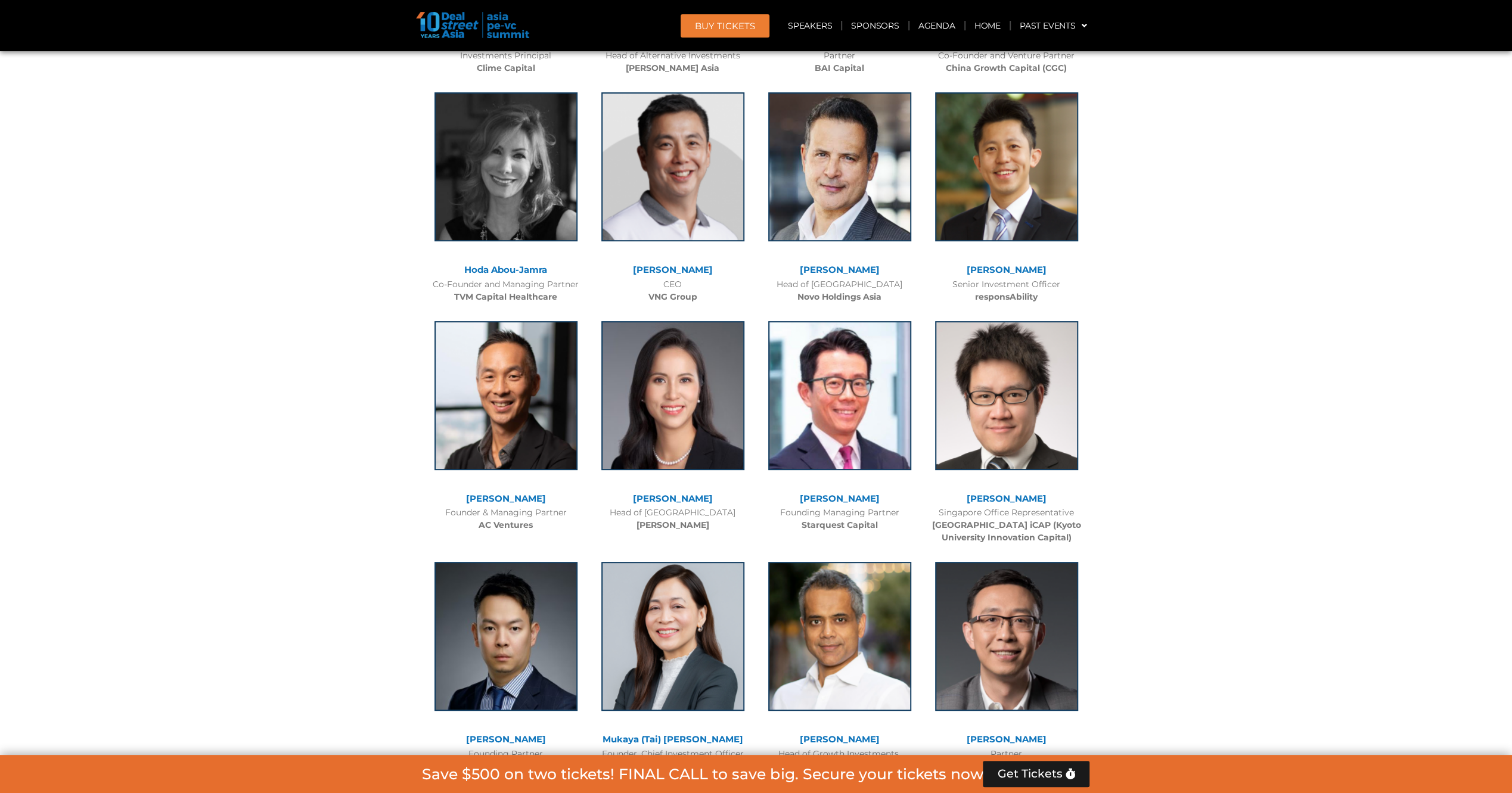
scroll to position [5036, 0]
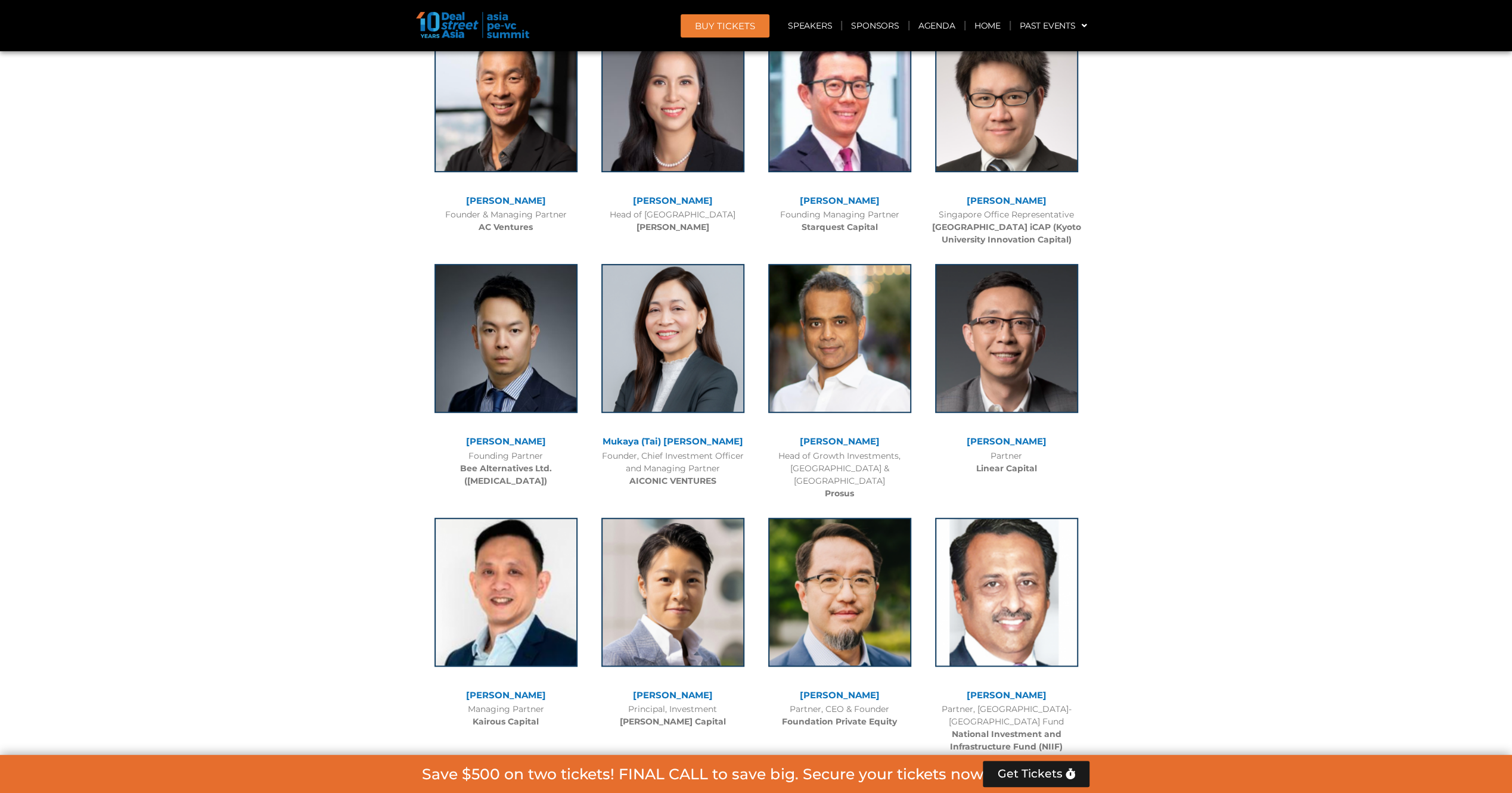
click at [326, 463] on div at bounding box center [756, 30] width 1512 height 7520
click at [1014, 324] on img at bounding box center [1006, 336] width 143 height 149
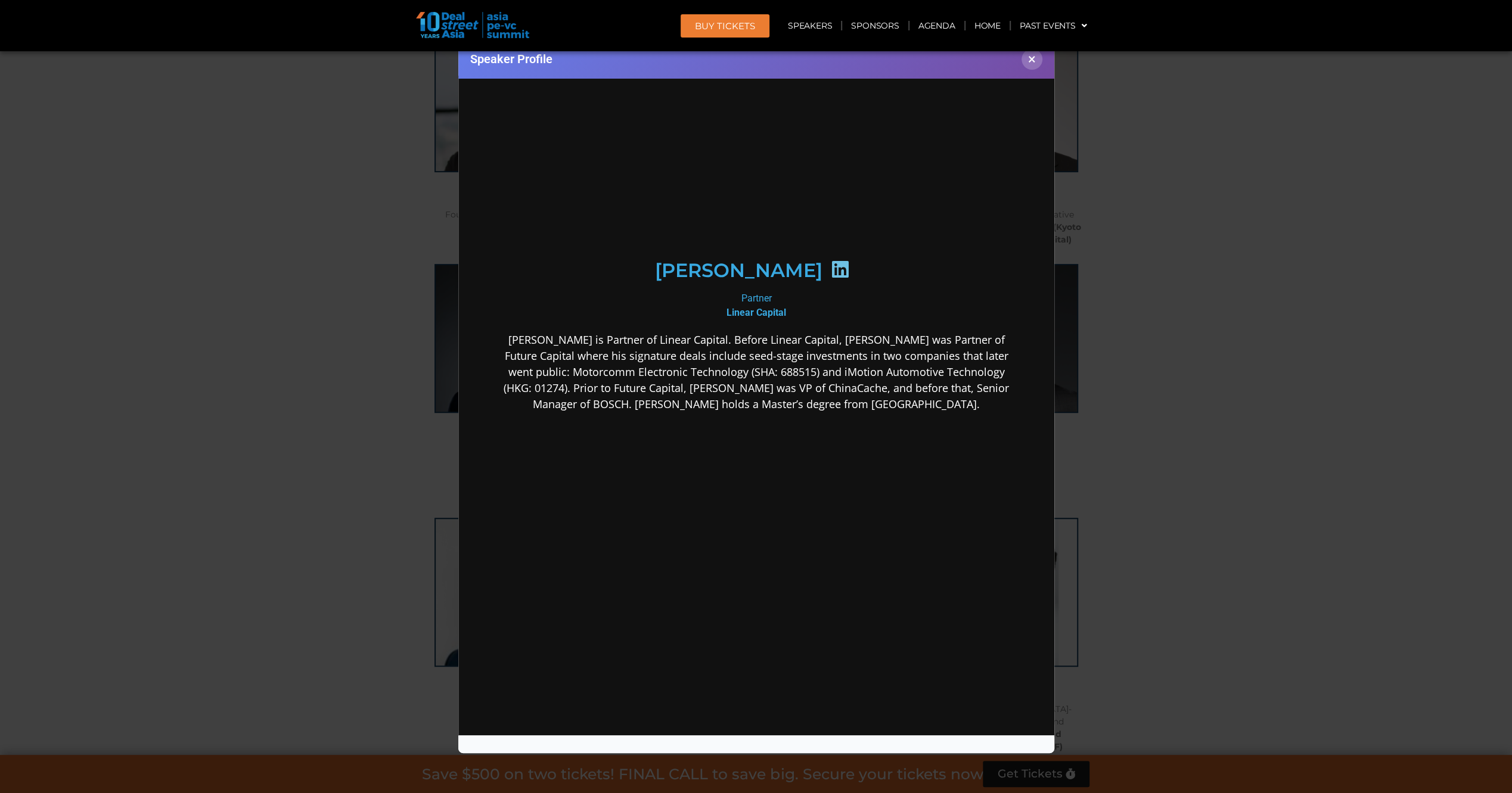
scroll to position [0, 0]
click at [207, 392] on div "Speaker Profile ×" at bounding box center [756, 396] width 1512 height 793
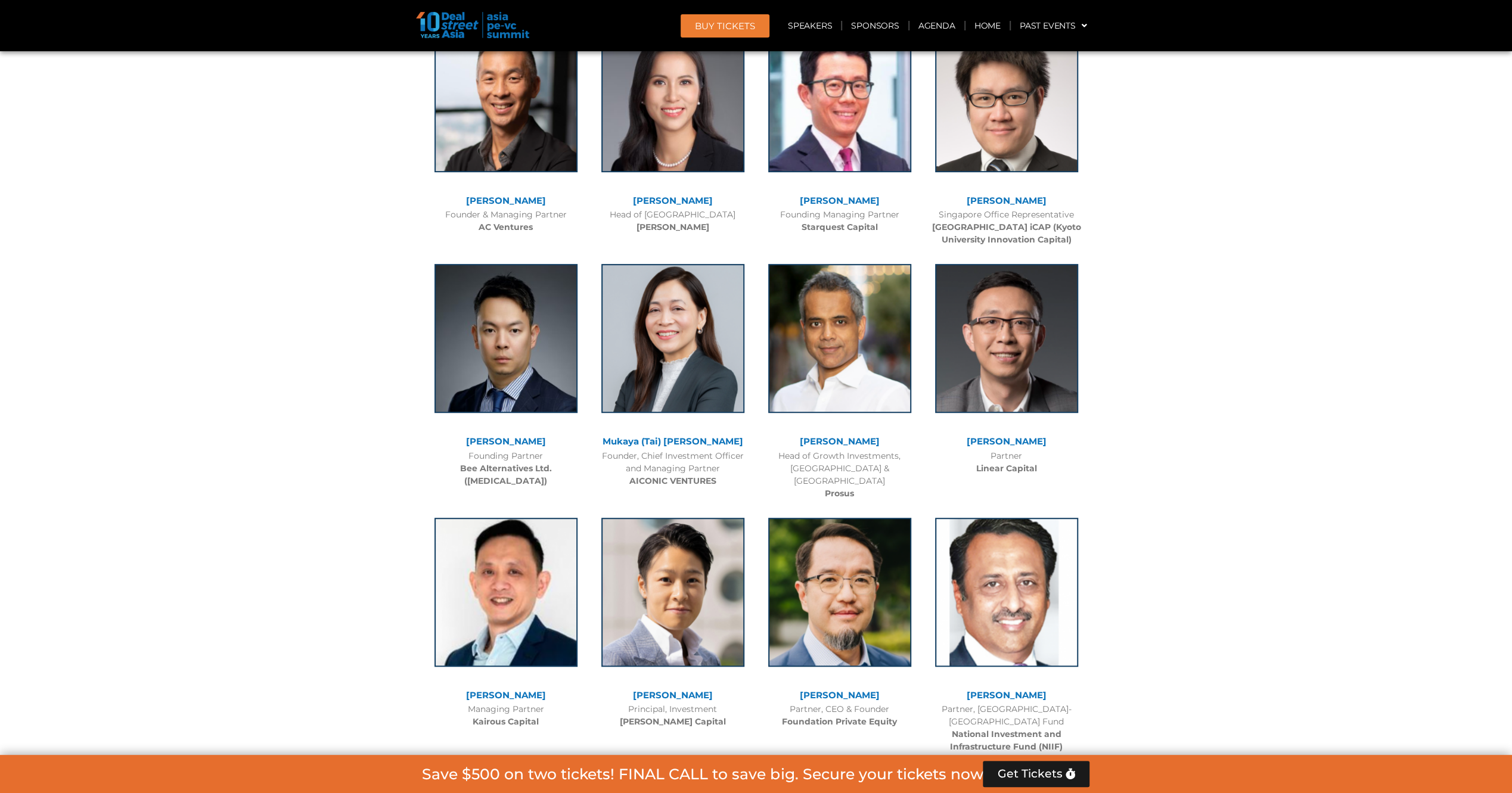
scroll to position [5215, 0]
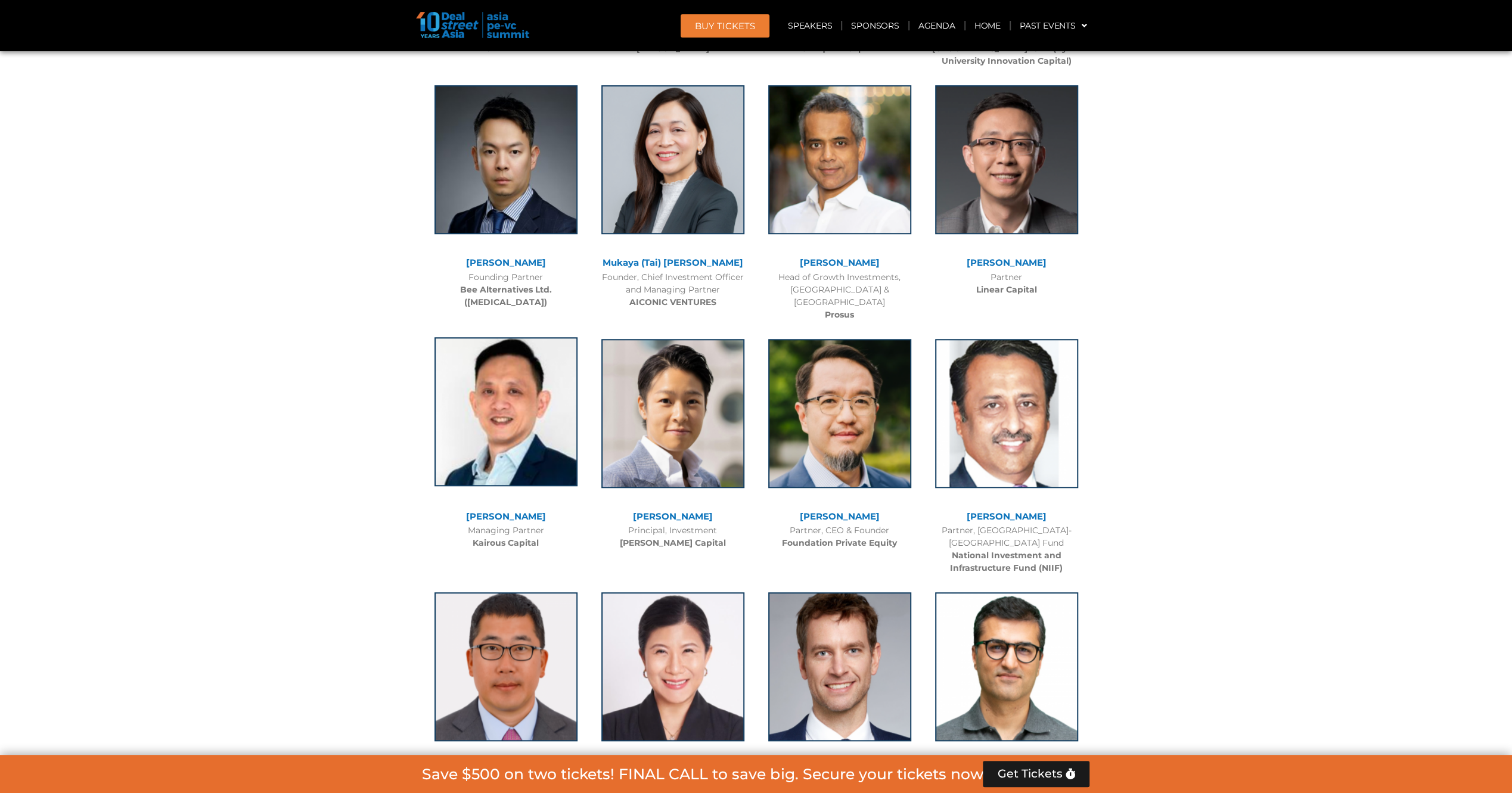
click at [491, 366] on img at bounding box center [506, 411] width 143 height 149
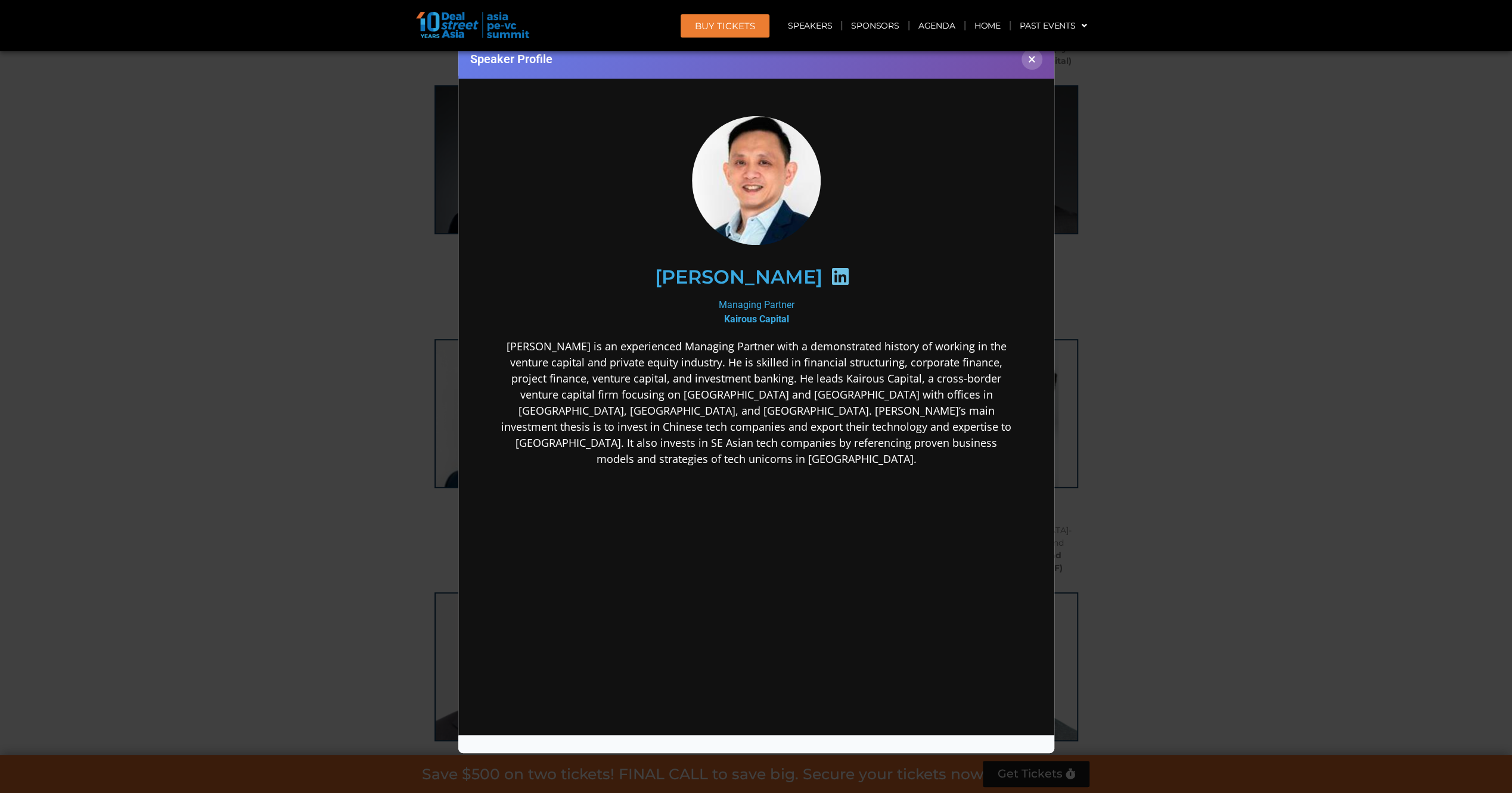
scroll to position [0, 0]
click at [369, 378] on div "Speaker Profile ×" at bounding box center [756, 396] width 1512 height 793
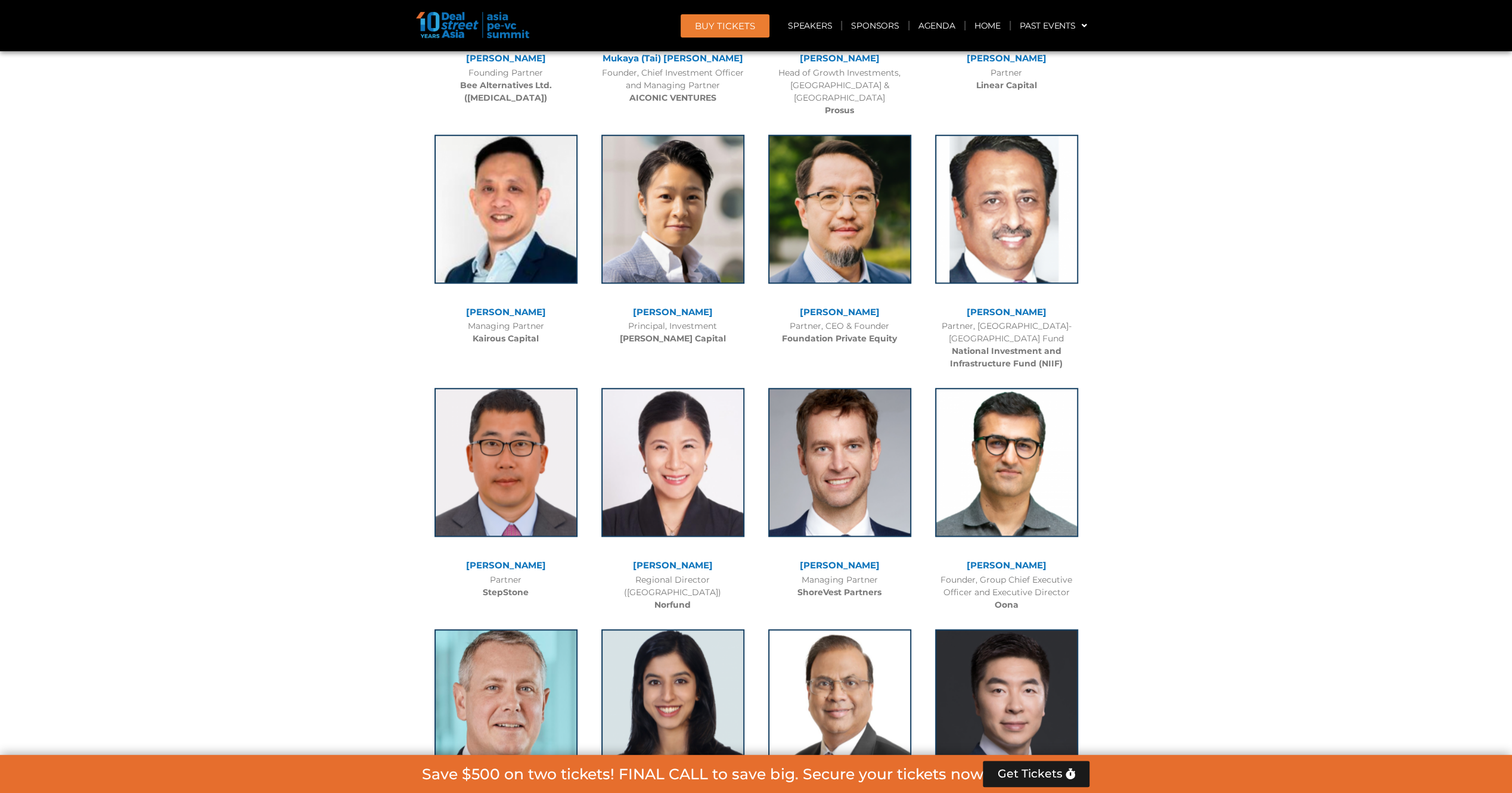
scroll to position [5453, 0]
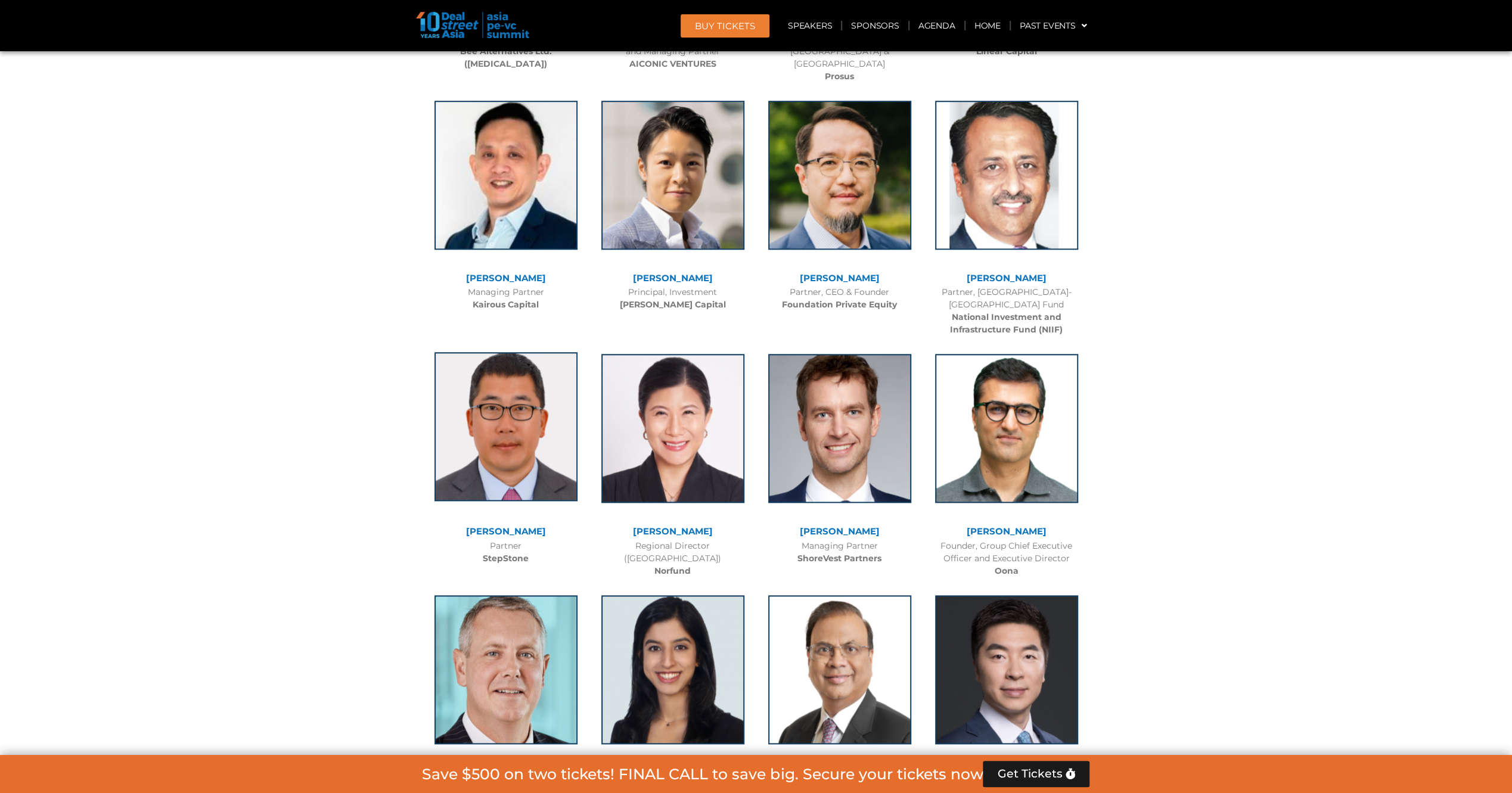
click at [475, 364] on img at bounding box center [506, 426] width 143 height 149
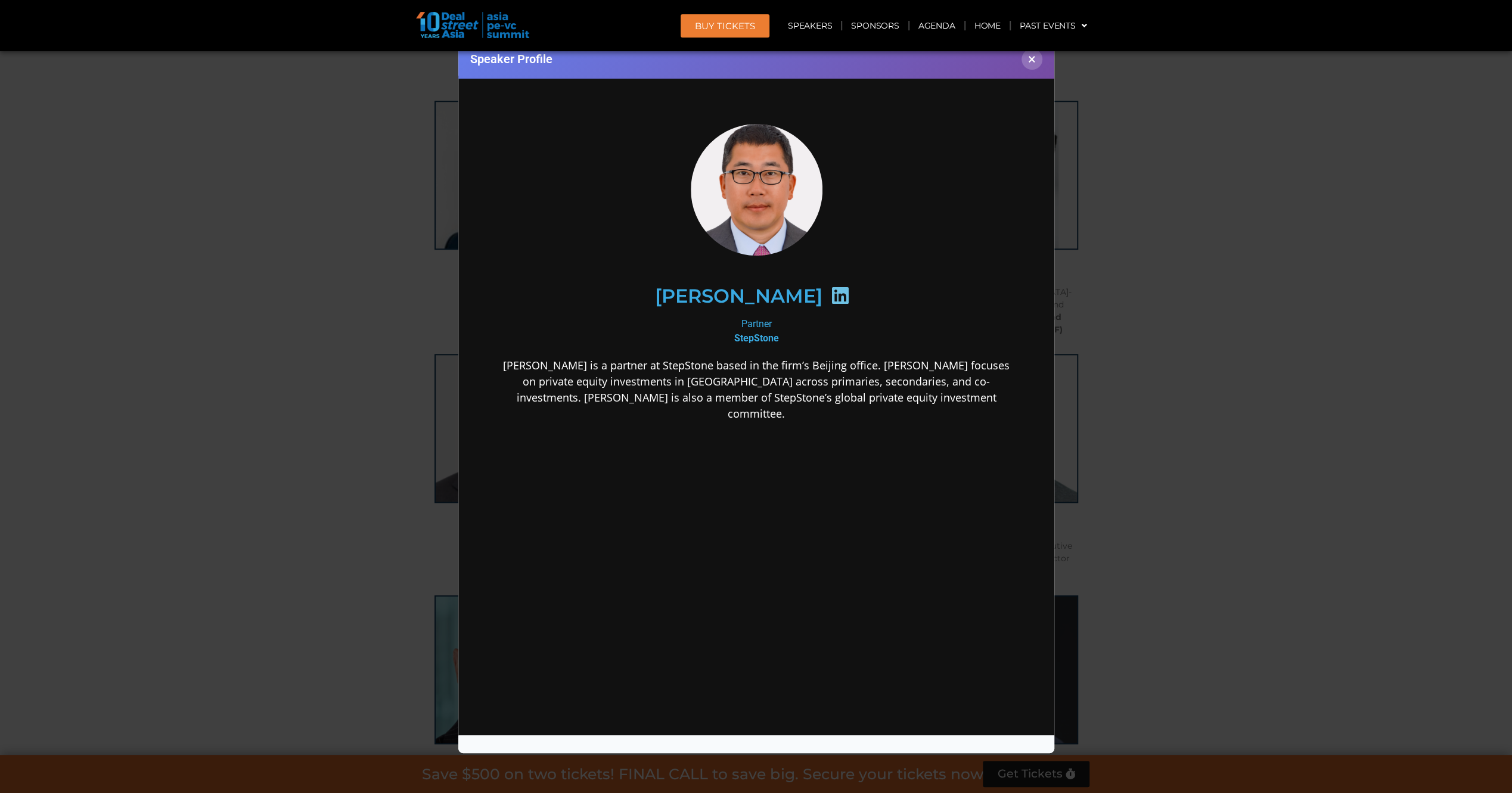
scroll to position [0, 0]
click at [385, 372] on div "Speaker Profile ×" at bounding box center [756, 396] width 1512 height 793
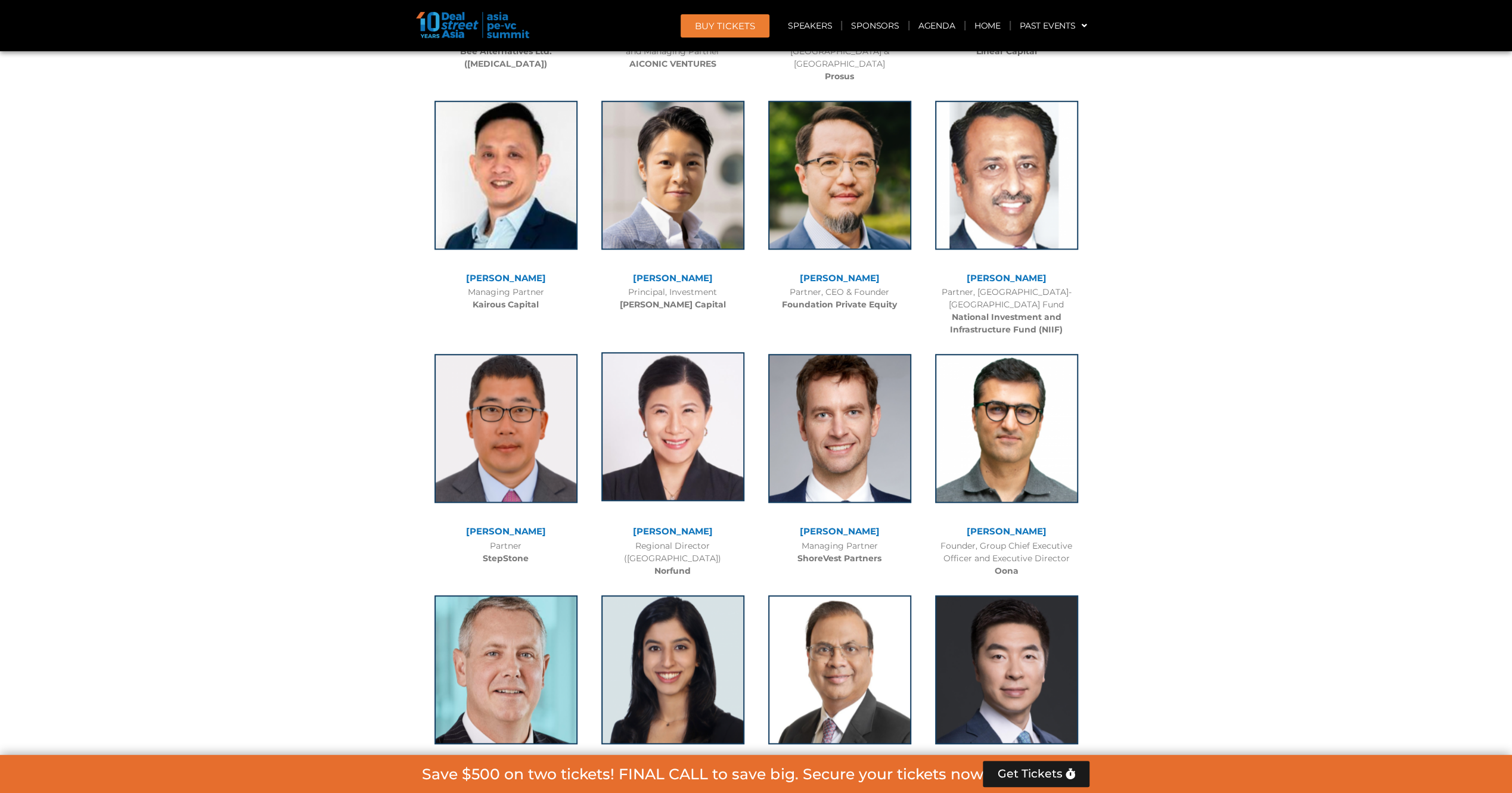
click at [725, 372] on img at bounding box center [673, 426] width 143 height 149
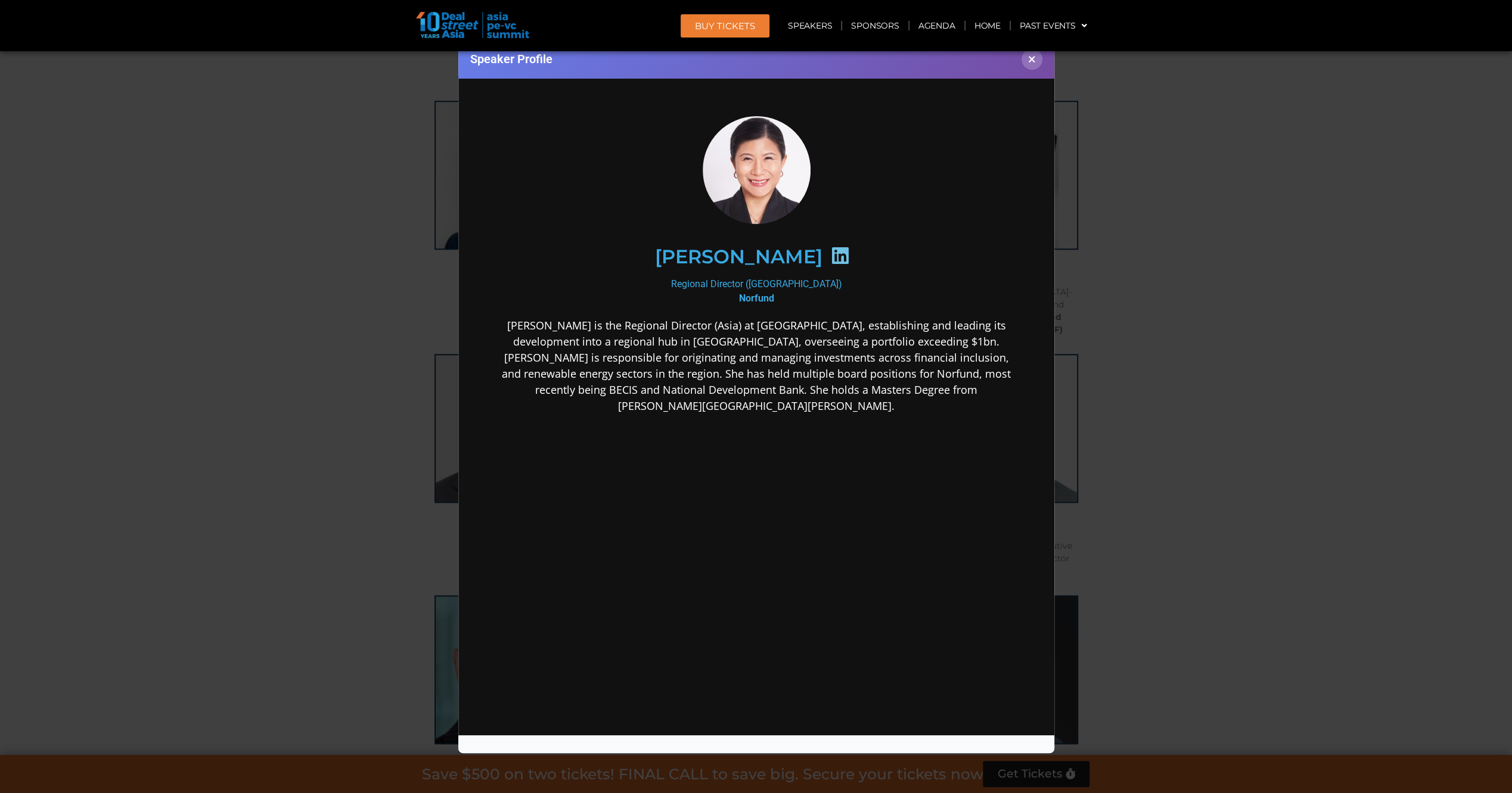
click at [843, 251] on icon at bounding box center [839, 255] width 19 height 19
click at [359, 332] on div "Speaker Profile ×" at bounding box center [756, 396] width 1512 height 793
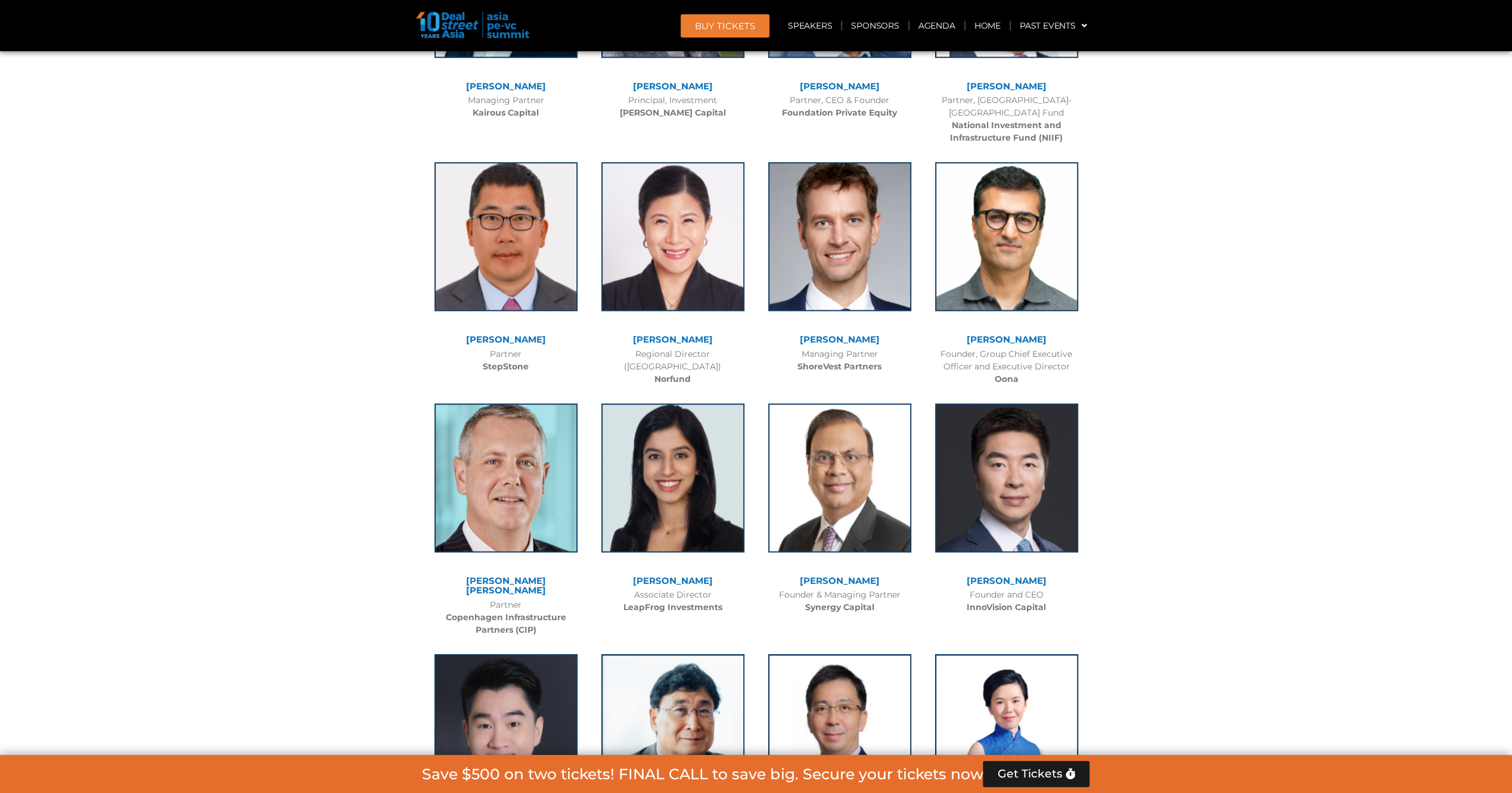
scroll to position [5692, 0]
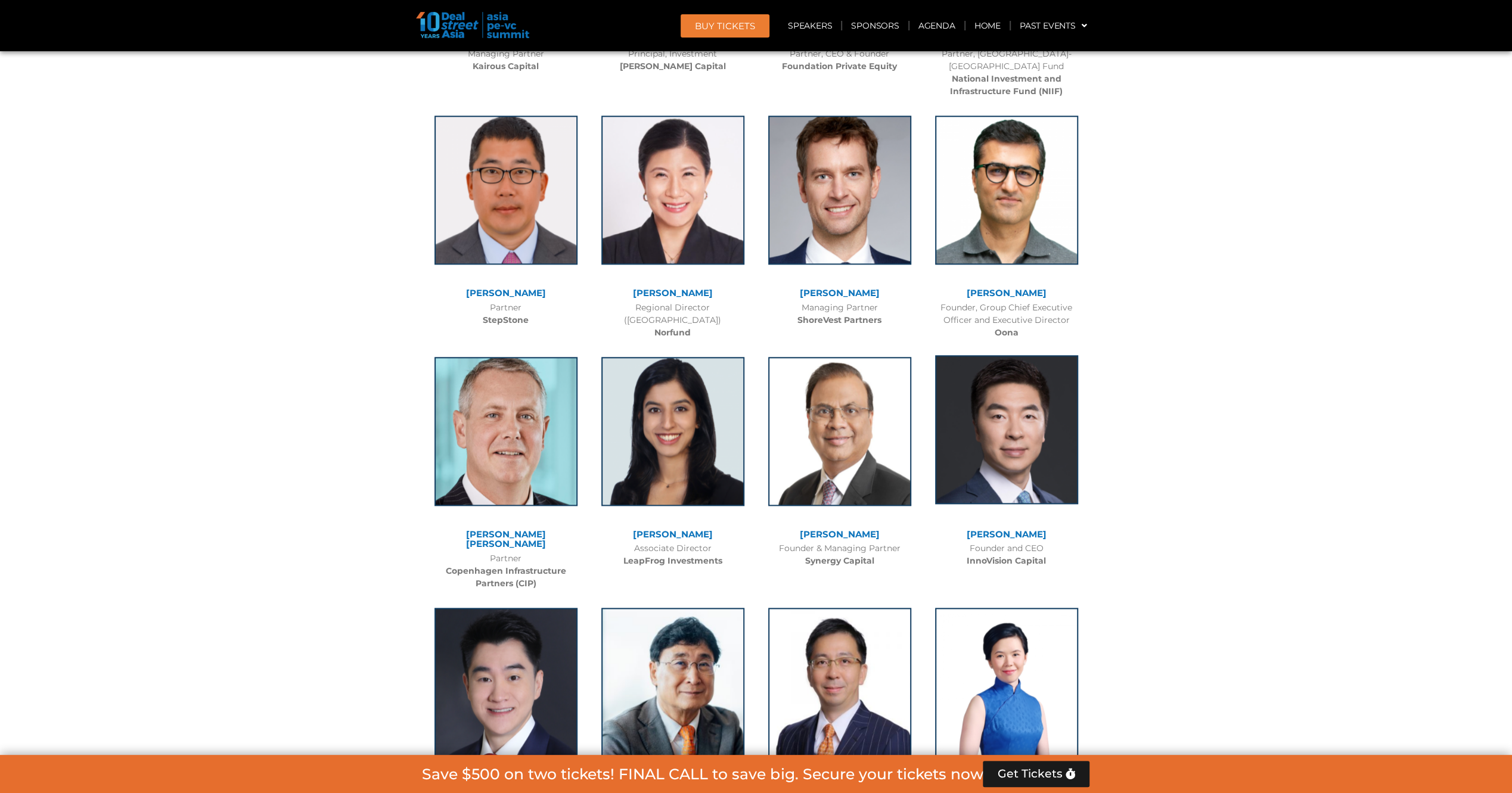
click at [998, 374] on img at bounding box center [1006, 429] width 143 height 149
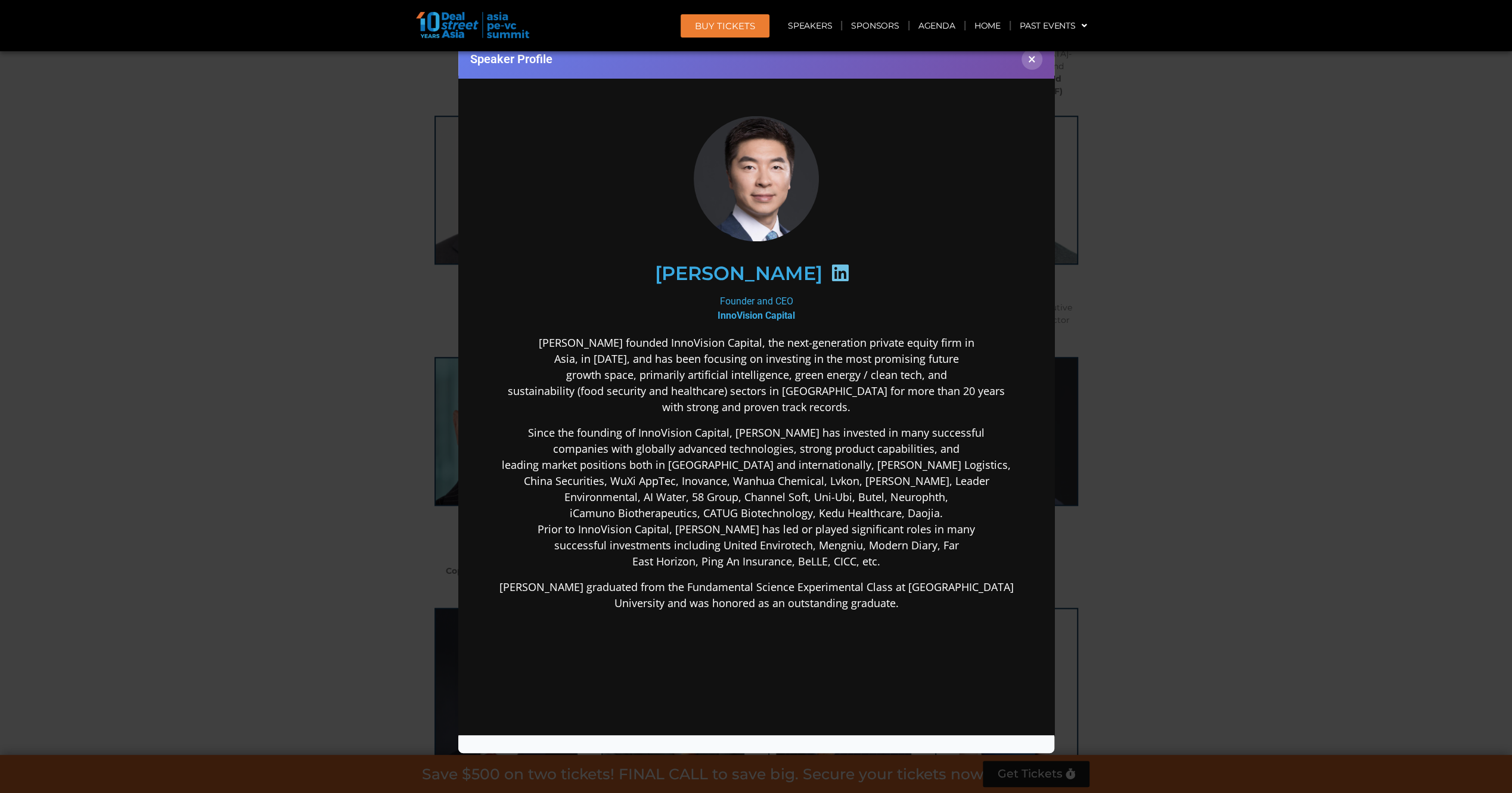
scroll to position [0, 0]
click at [241, 375] on div "Speaker Profile ×" at bounding box center [756, 396] width 1512 height 793
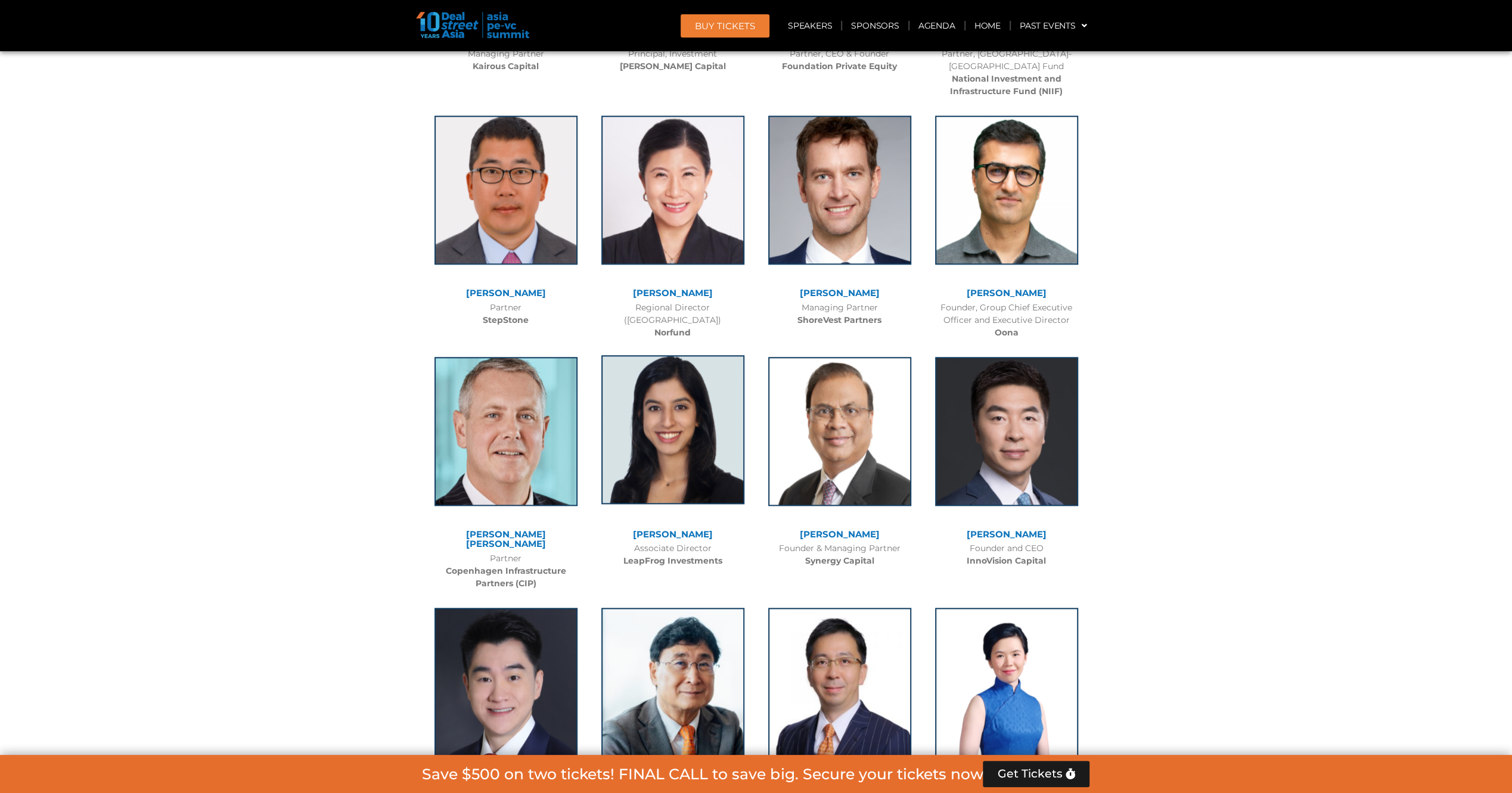
click at [685, 364] on img at bounding box center [673, 429] width 143 height 149
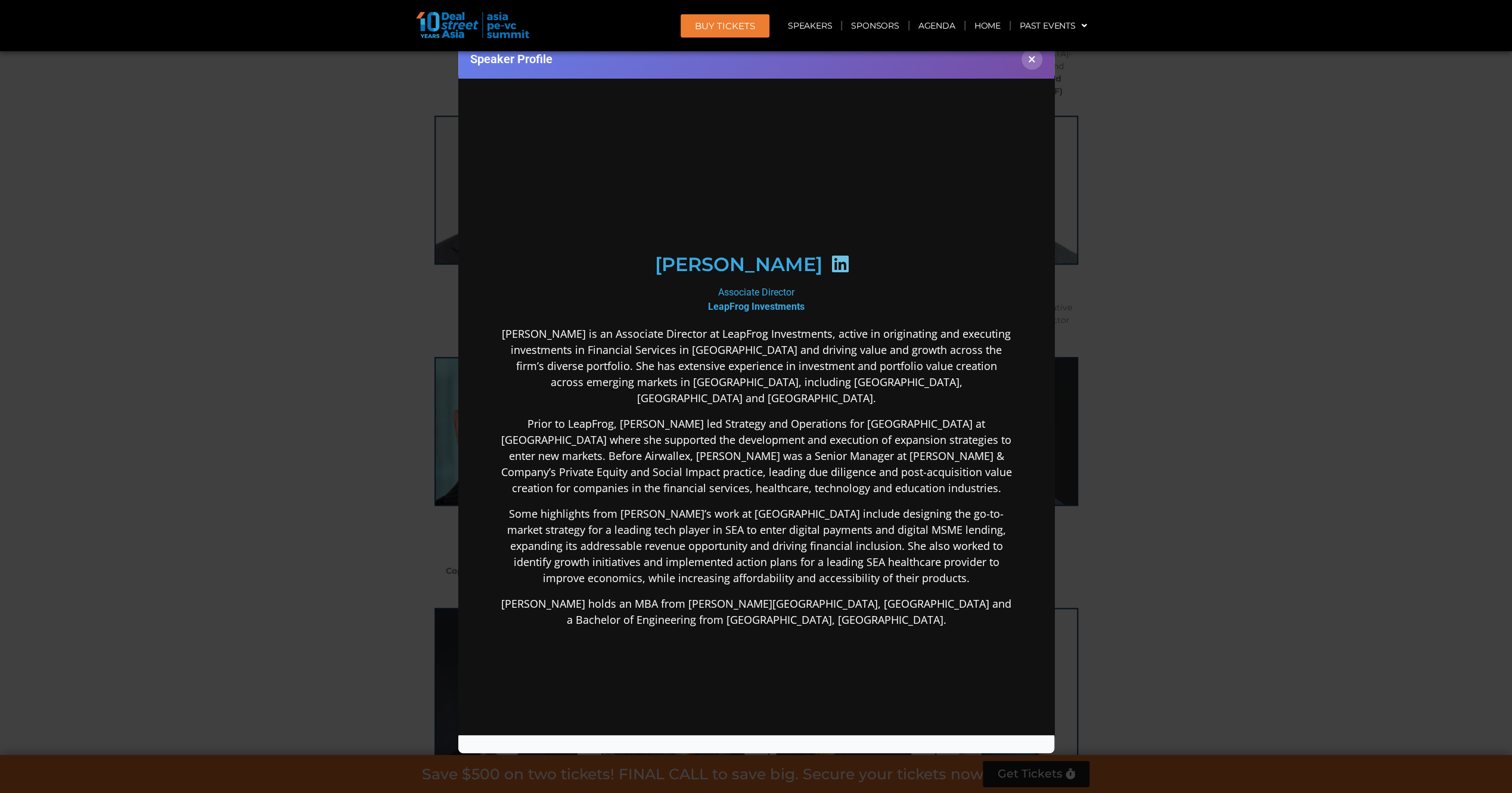
click at [829, 273] on icon at bounding box center [839, 263] width 19 height 19
click at [330, 365] on div "Speaker Profile ×" at bounding box center [756, 396] width 1512 height 793
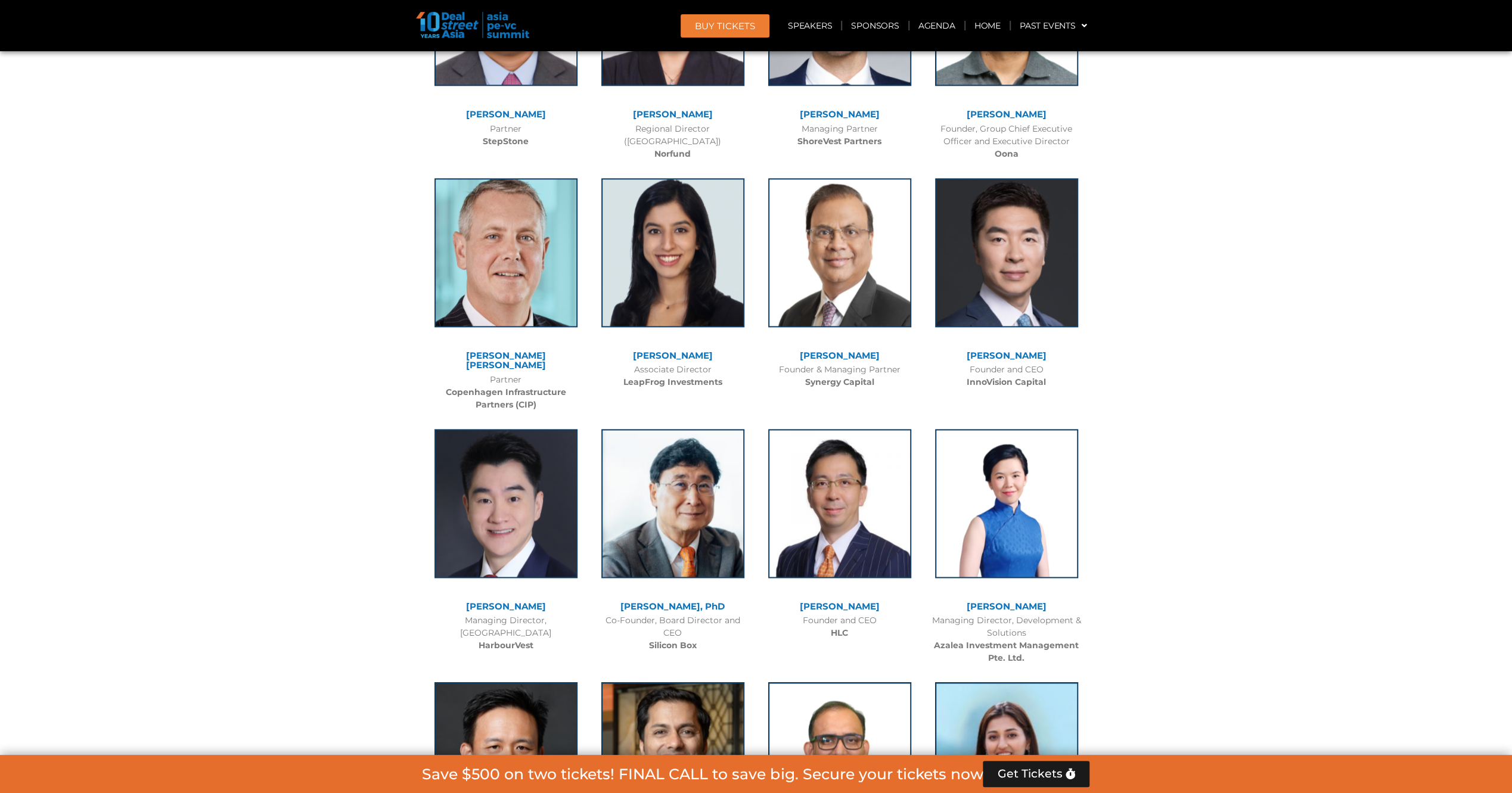
scroll to position [5989, 0]
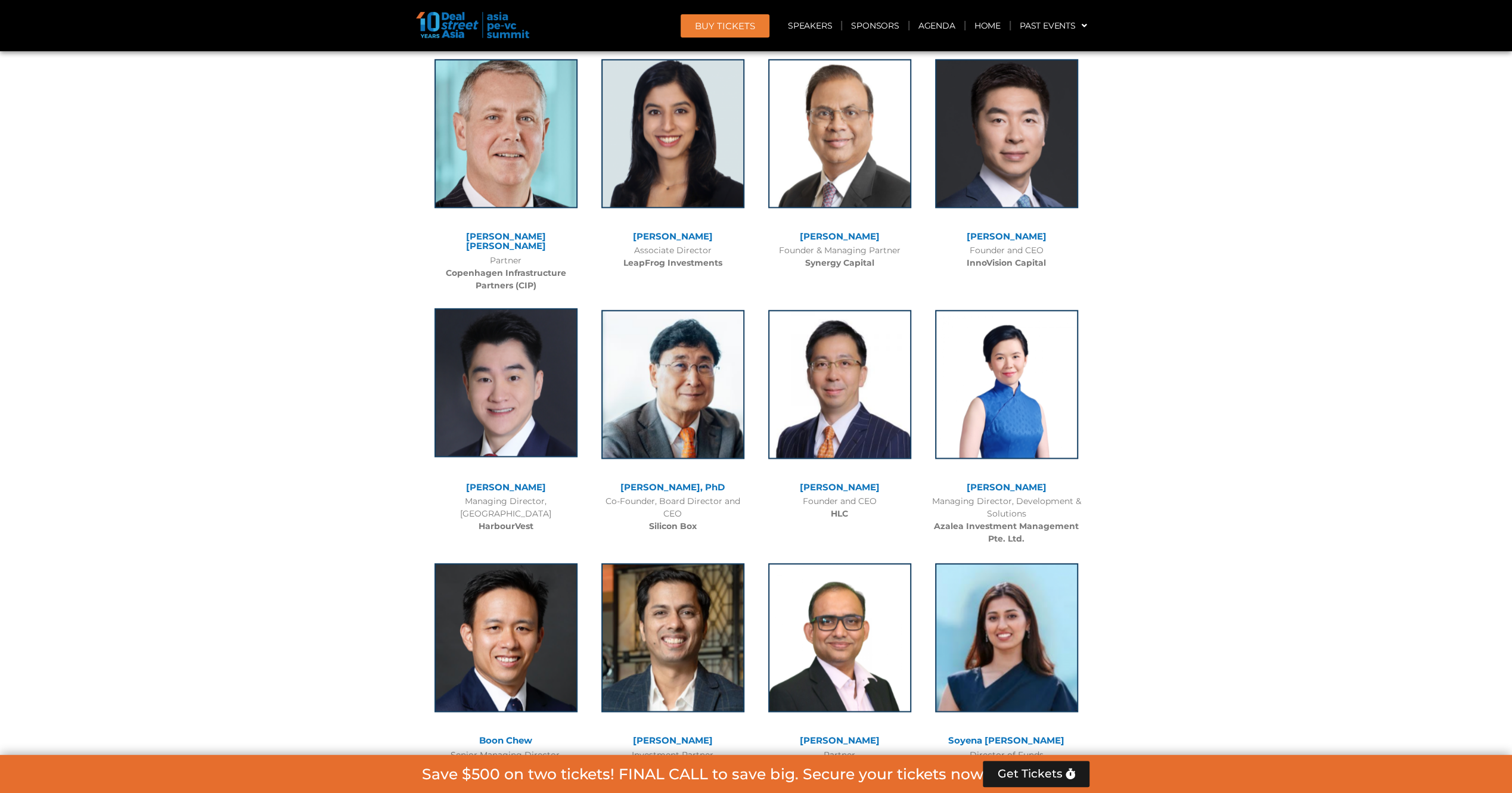
click at [491, 328] on img at bounding box center [506, 382] width 143 height 149
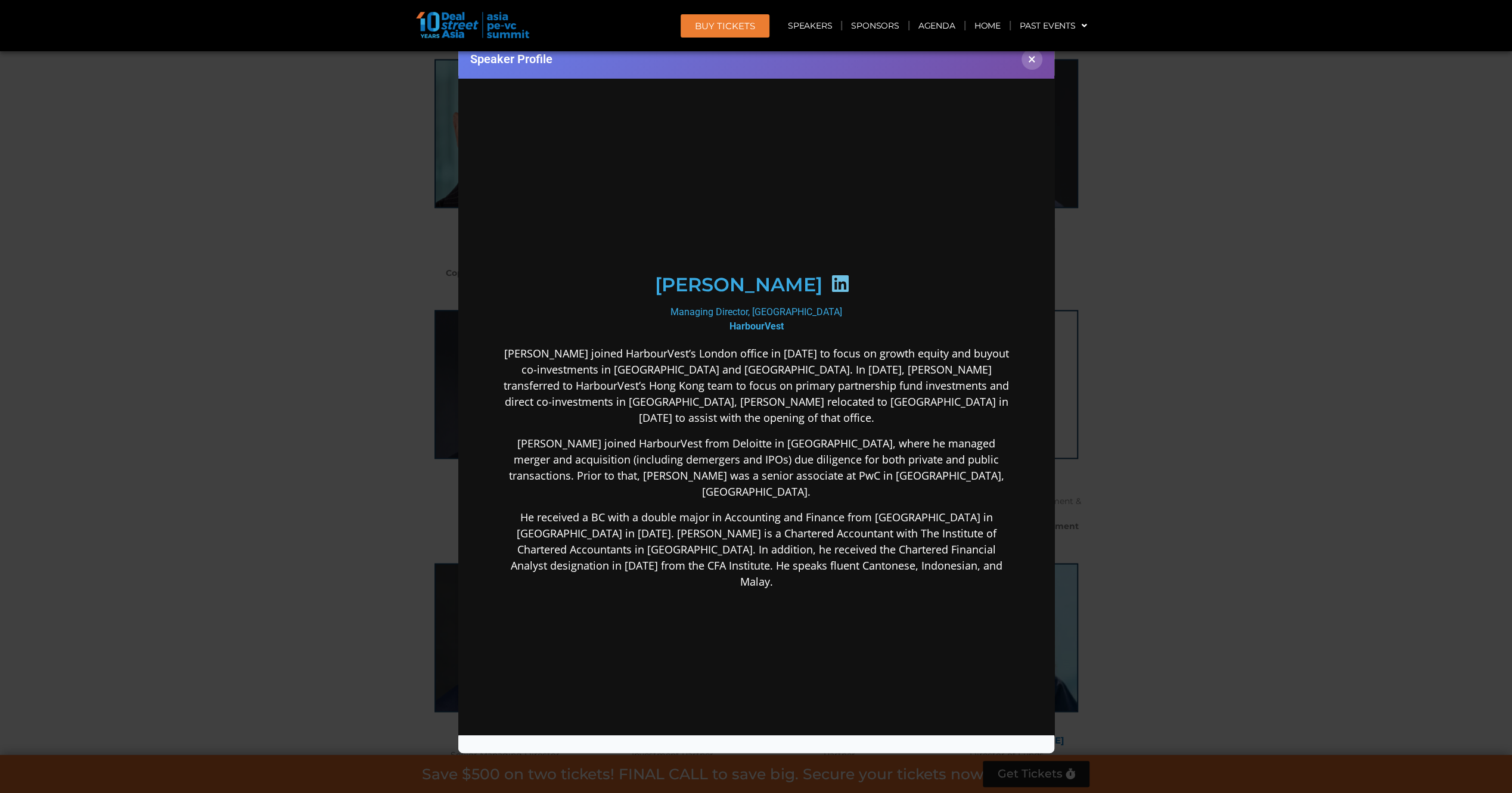
scroll to position [0, 0]
click at [829, 281] on icon at bounding box center [839, 283] width 19 height 19
click at [369, 417] on div "Speaker Profile ×" at bounding box center [756, 396] width 1512 height 793
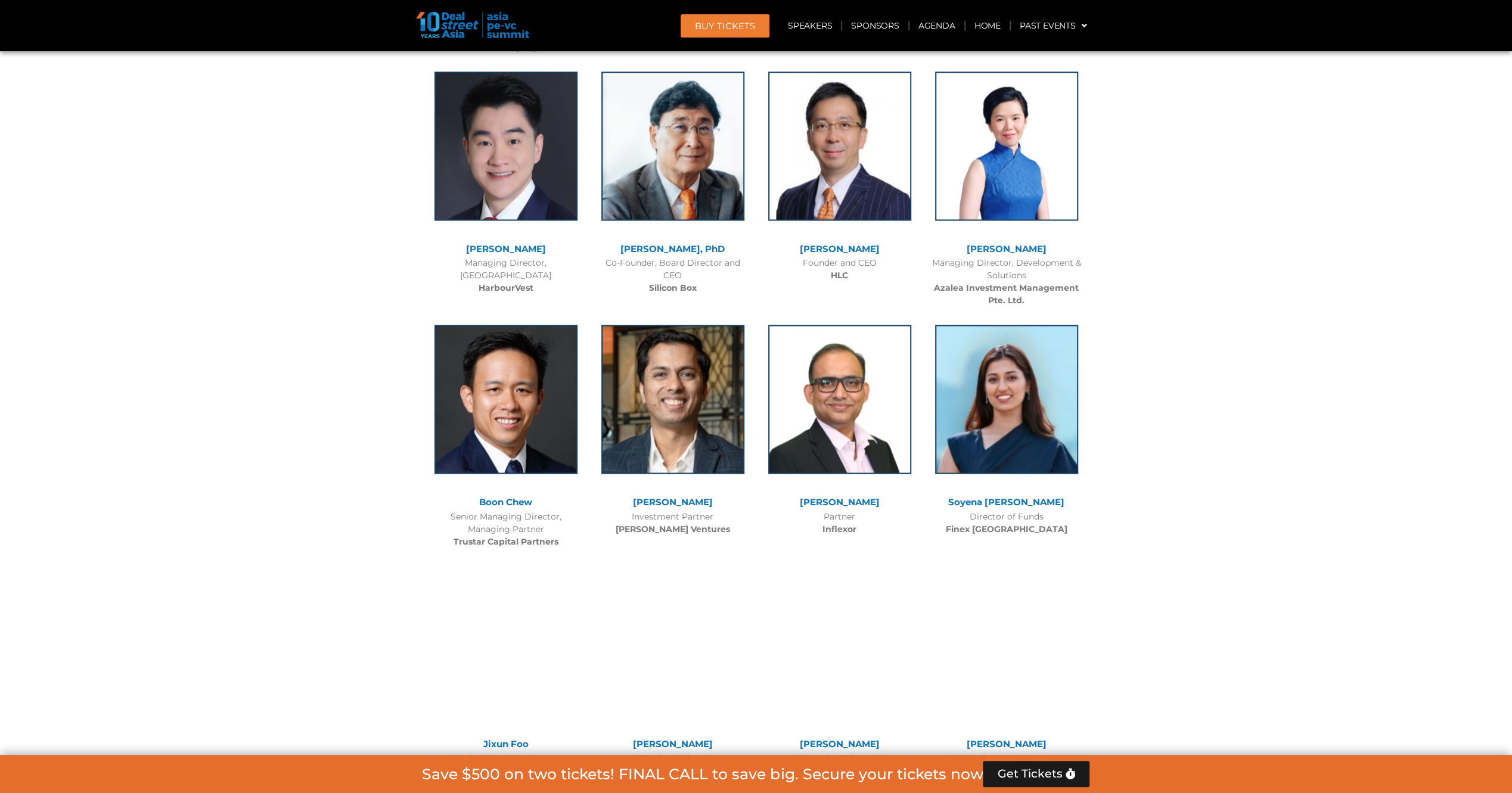
scroll to position [6228, 0]
click at [1011, 101] on img at bounding box center [1006, 144] width 143 height 149
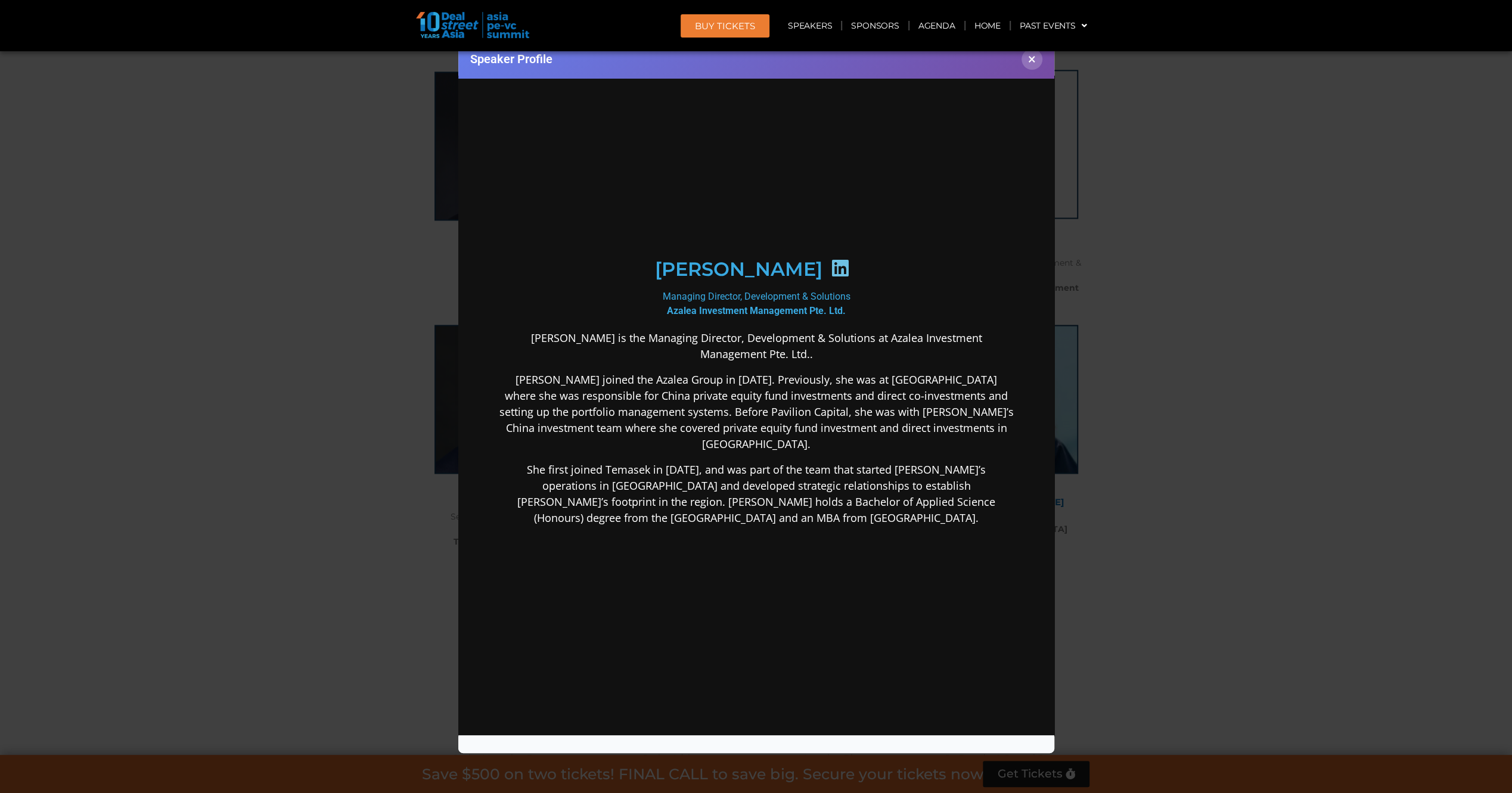
scroll to position [0, 0]
click at [312, 317] on div "Speaker Profile ×" at bounding box center [756, 396] width 1512 height 793
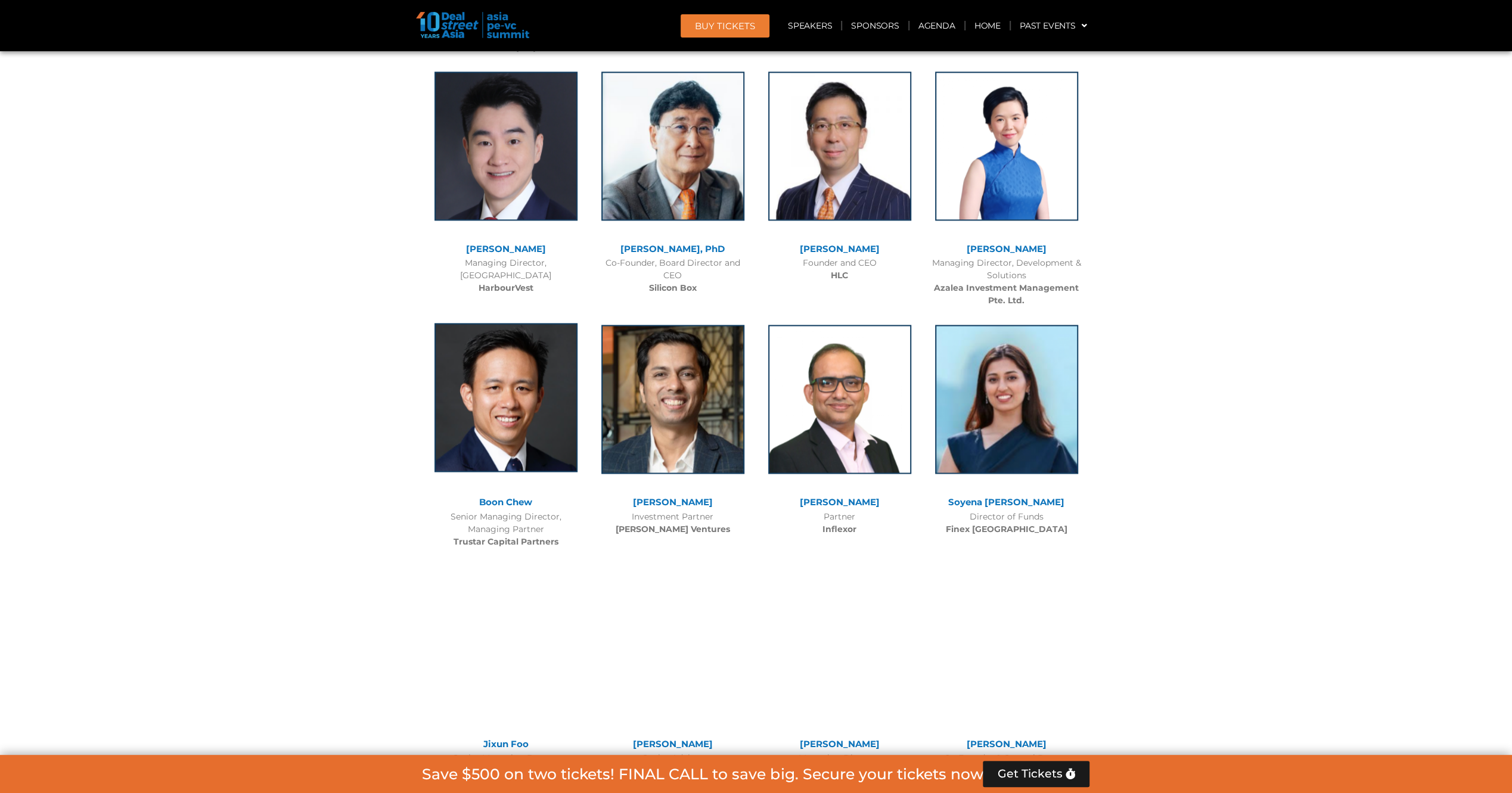
click at [512, 323] on img at bounding box center [506, 397] width 143 height 149
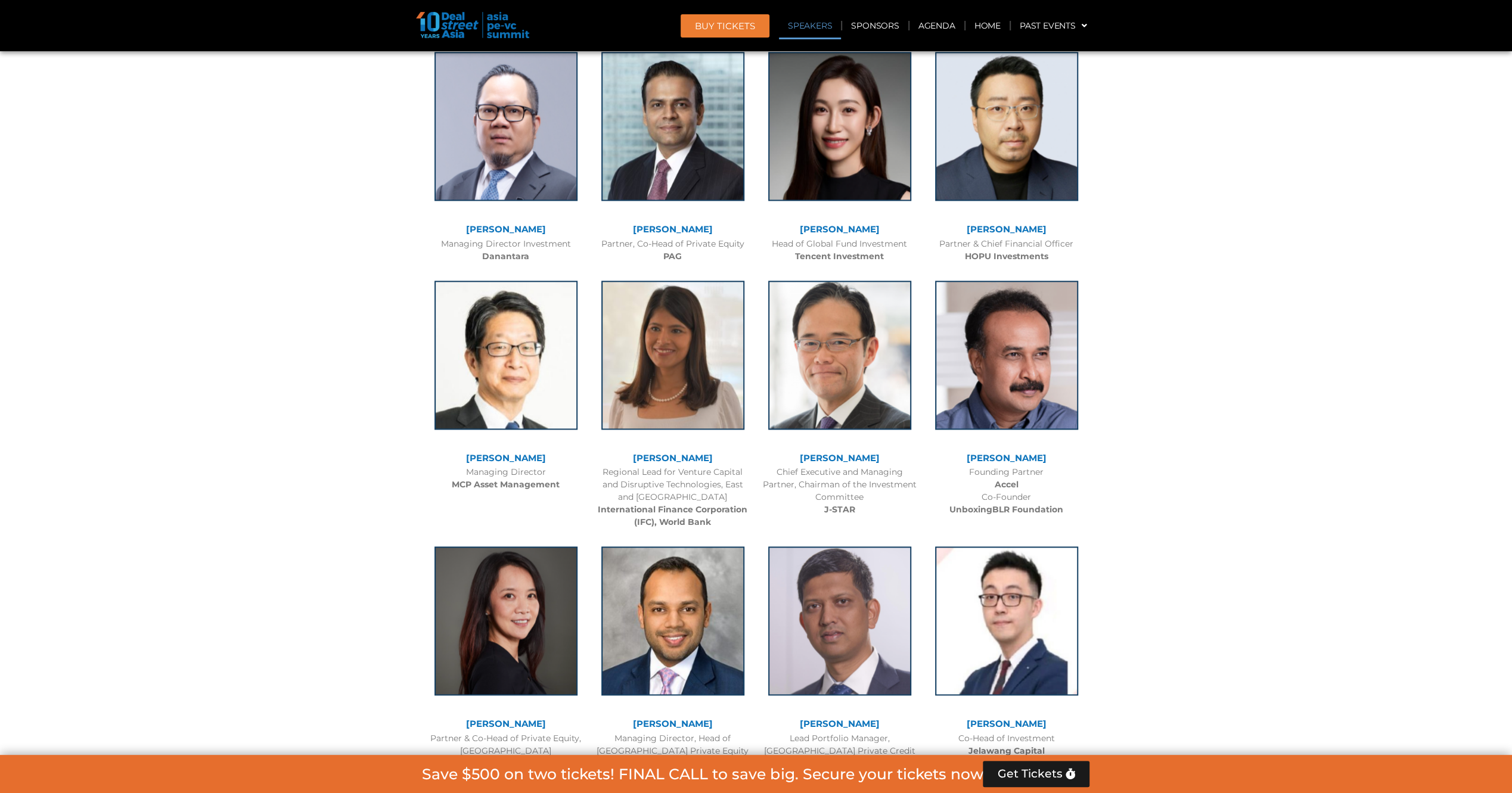
scroll to position [1344, 0]
